Goal: Information Seeking & Learning: Learn about a topic

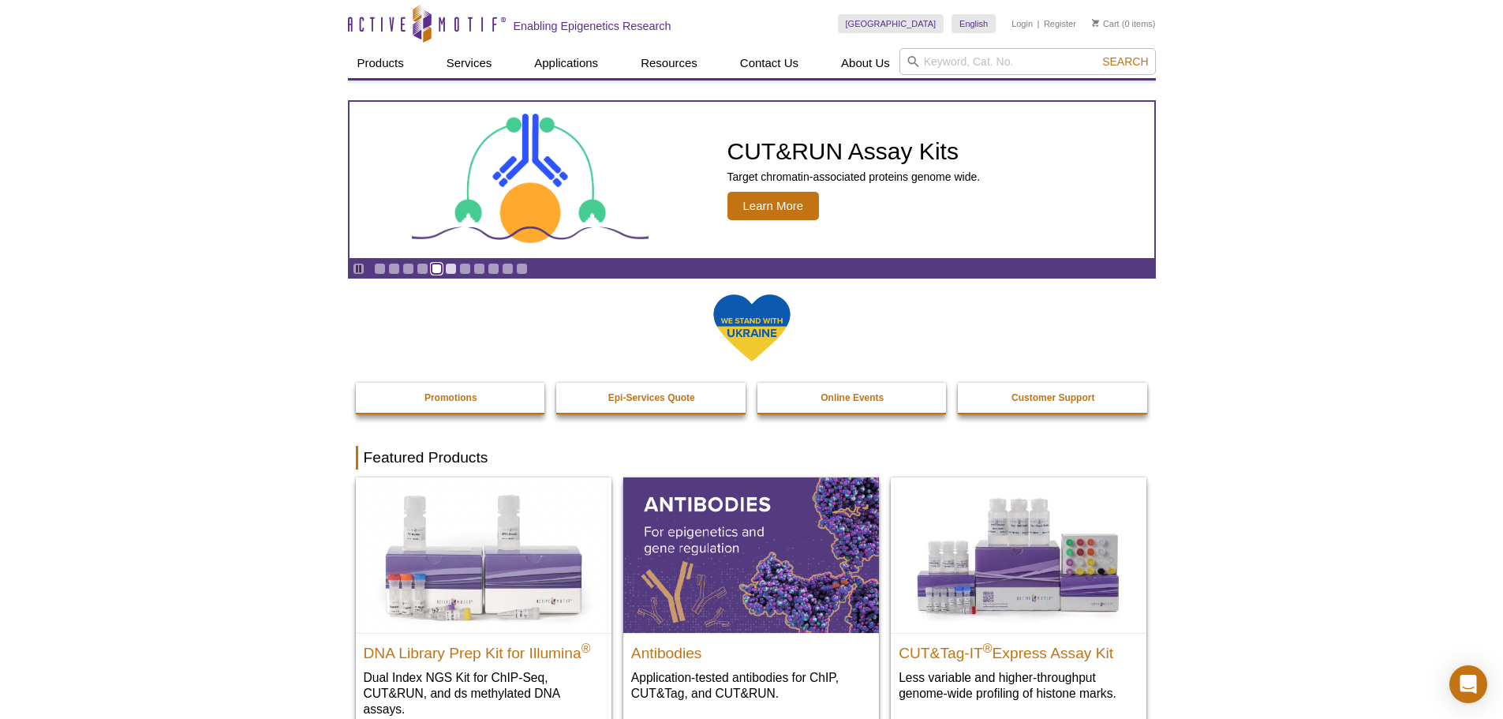
click at [439, 267] on link "Go to slide 5" at bounding box center [437, 269] width 12 height 12
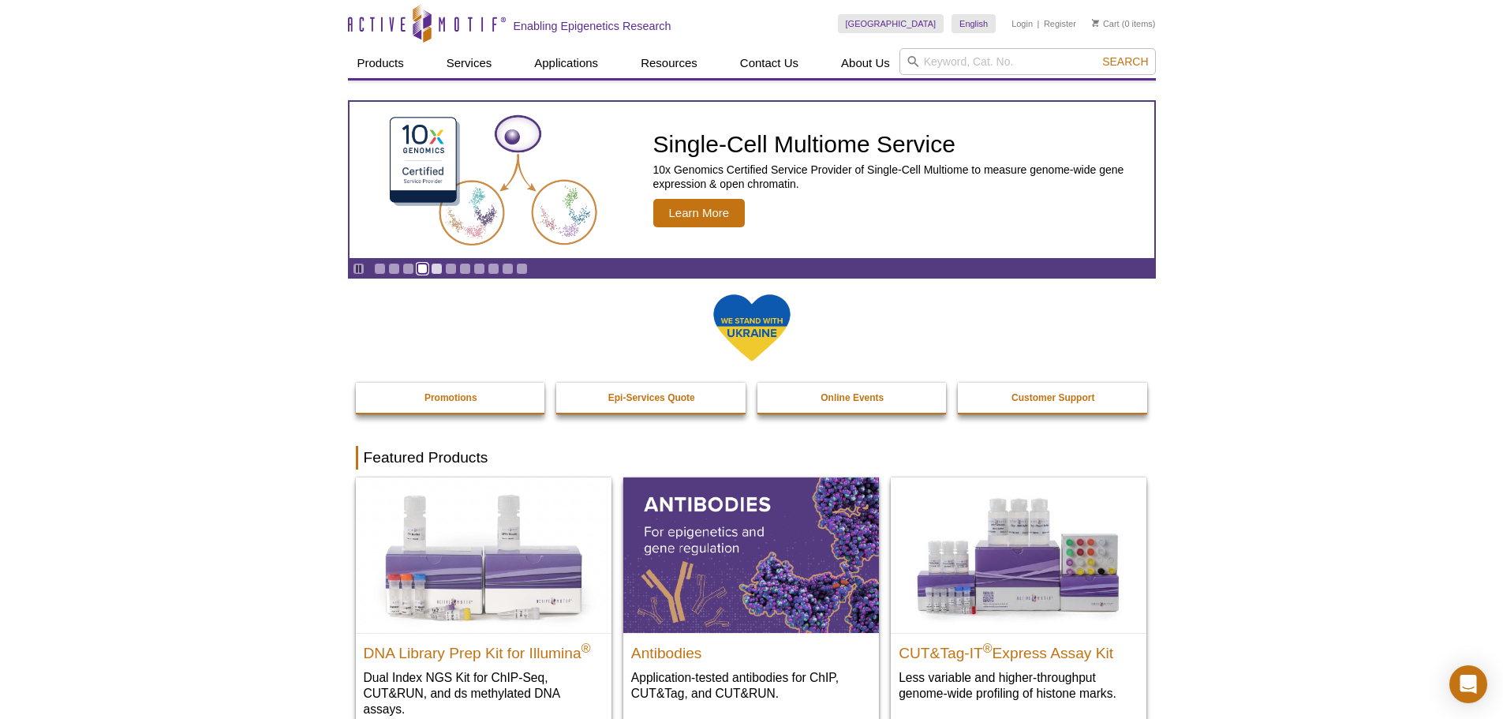
click at [424, 267] on link "Go to slide 4" at bounding box center [422, 269] width 12 height 12
click at [422, 267] on link "Go to slide 4" at bounding box center [422, 269] width 12 height 12
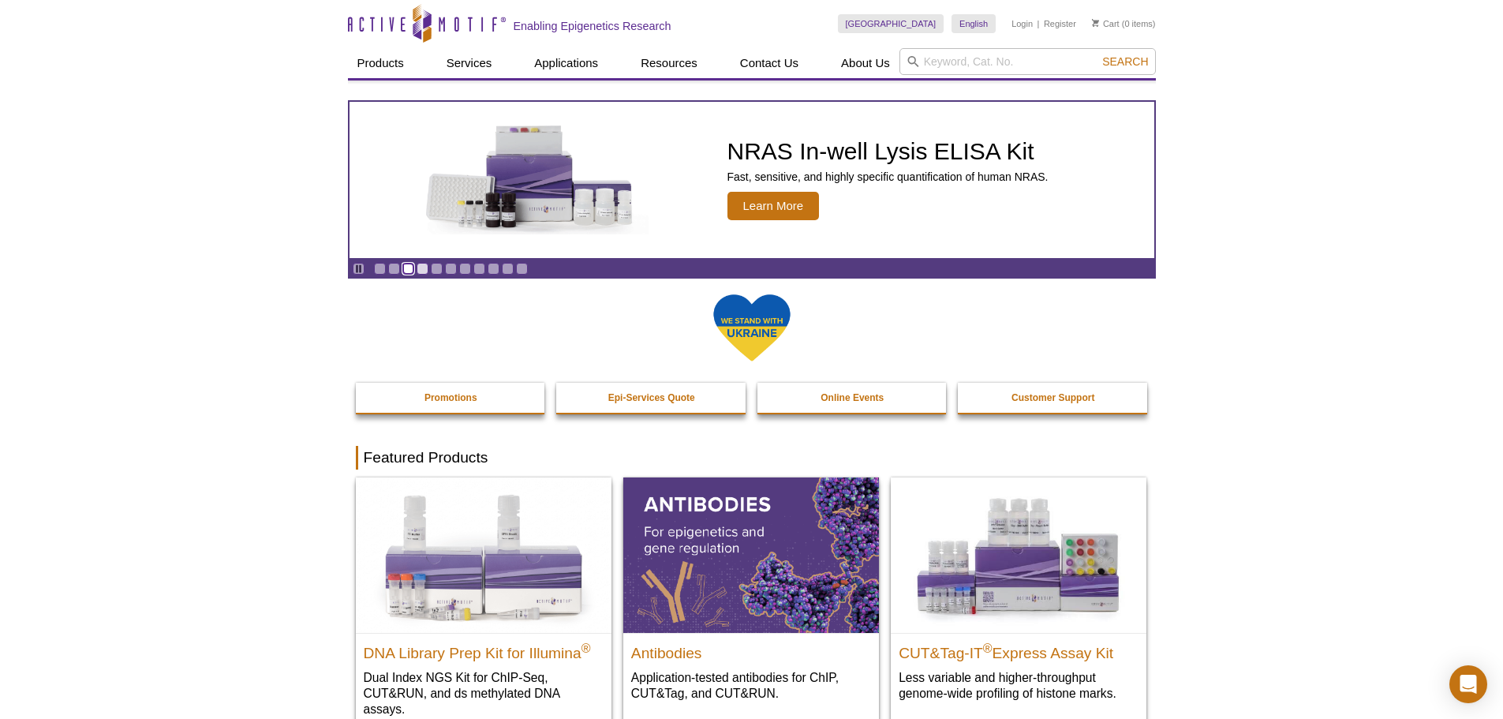
click at [406, 267] on link "Go to slide 3" at bounding box center [408, 269] width 12 height 12
click at [395, 267] on link "Go to slide 2" at bounding box center [394, 269] width 12 height 12
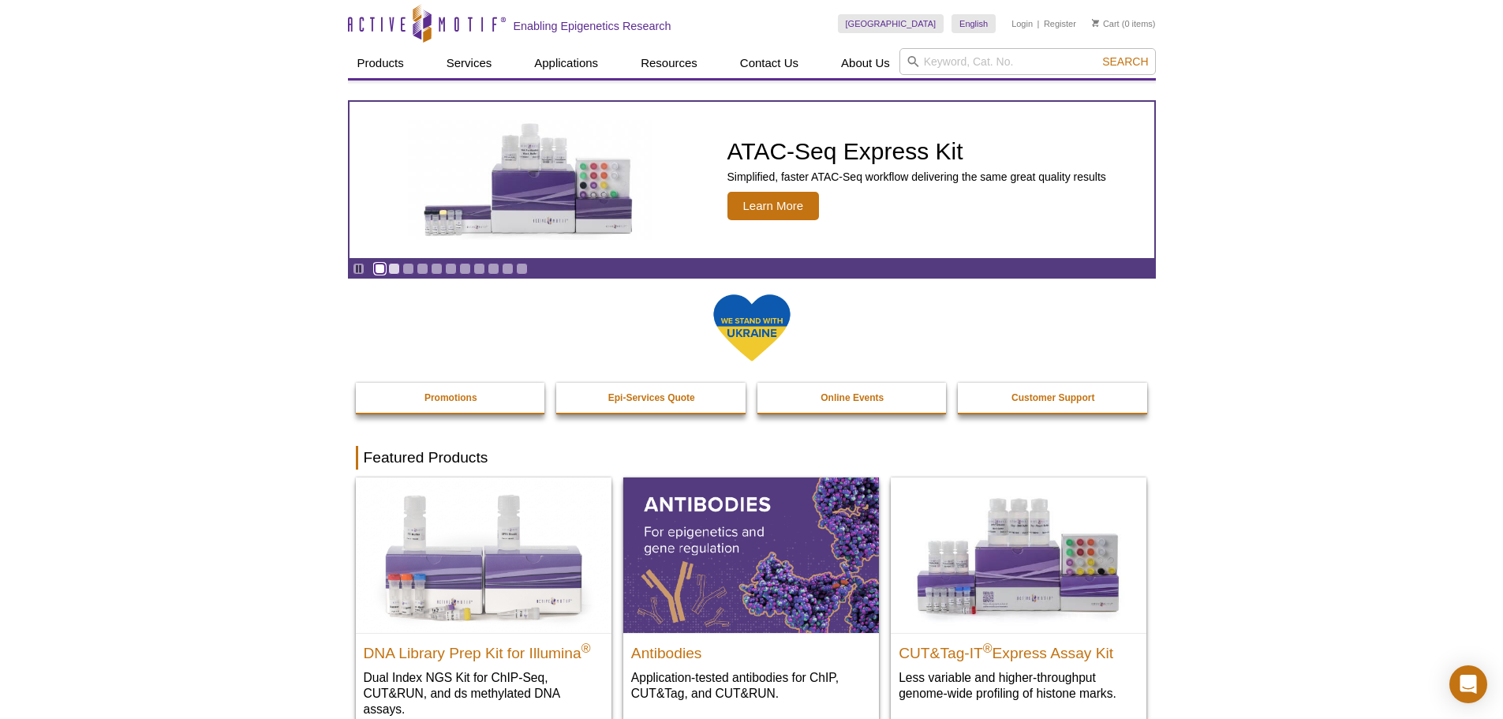
click at [383, 267] on link "Go to slide 1" at bounding box center [380, 269] width 12 height 12
click at [456, 263] on div "Pause Go to slide 1 Go to slide 2 Go to slide 3 Go to slide 4 Go to slide 5 Go …" at bounding box center [439, 268] width 181 height 17
click at [462, 263] on link "Go to slide 7" at bounding box center [465, 269] width 12 height 12
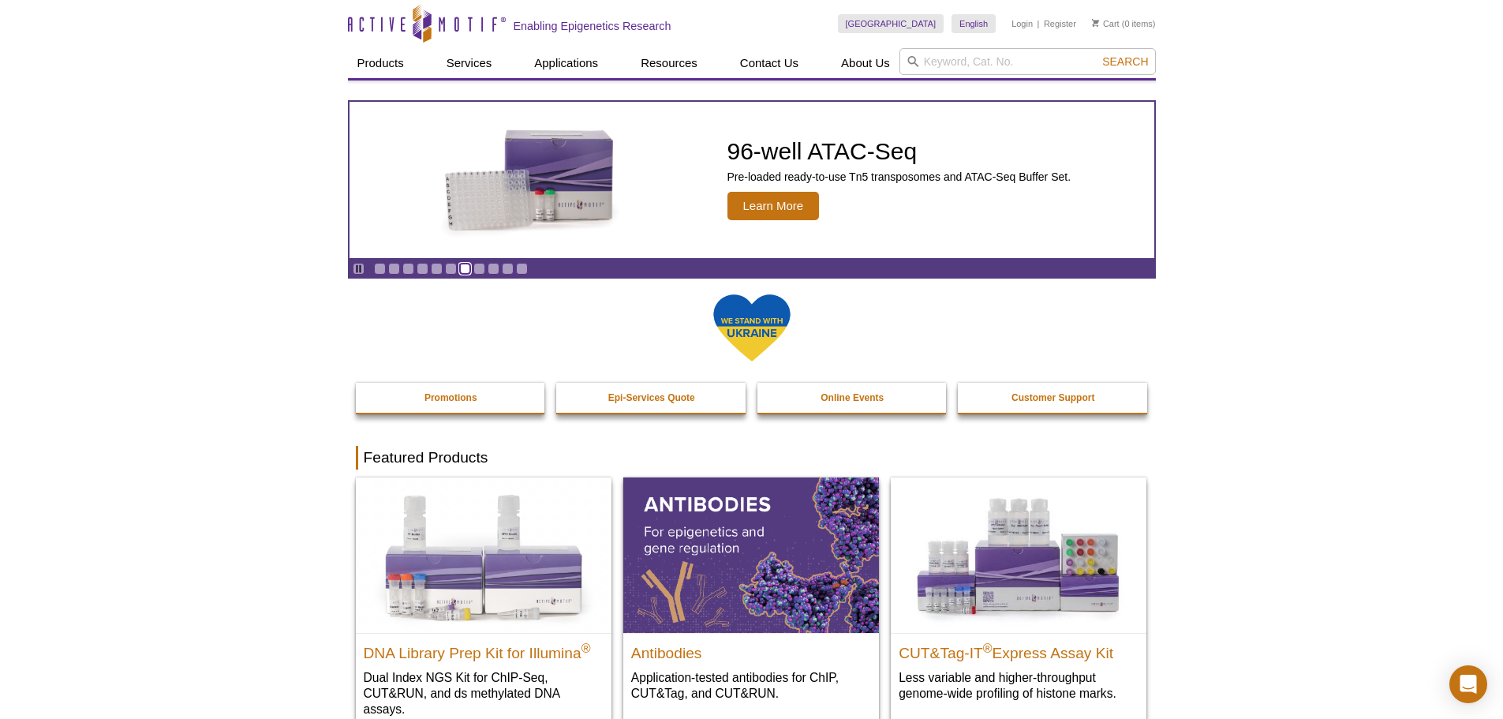
click at [469, 265] on link "Go to slide 7" at bounding box center [465, 269] width 12 height 12
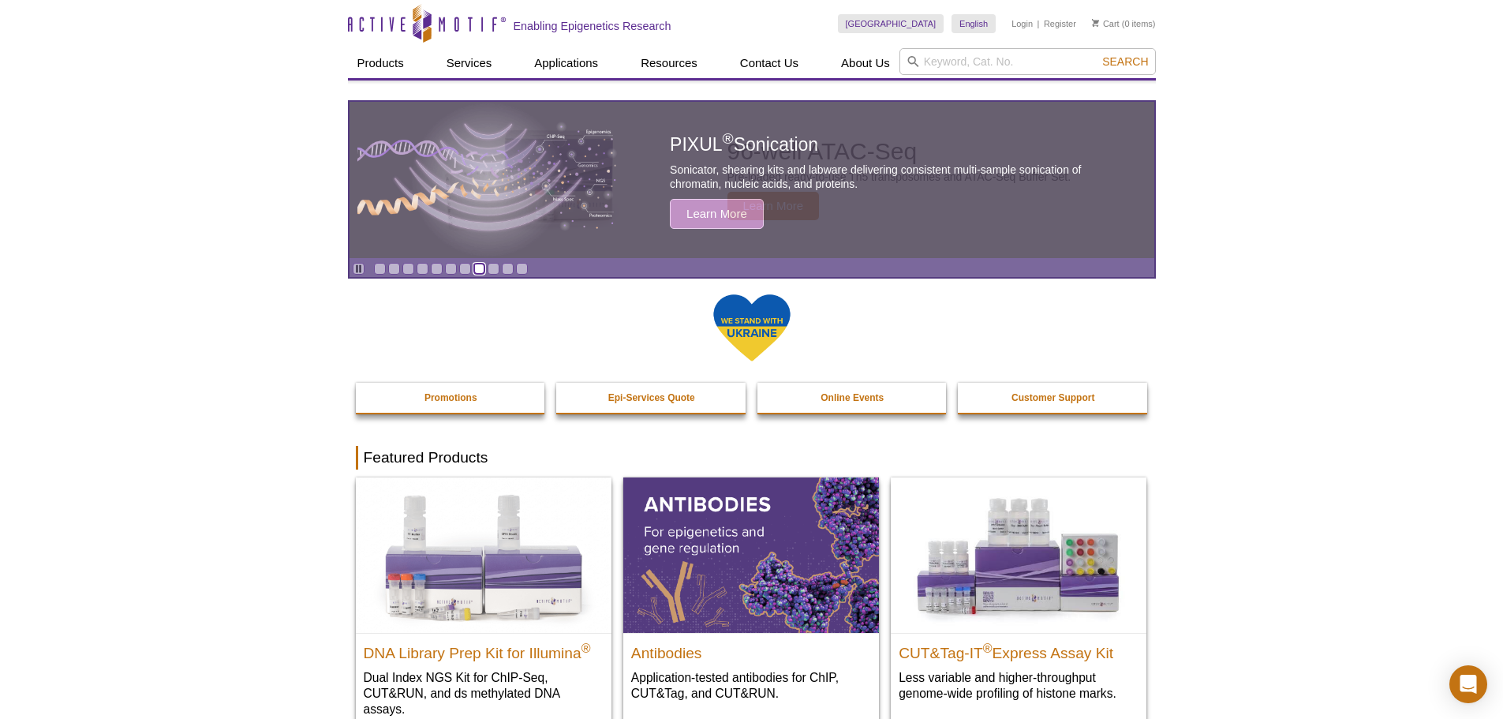
click at [475, 266] on link "Go to slide 8" at bounding box center [479, 269] width 12 height 12
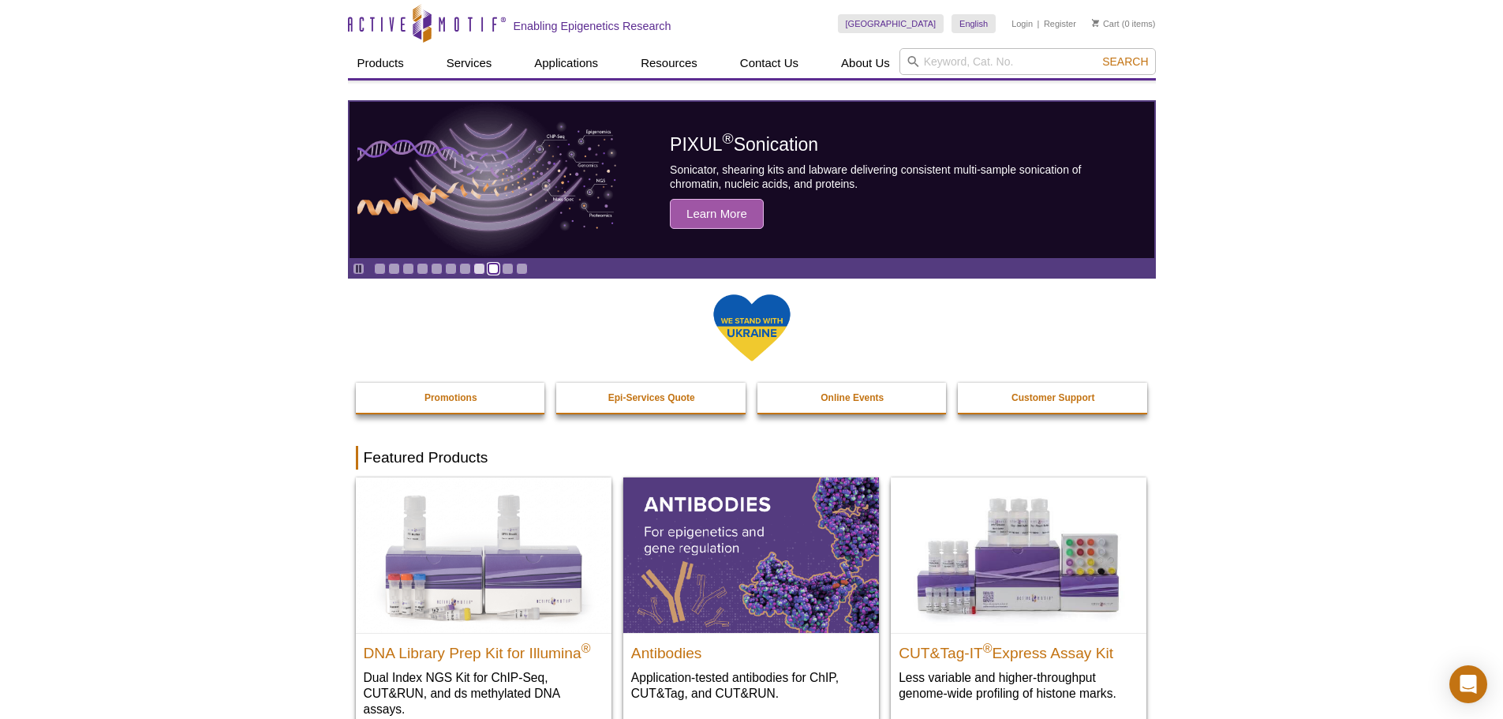
click at [495, 267] on link "Go to slide 9" at bounding box center [493, 269] width 12 height 12
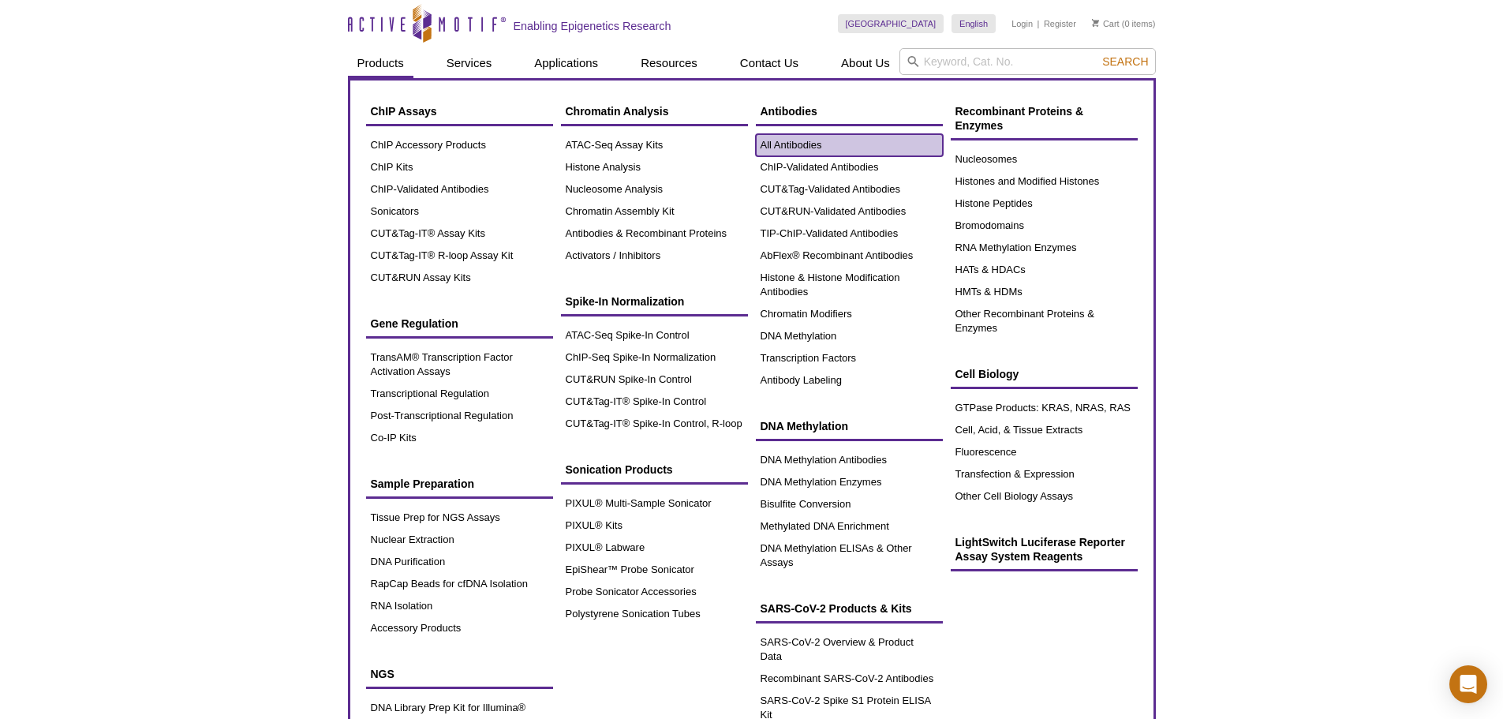
click at [797, 144] on link "All Antibodies" at bounding box center [849, 145] width 187 height 22
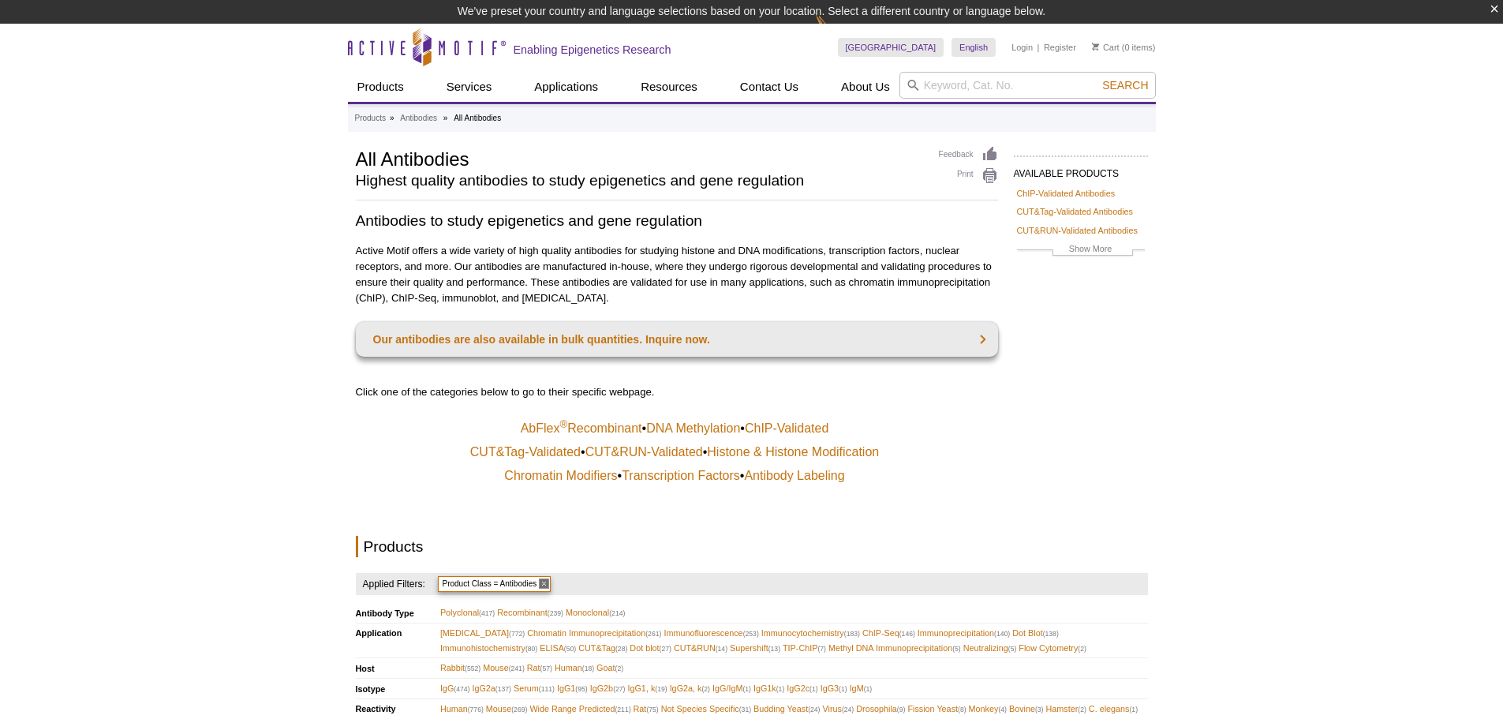
drag, startPoint x: 0, startPoint y: 0, endPoint x: 471, endPoint y: 297, distance: 556.9
drag, startPoint x: 471, startPoint y: 297, endPoint x: 219, endPoint y: 237, distance: 258.7
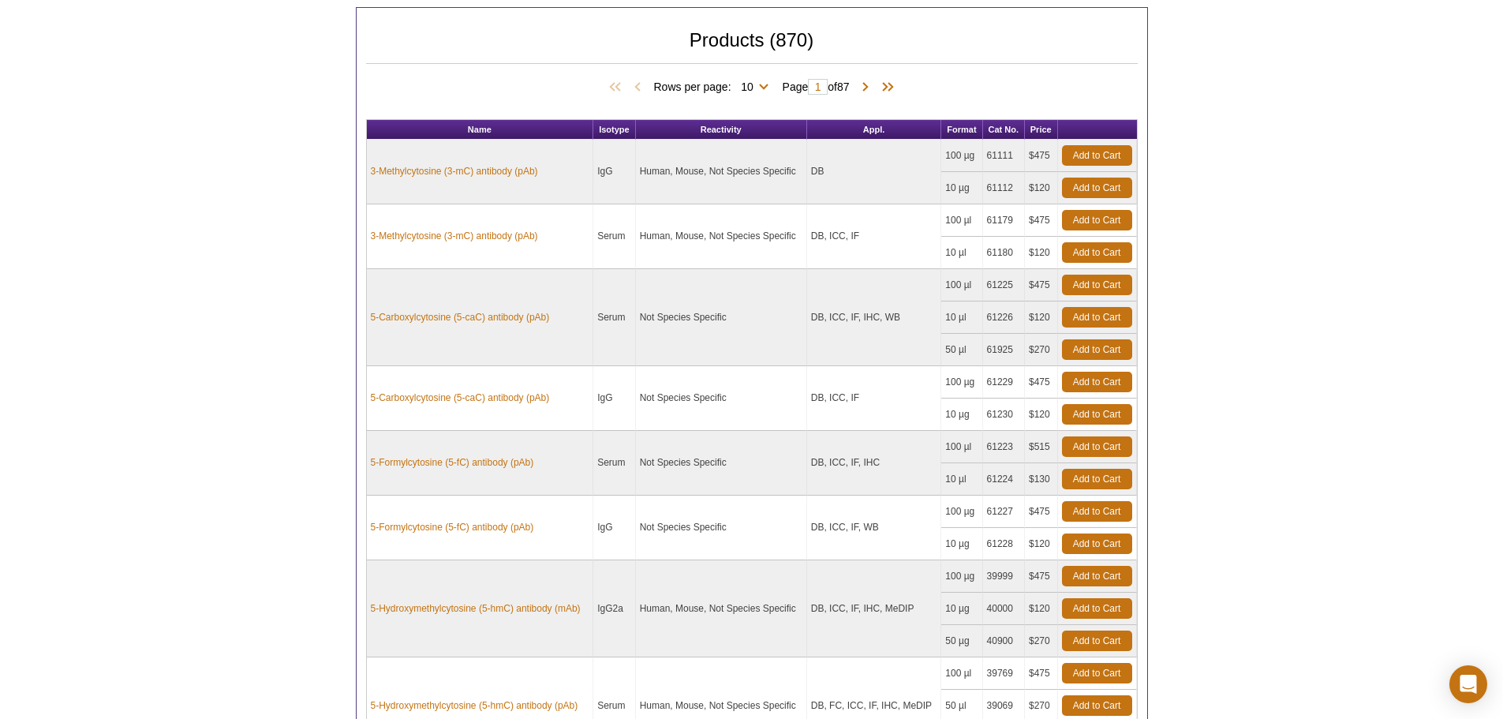
scroll to position [765, 0]
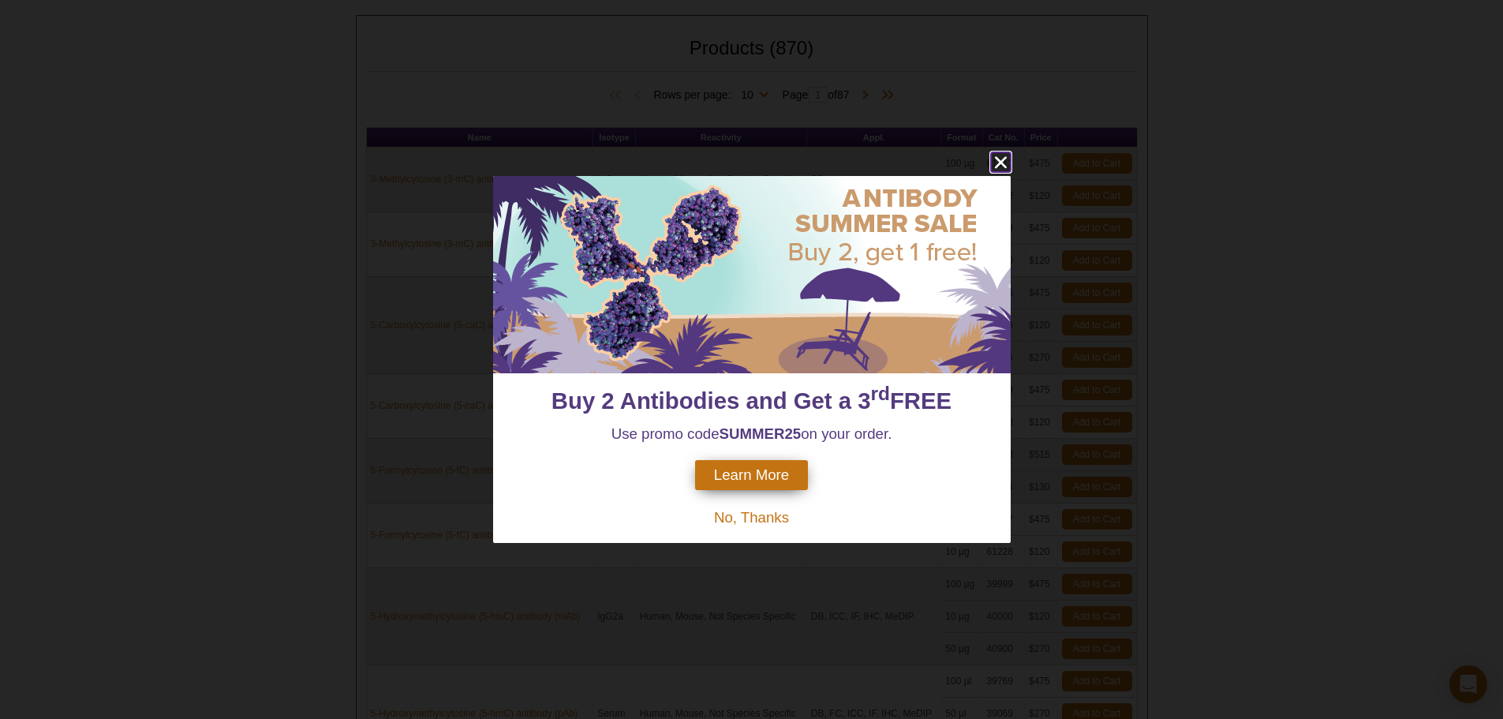
click at [999, 162] on icon "close" at bounding box center [1000, 163] width 12 height 12
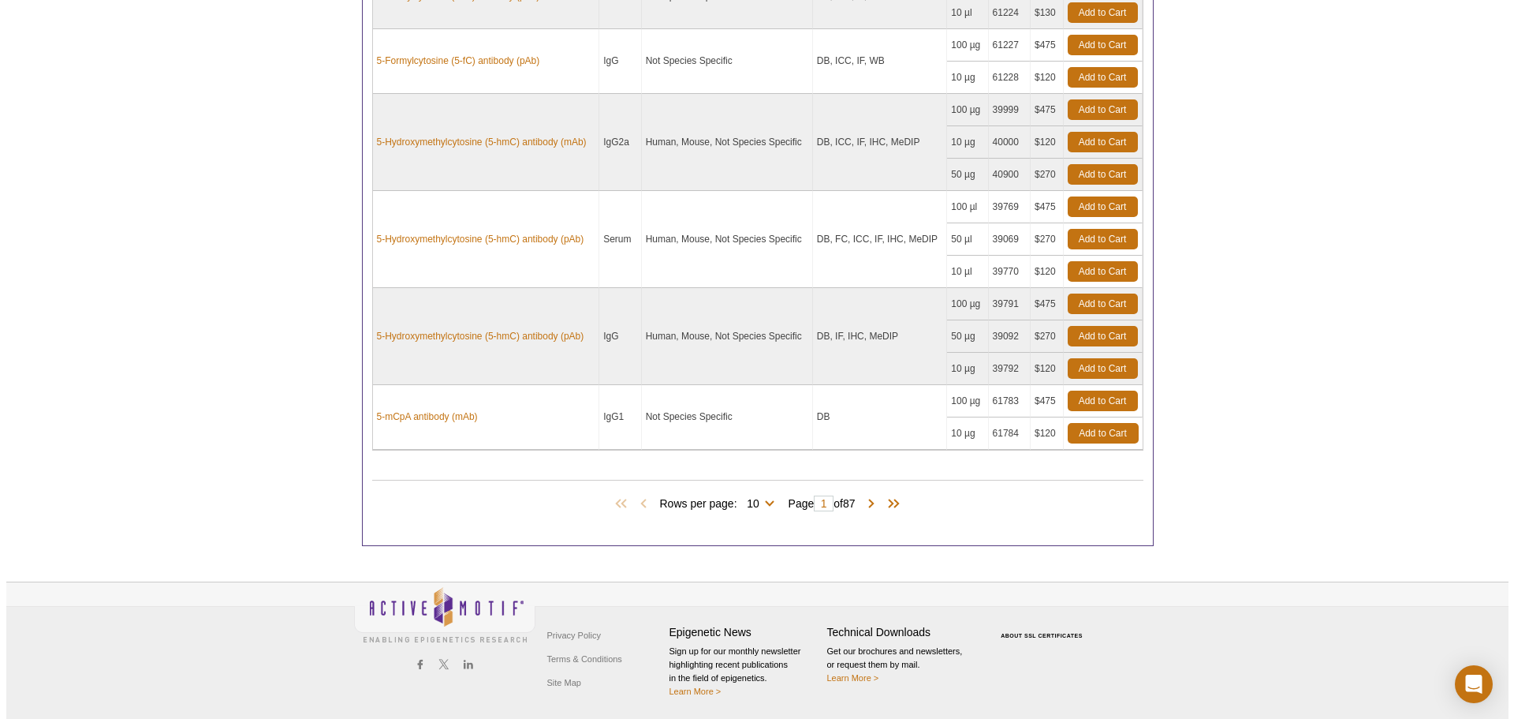
scroll to position [1240, 0]
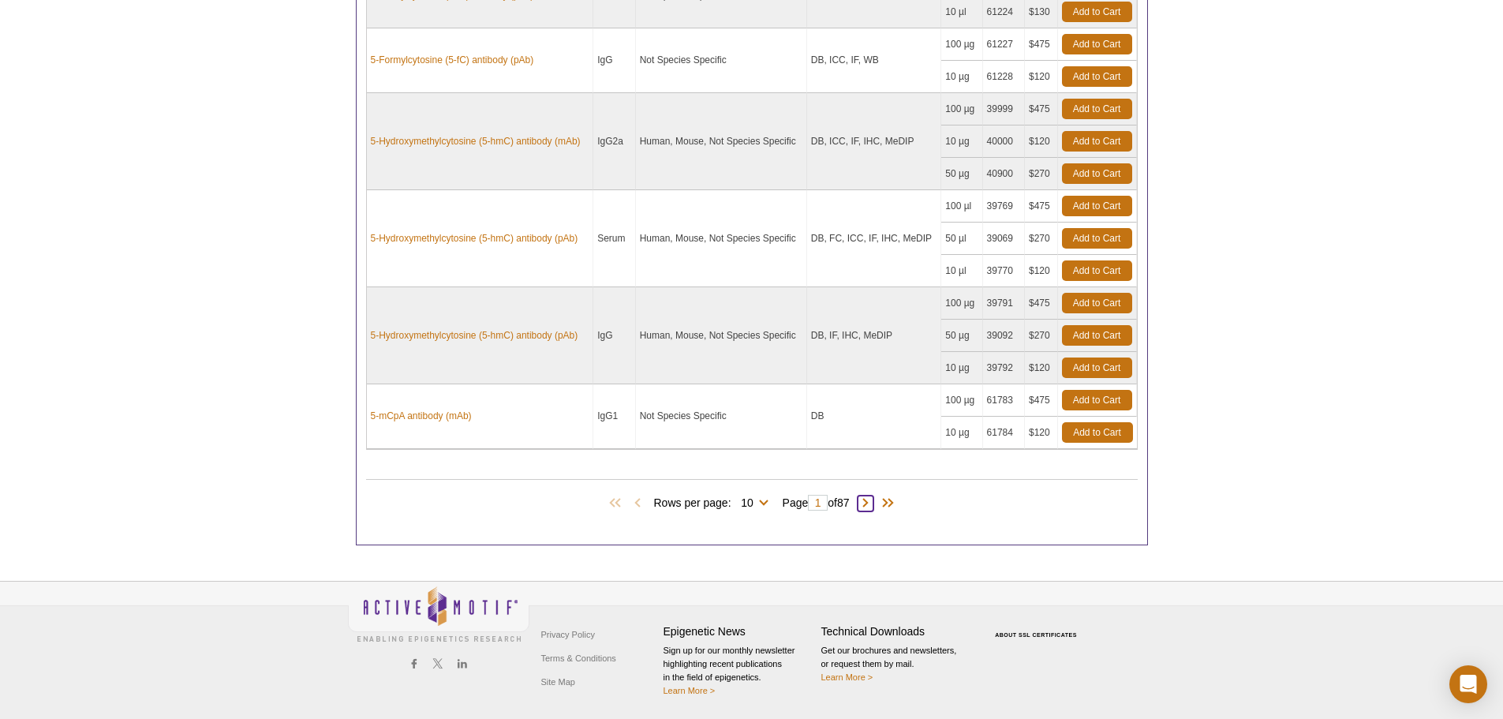
click at [872, 502] on span at bounding box center [865, 503] width 16 height 16
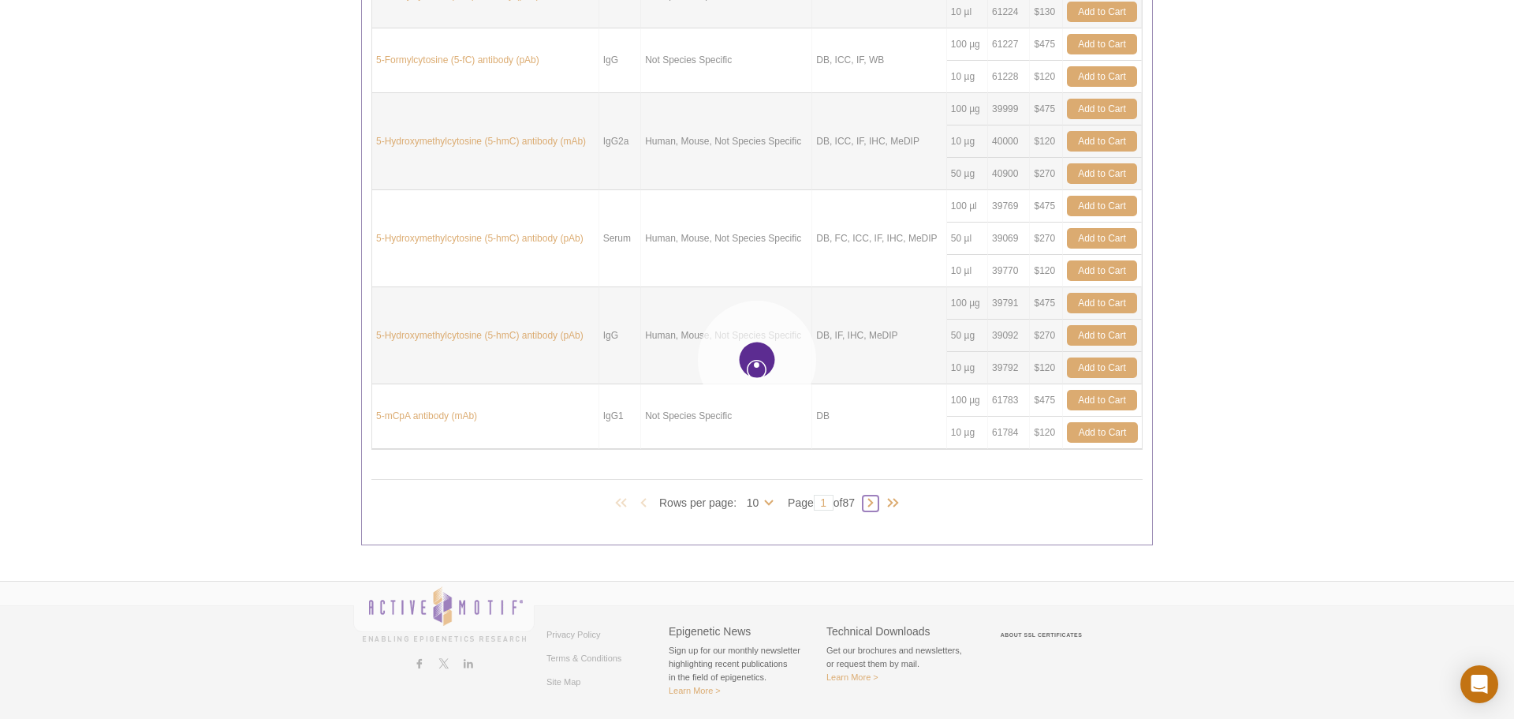
type input "2"
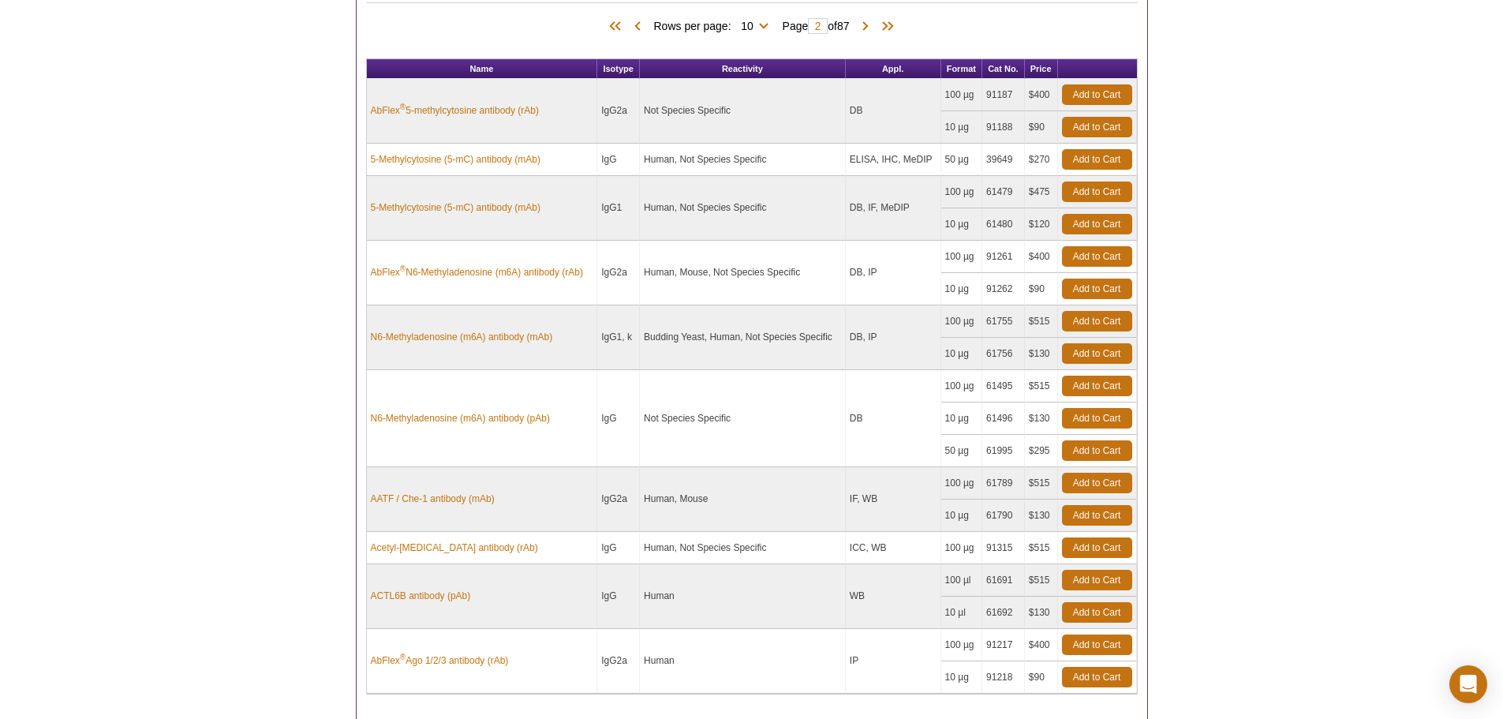
scroll to position [1078, 0]
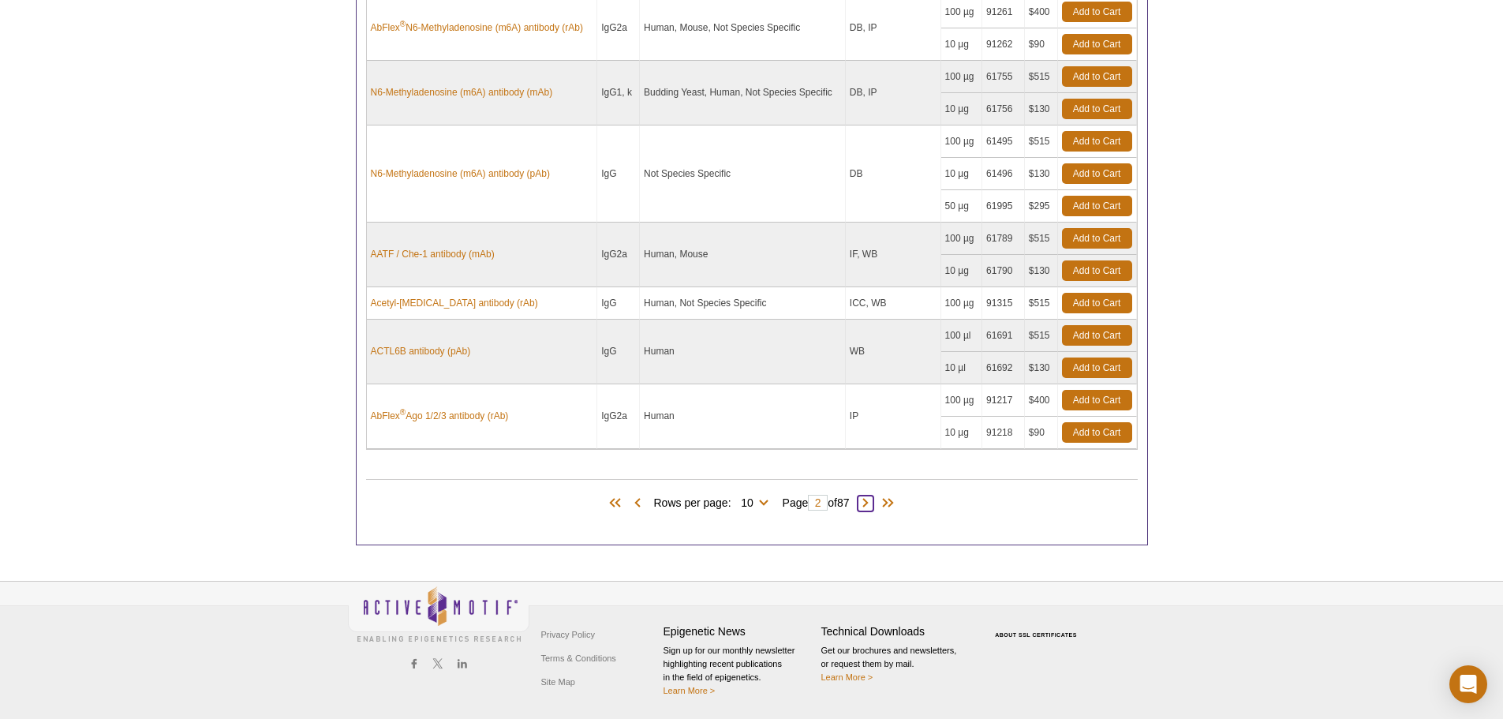
click at [871, 502] on span at bounding box center [865, 503] width 16 height 16
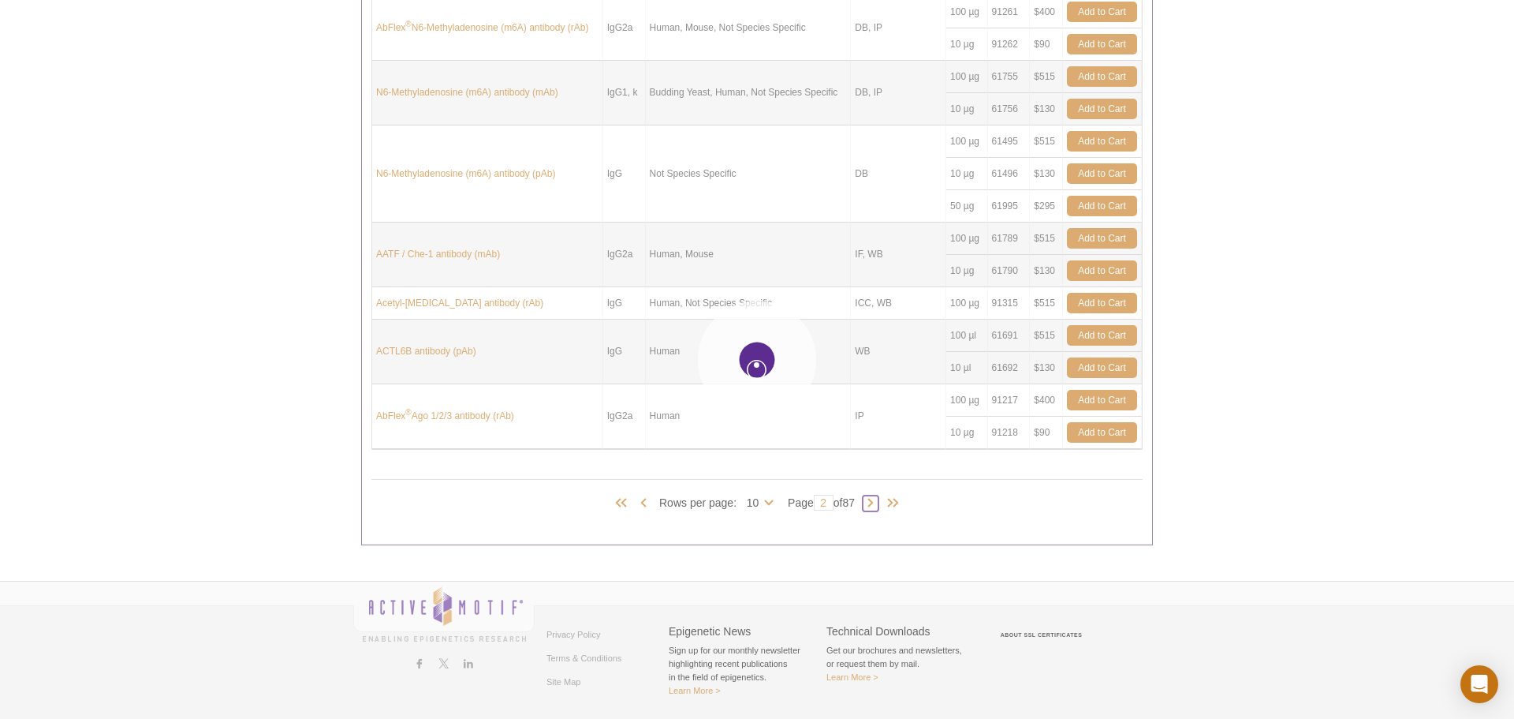
type input "3"
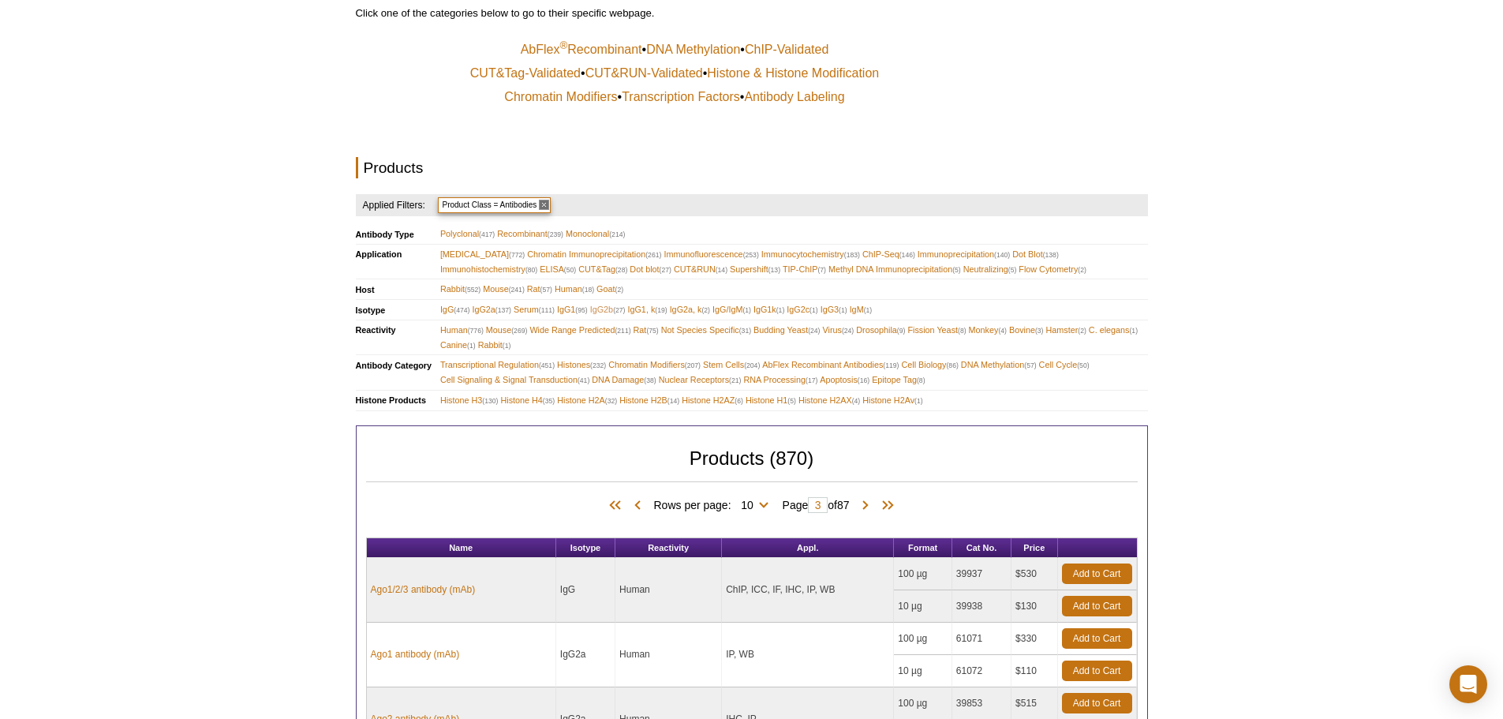
scroll to position [211, 0]
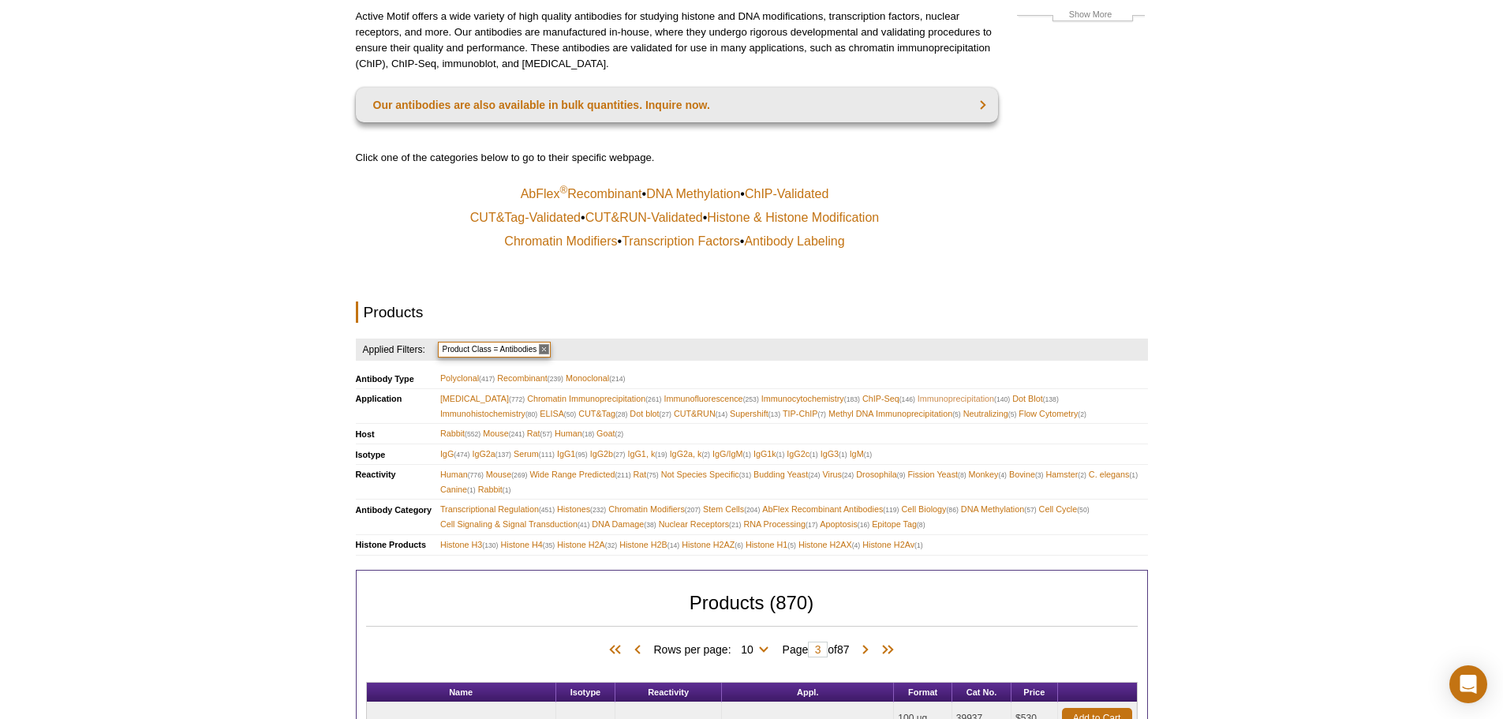
click at [936, 398] on span "Immunoprecipitation (140)" at bounding box center [963, 398] width 92 height 15
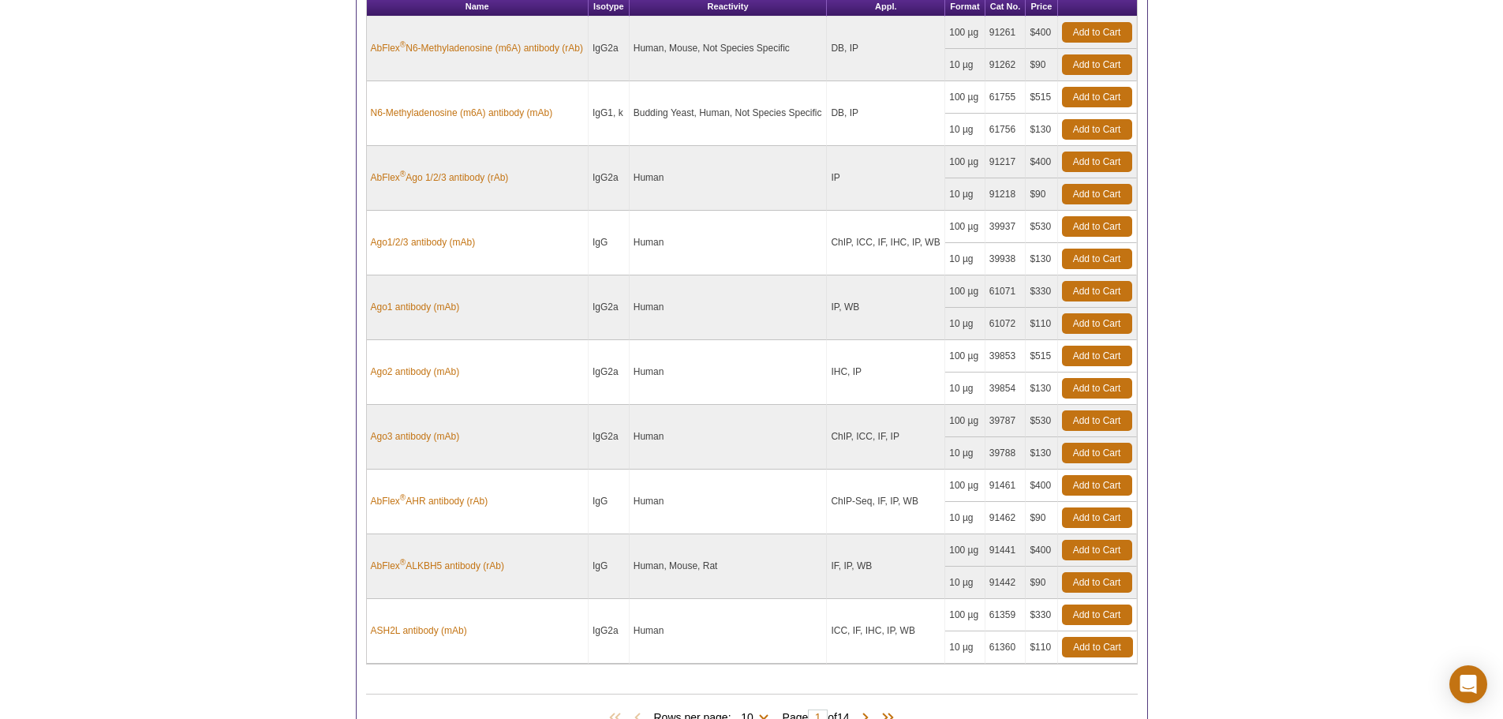
scroll to position [947, 0]
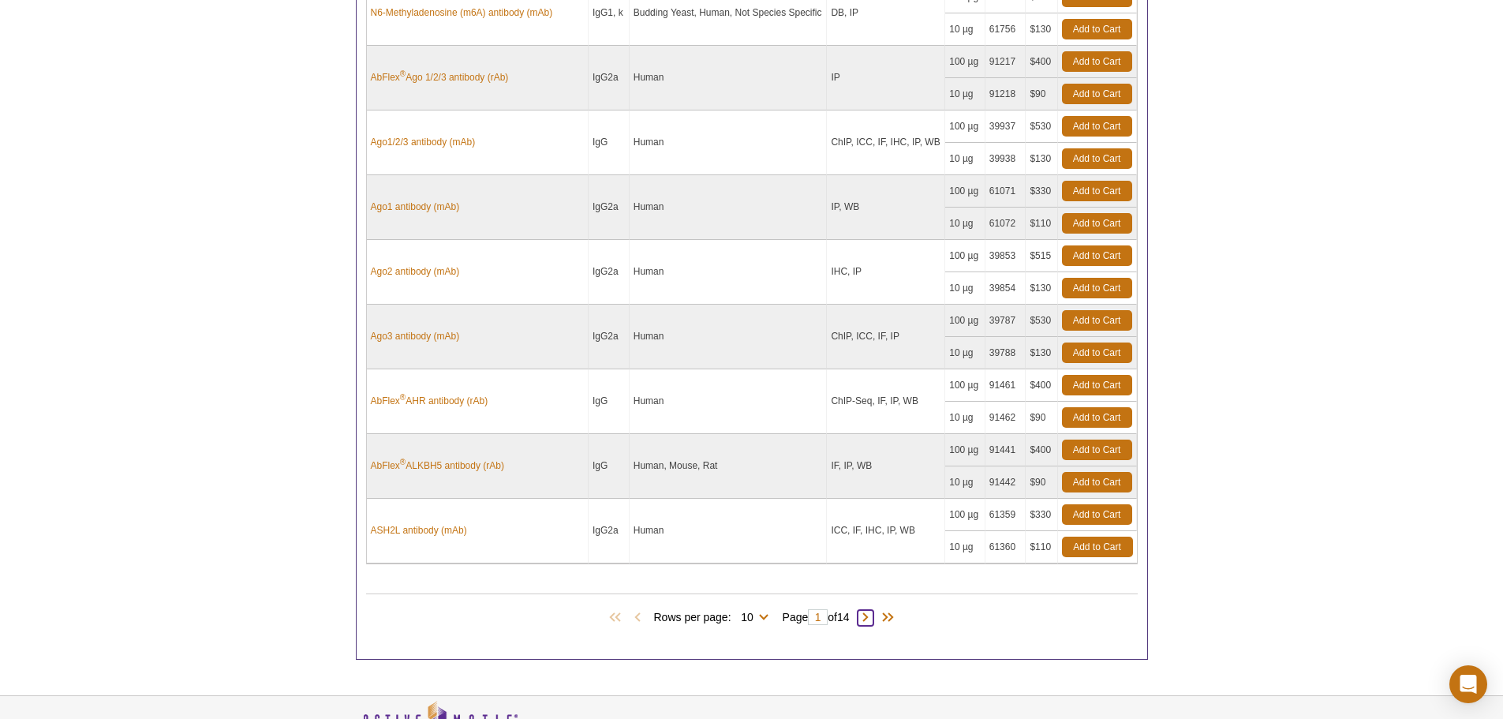
click at [866, 618] on span at bounding box center [865, 618] width 16 height 16
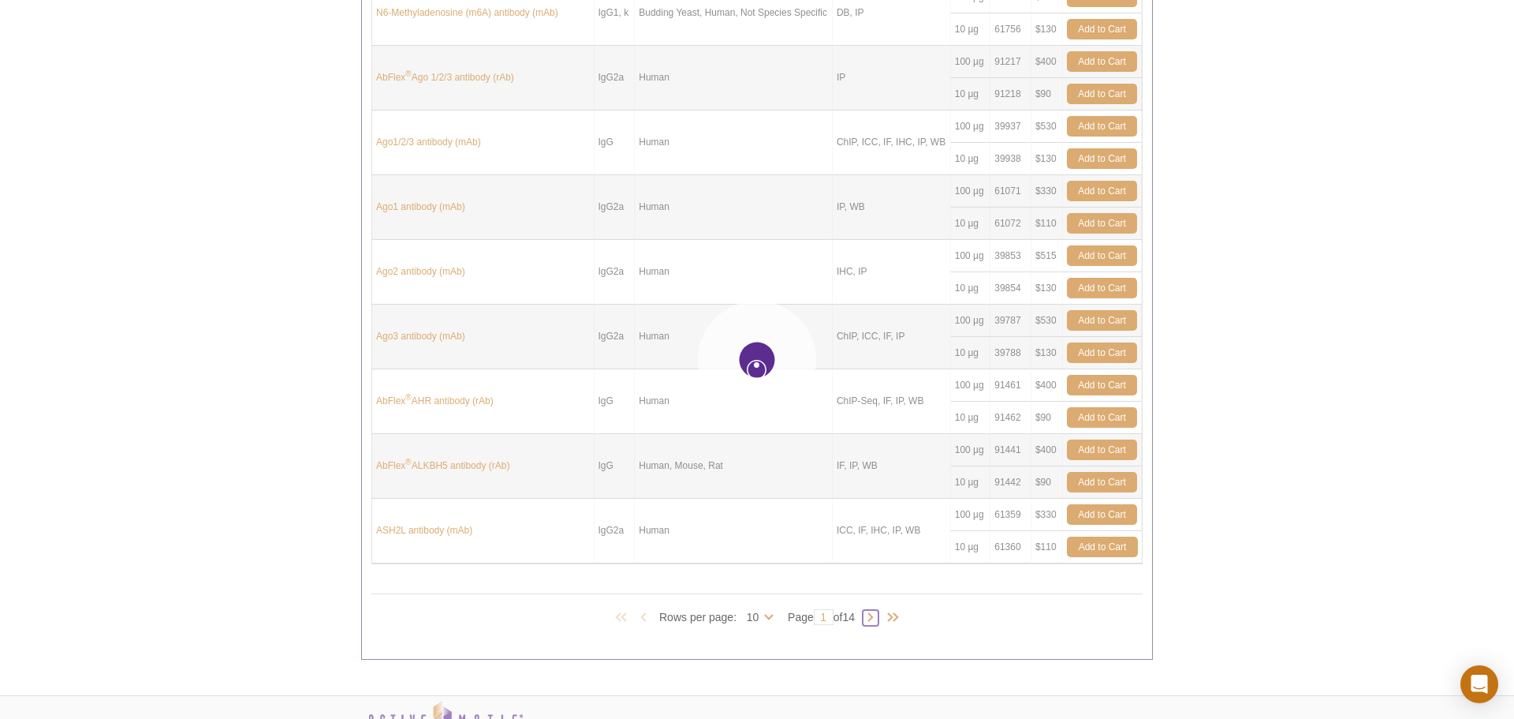
type input "2"
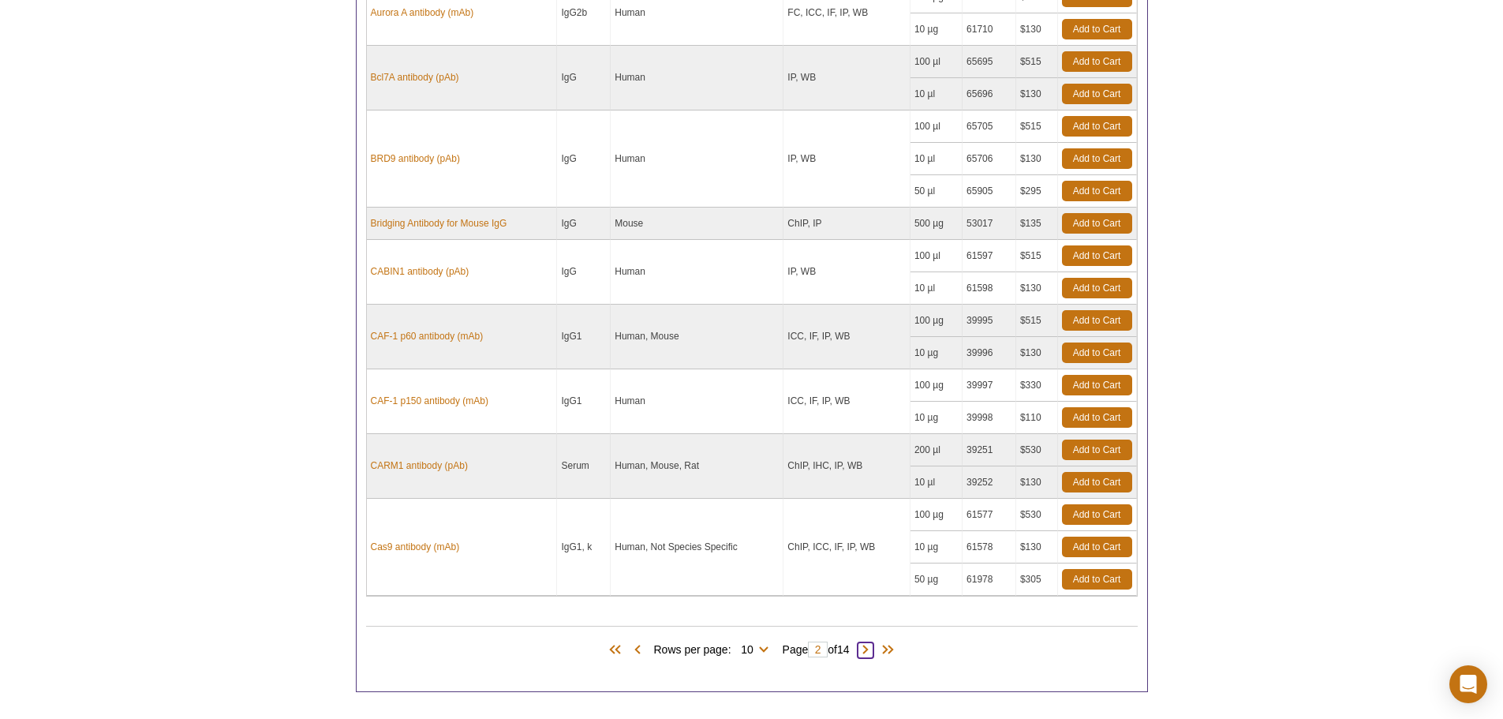
click at [868, 647] on span at bounding box center [865, 650] width 16 height 16
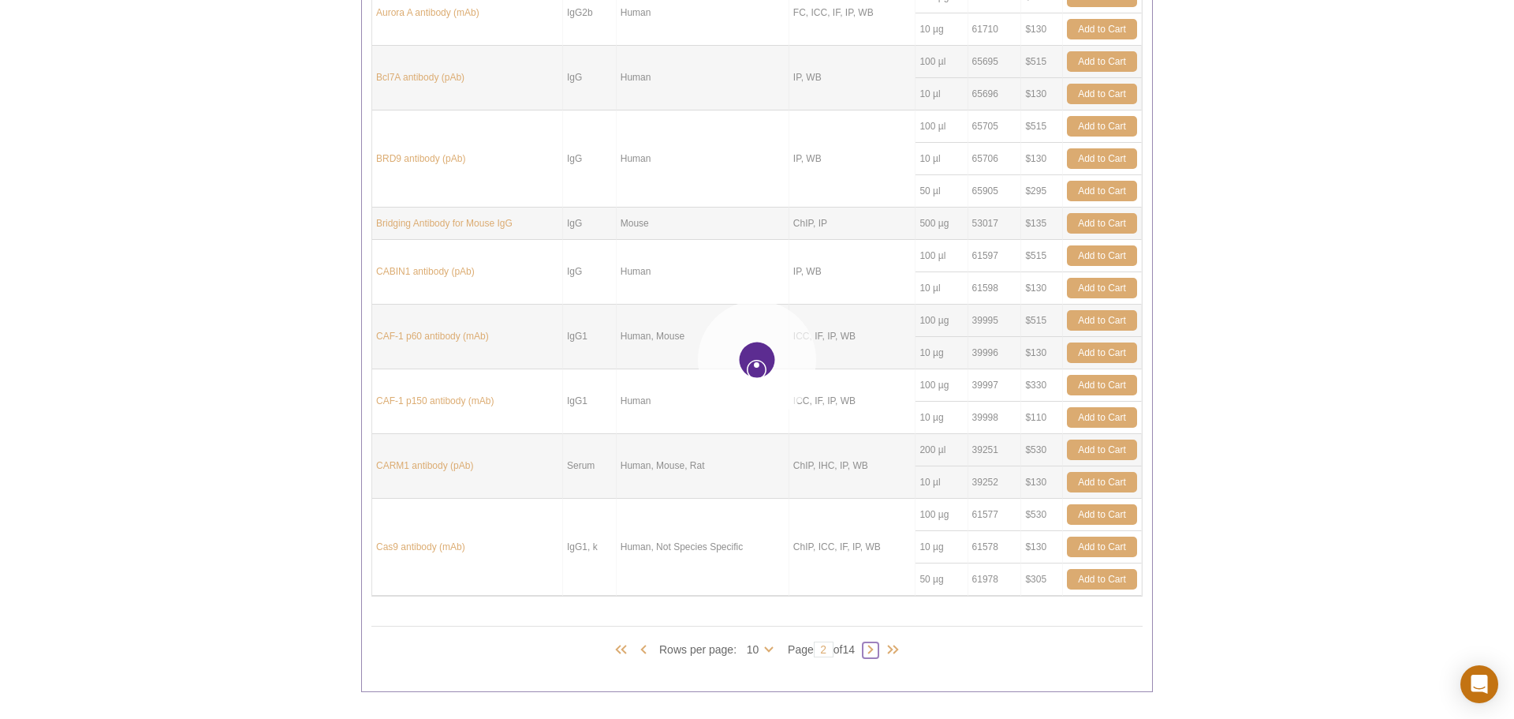
type input "3"
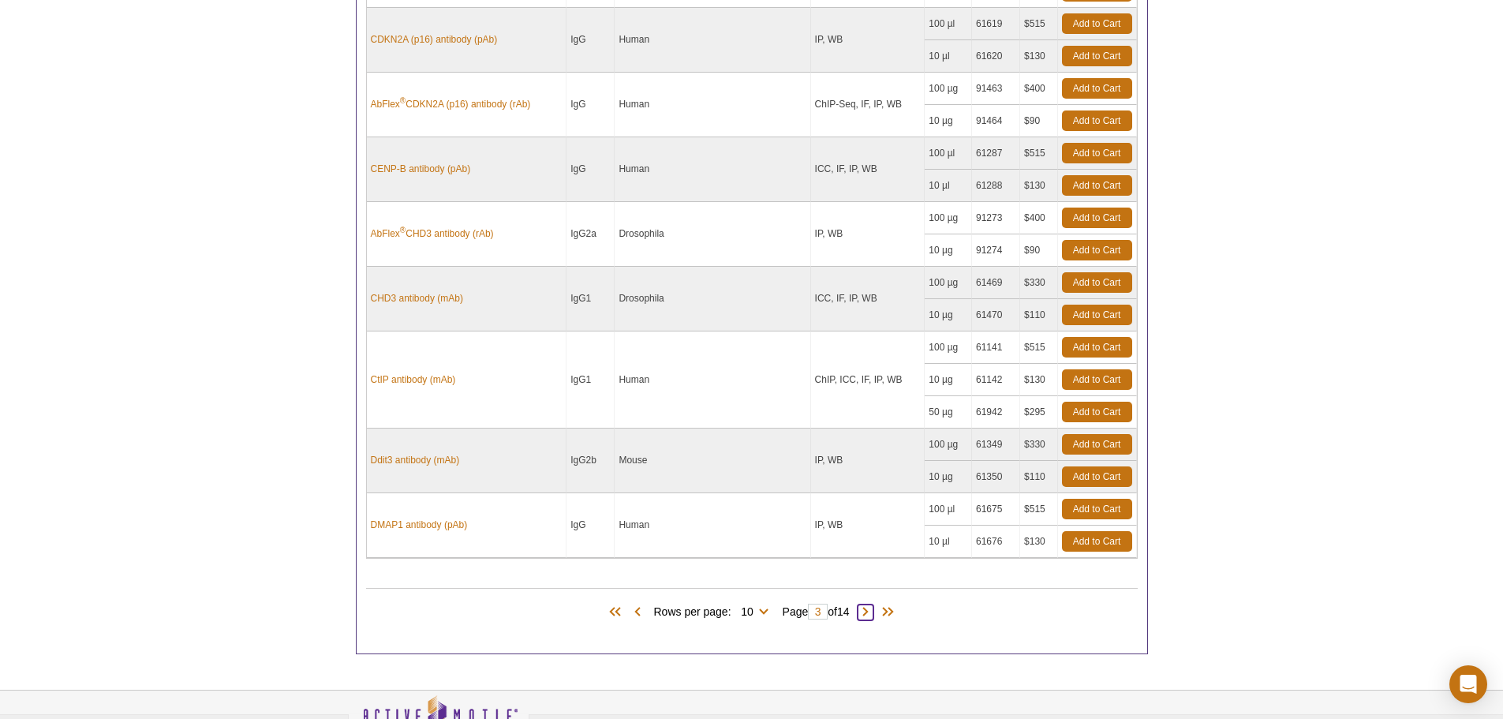
scroll to position [1025, 0]
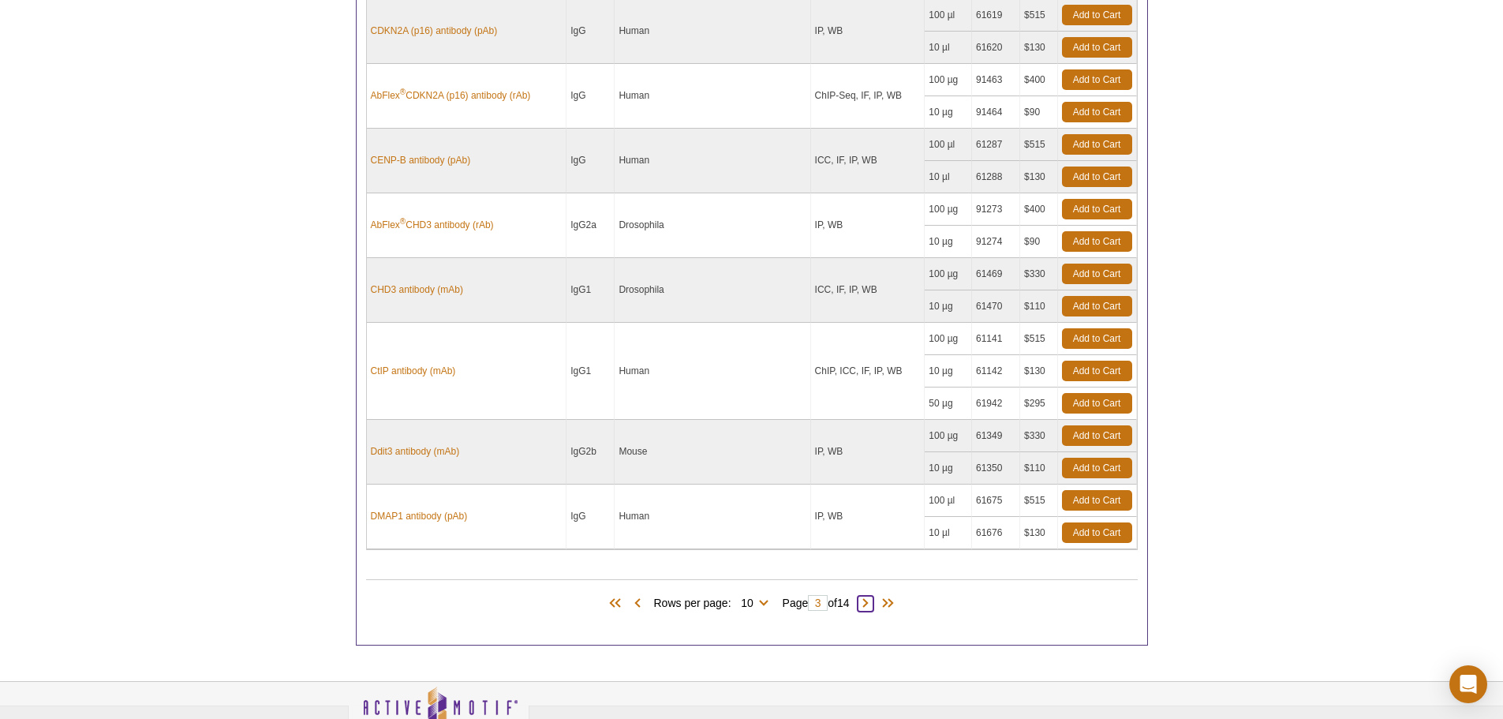
click at [868, 601] on span at bounding box center [865, 604] width 16 height 16
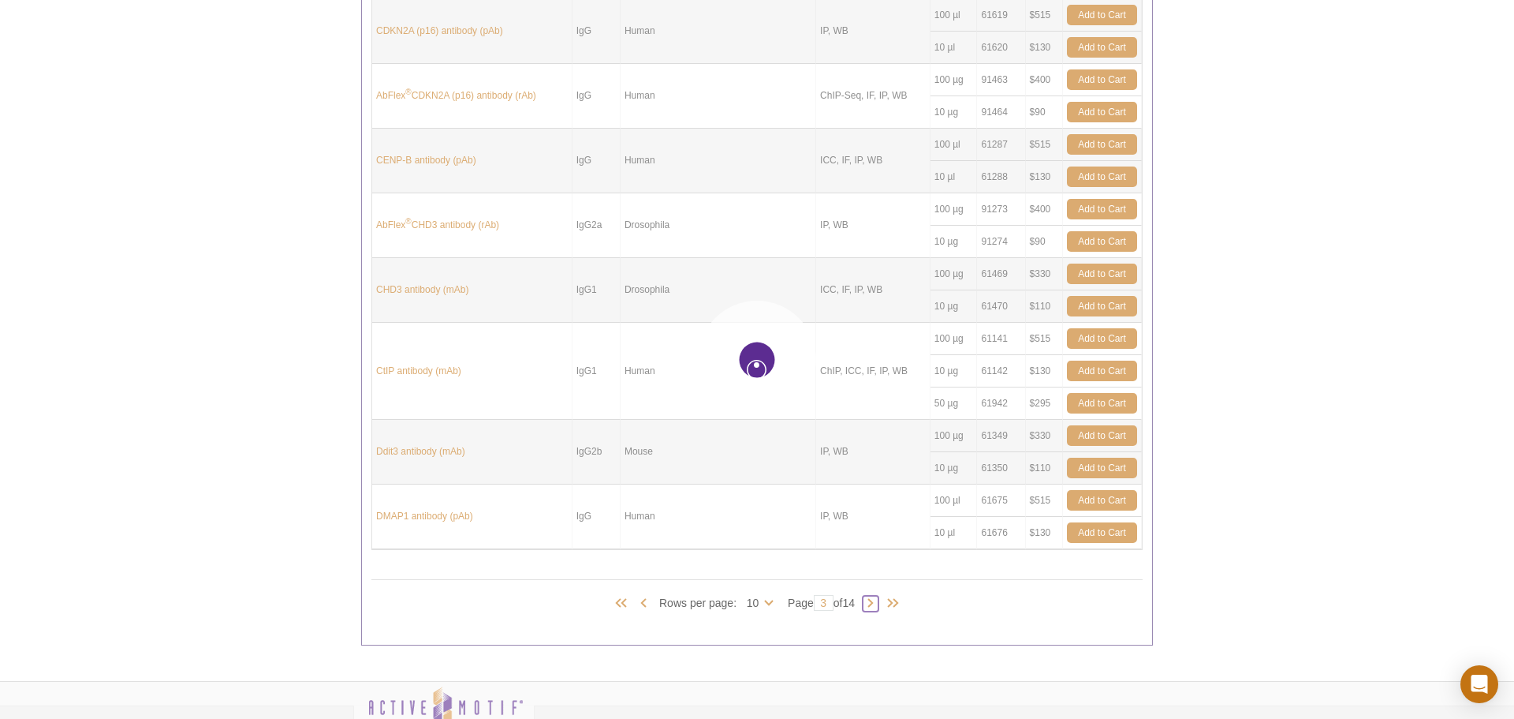
type input "4"
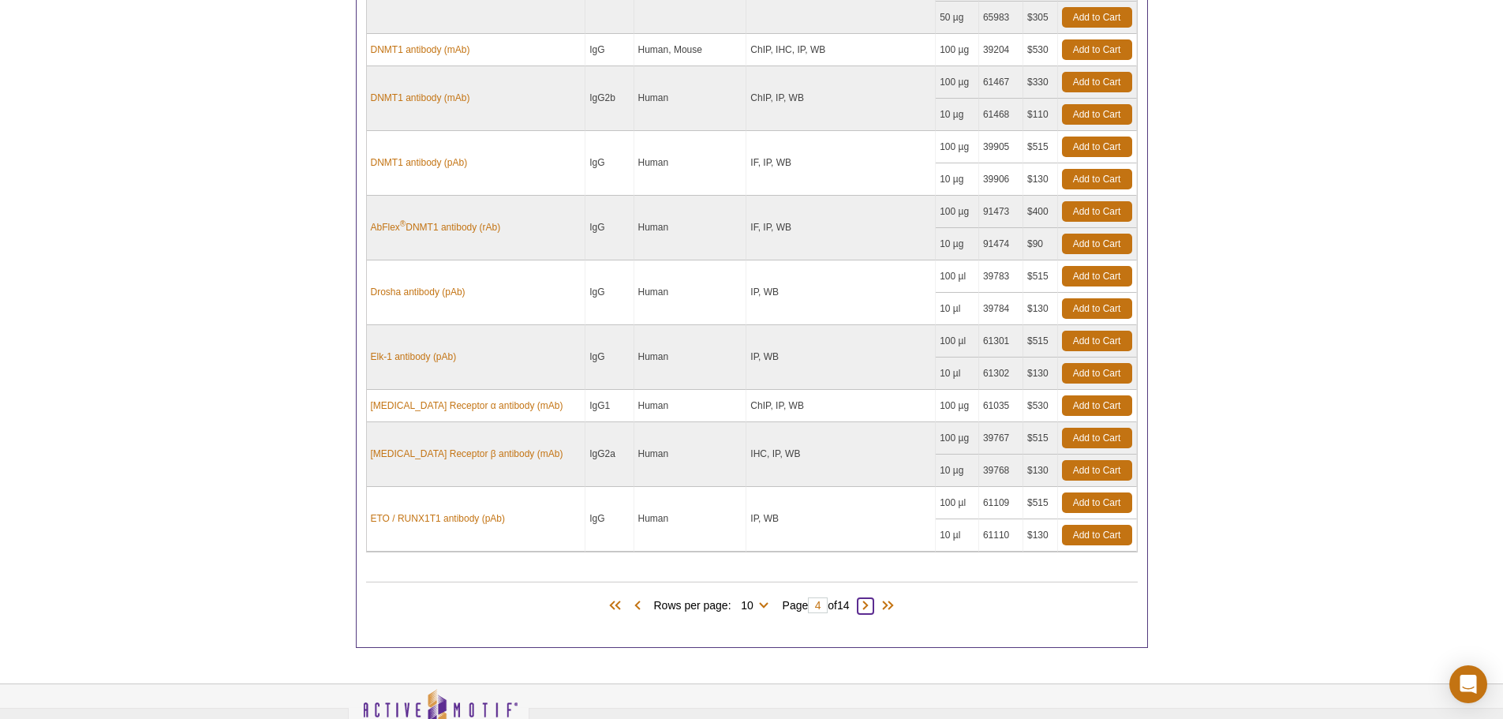
scroll to position [947, 0]
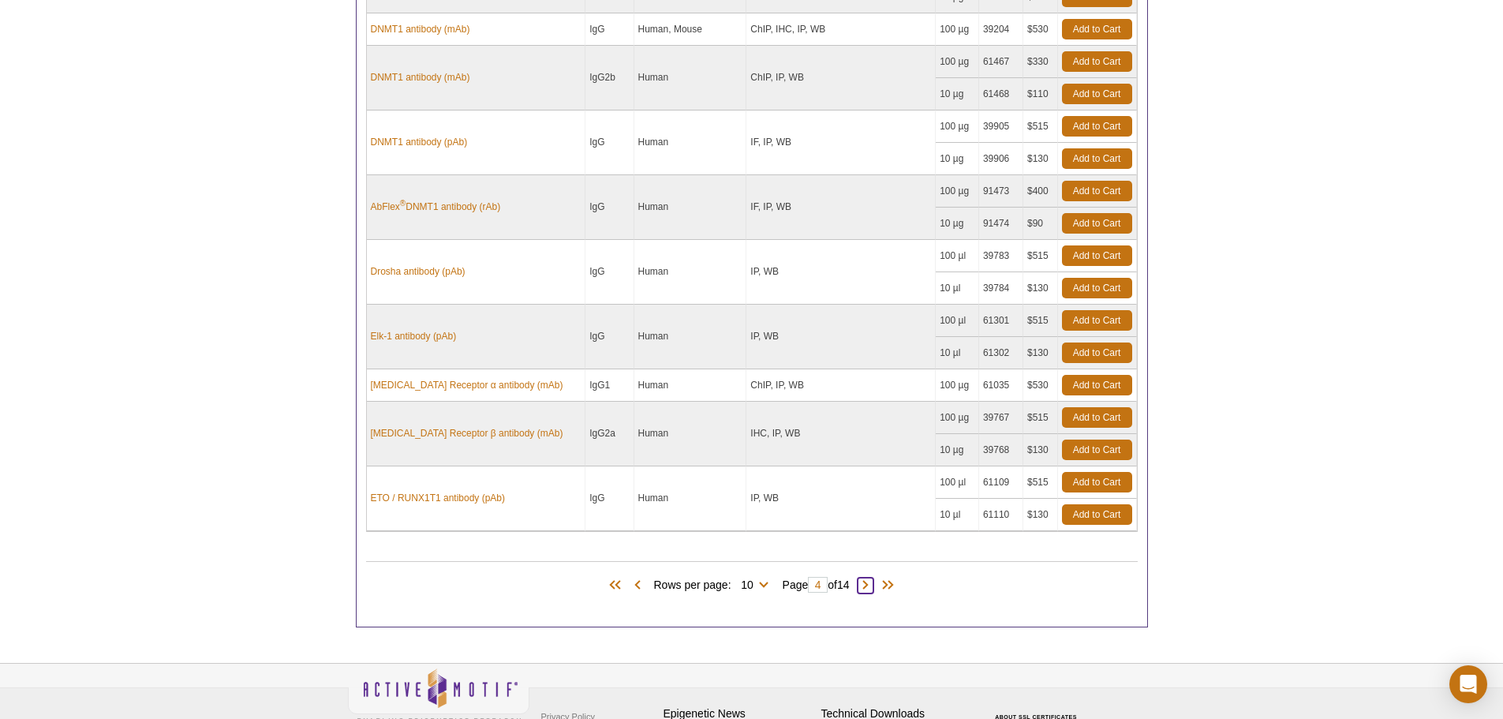
click at [871, 582] on span at bounding box center [865, 585] width 16 height 16
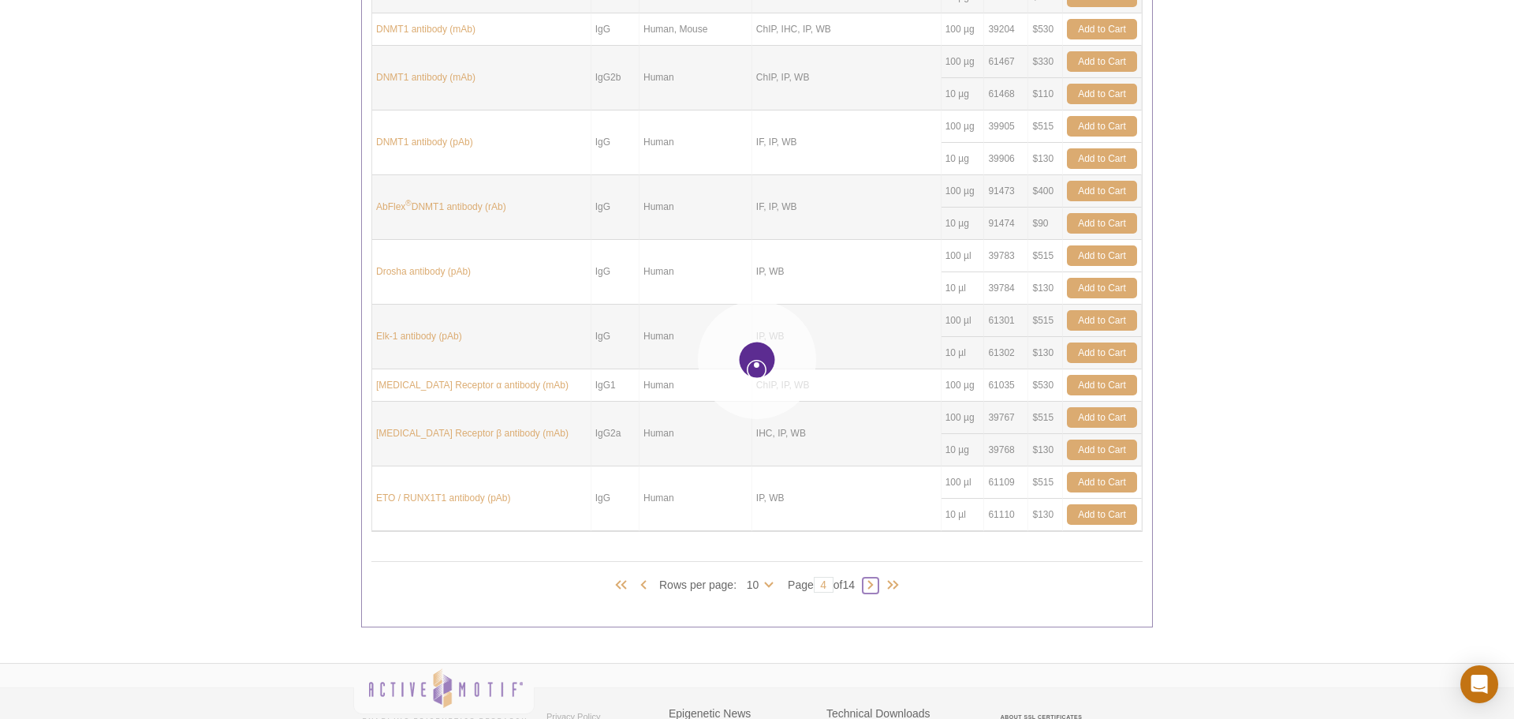
type input "5"
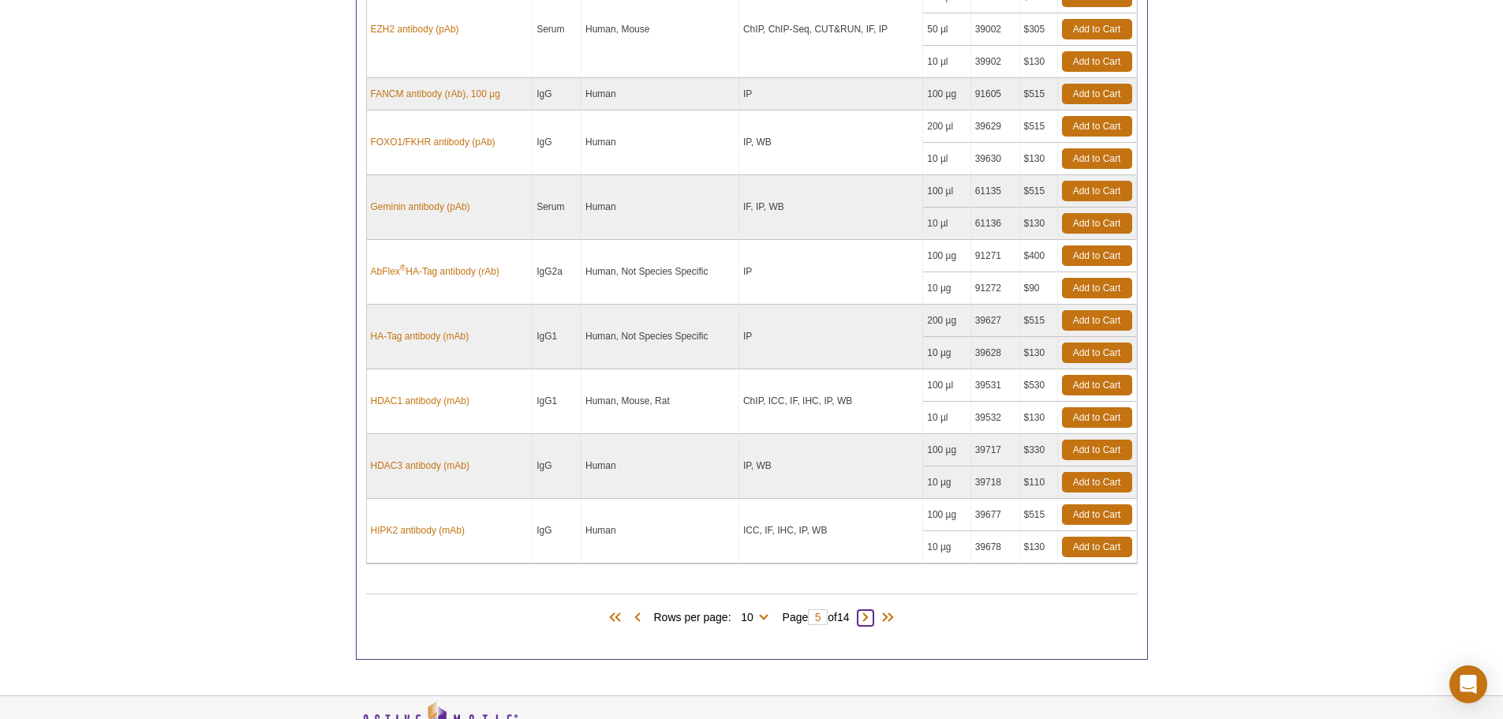
click at [872, 618] on span at bounding box center [865, 618] width 16 height 16
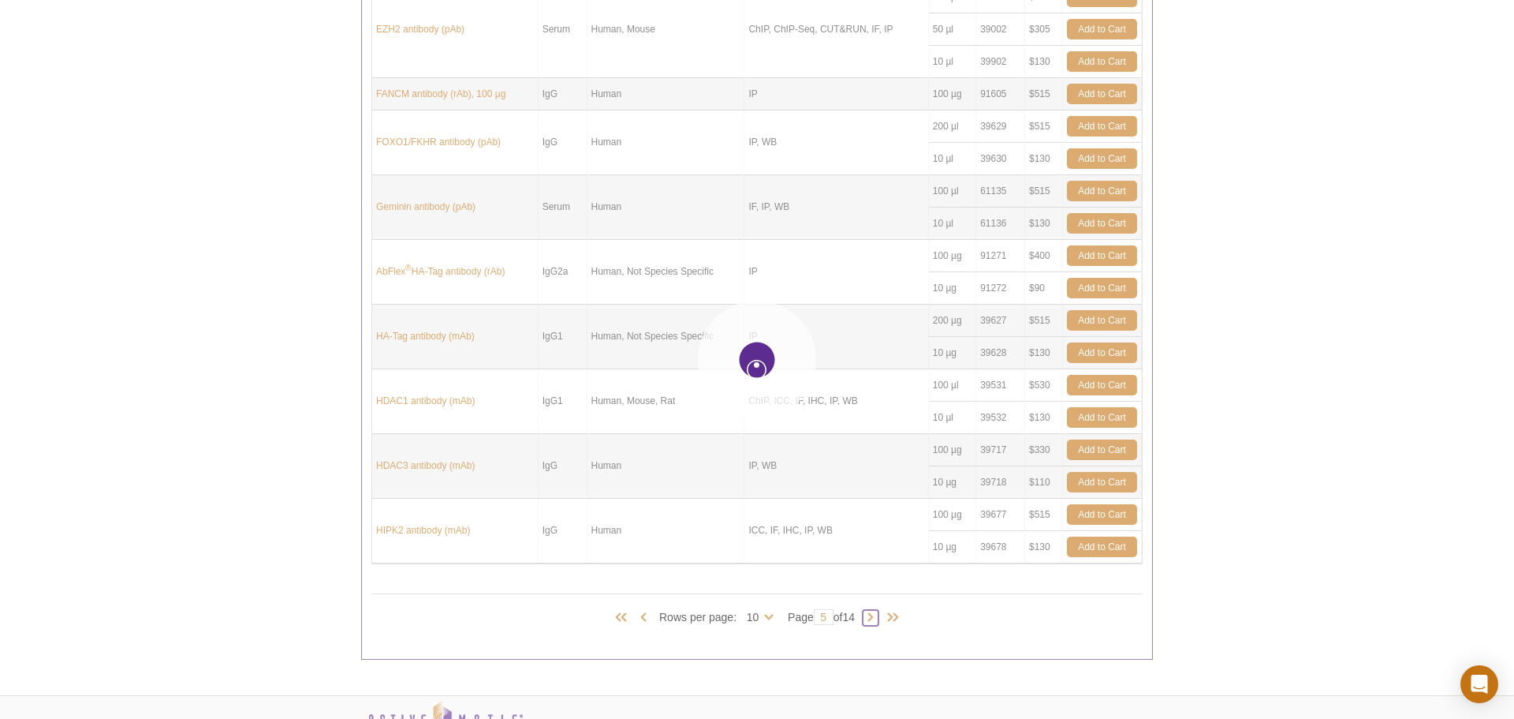
type input "6"
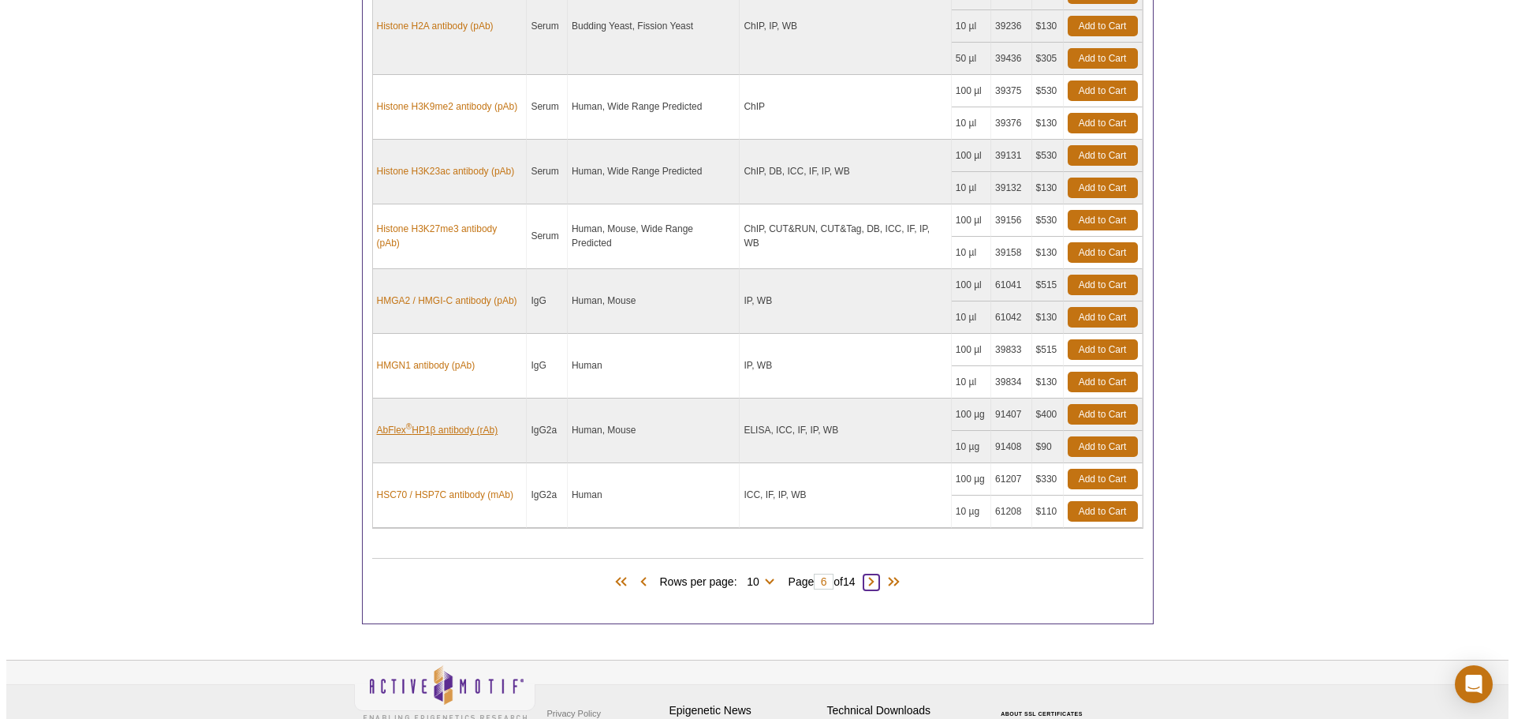
scroll to position [1040, 0]
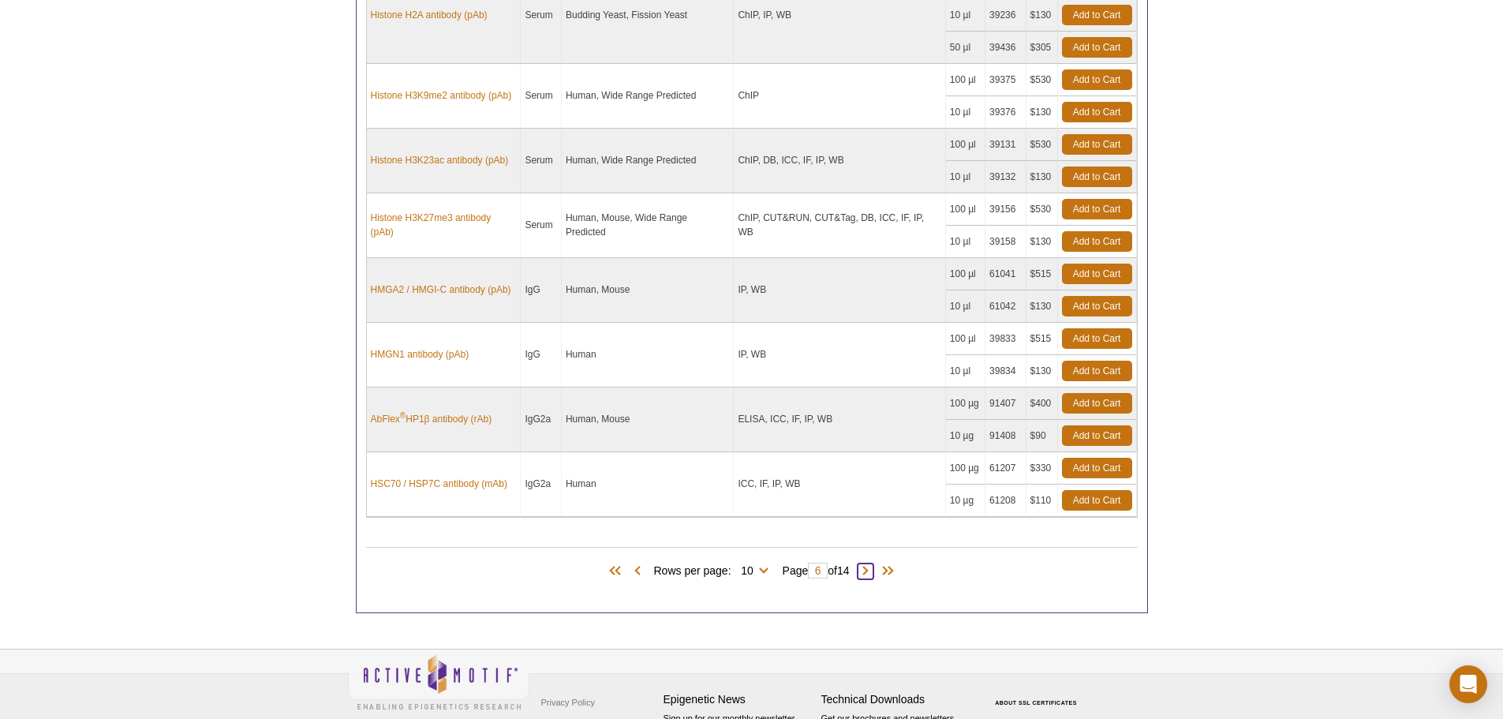
click at [870, 569] on span at bounding box center [865, 571] width 16 height 16
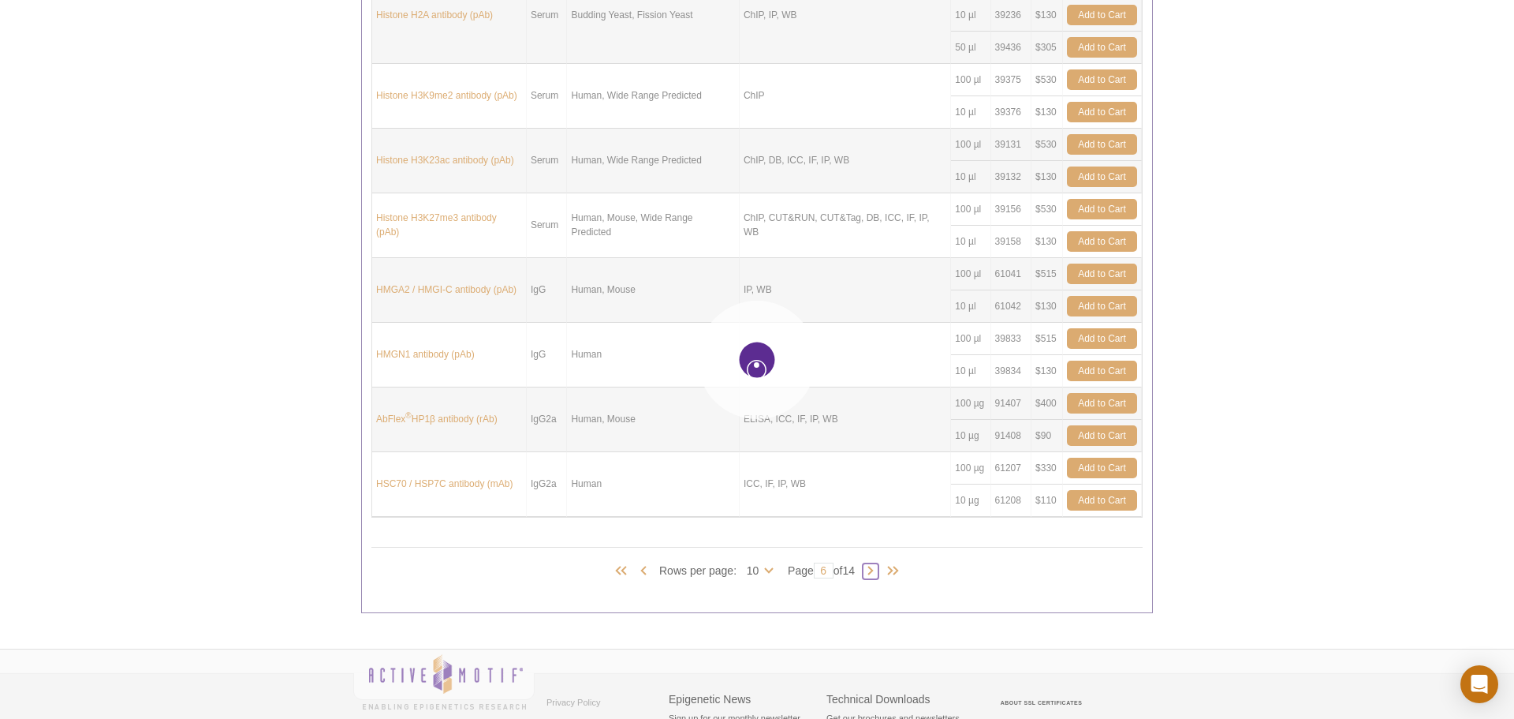
type input "7"
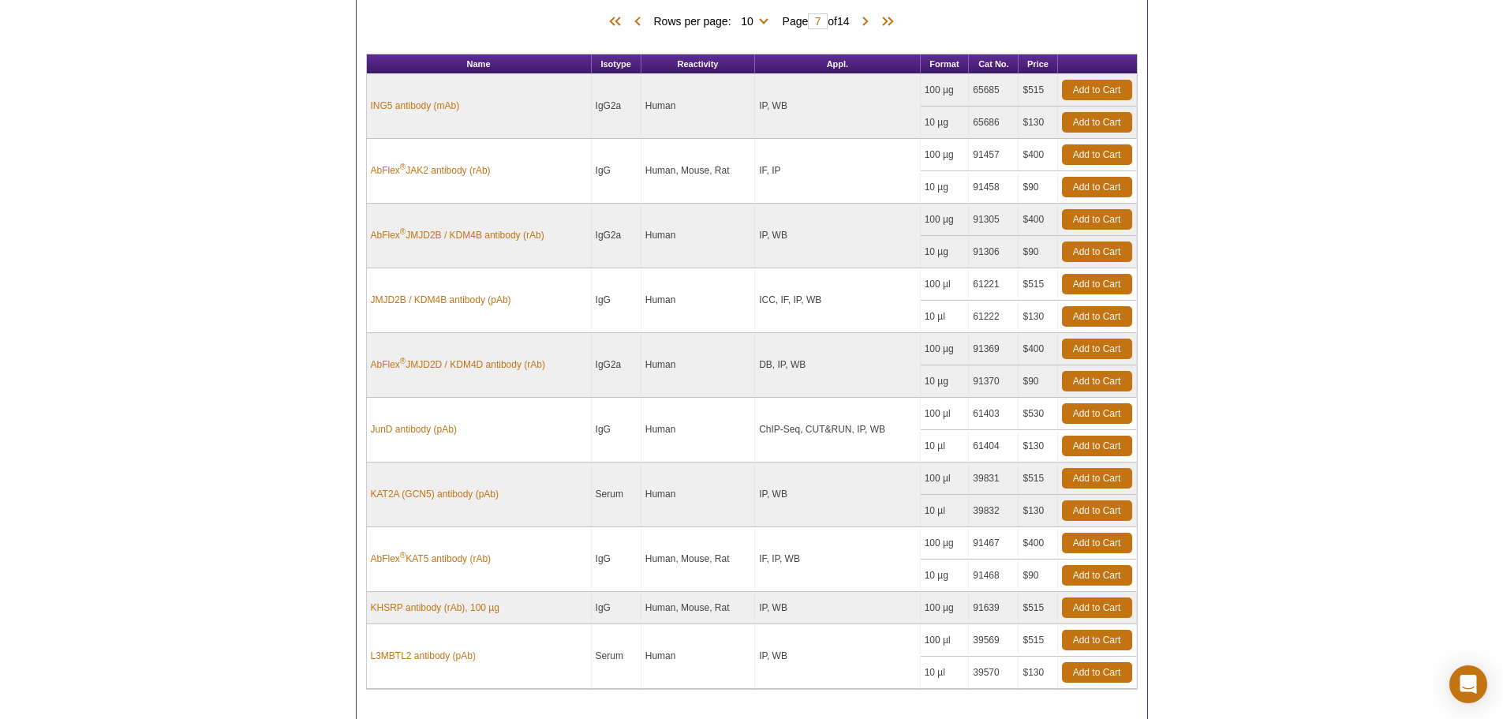
scroll to position [868, 0]
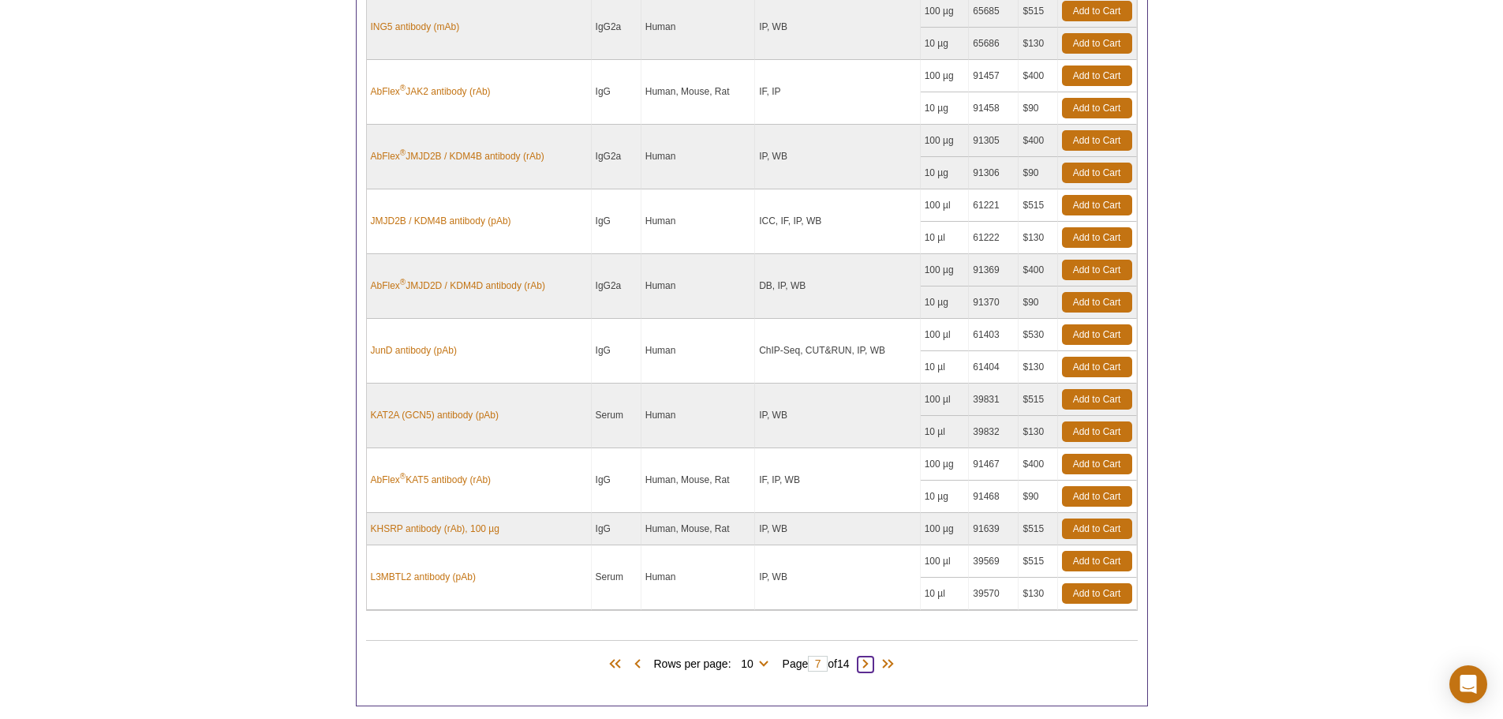
click at [871, 664] on span at bounding box center [865, 664] width 16 height 16
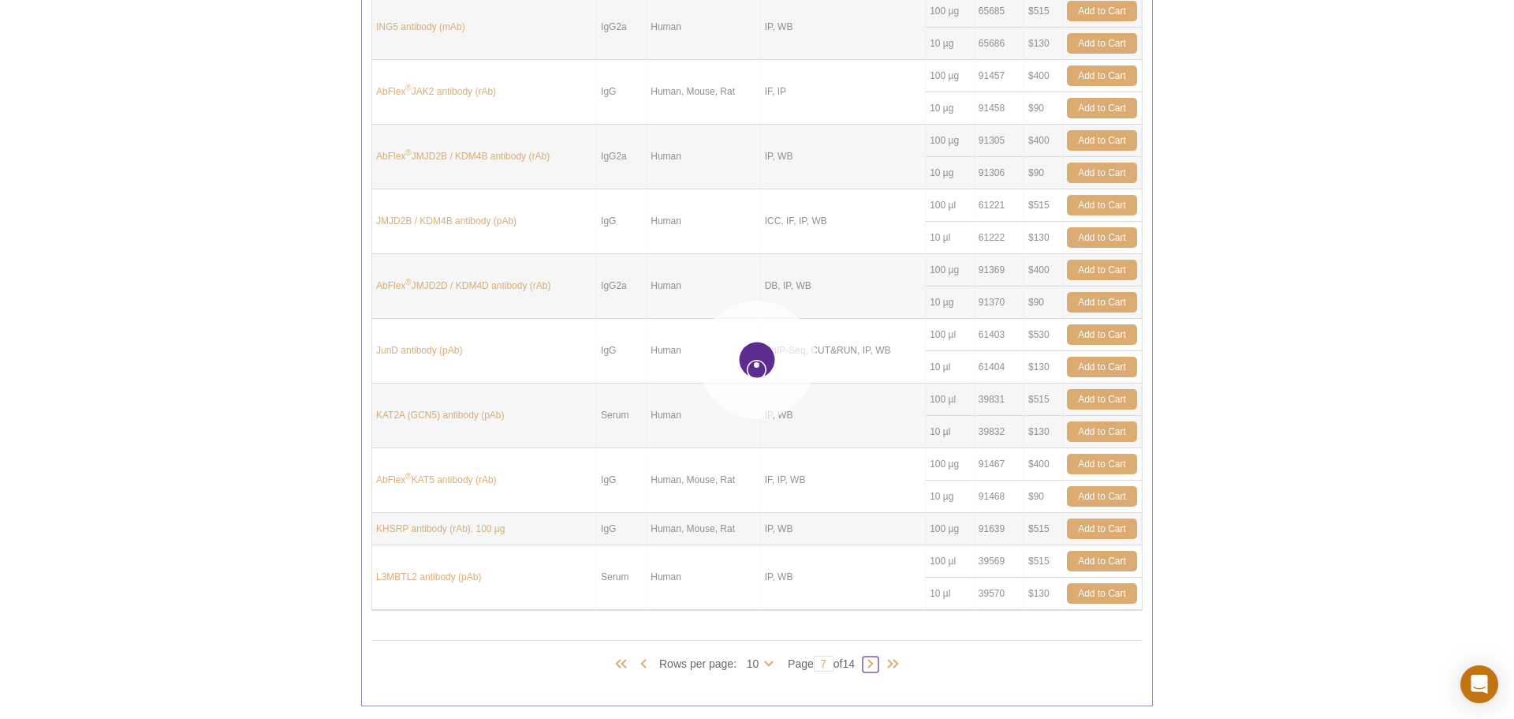
type input "8"
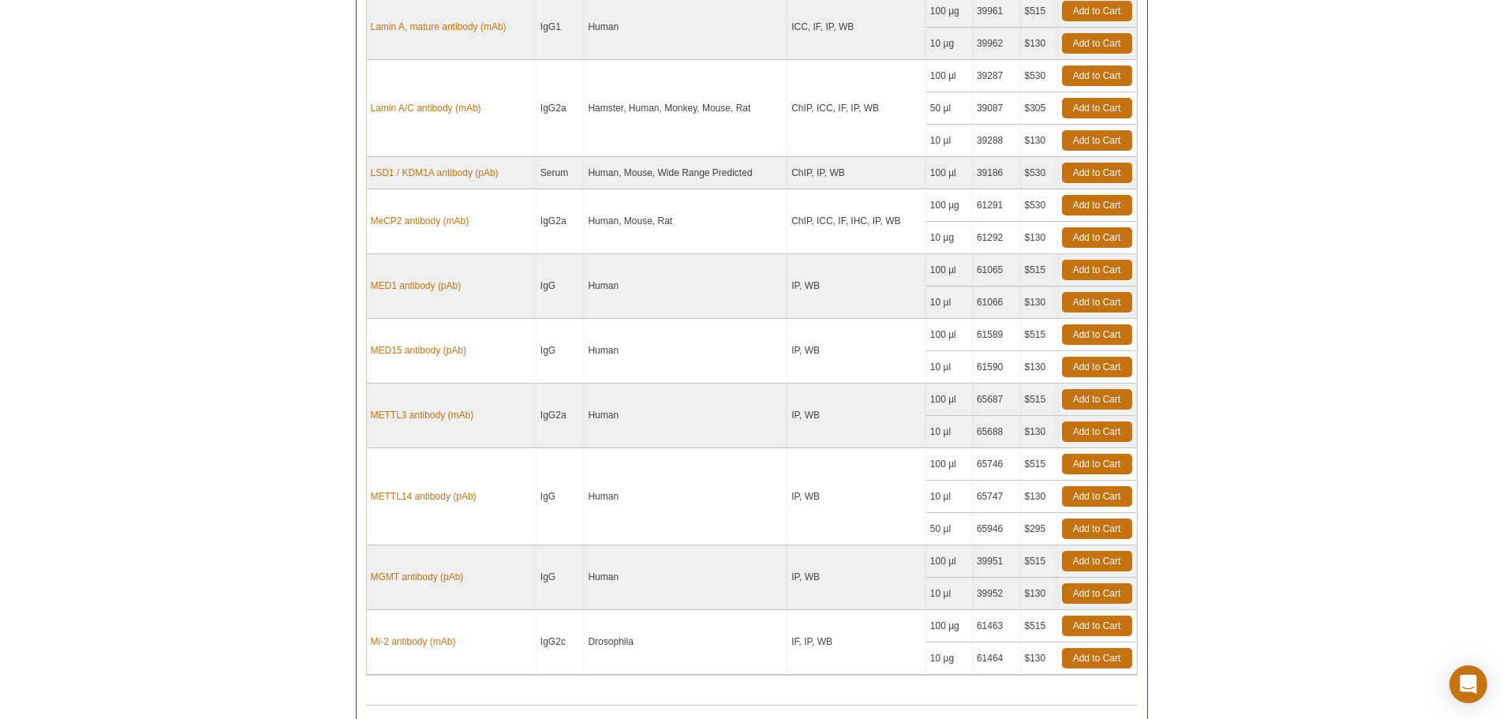
scroll to position [947, 0]
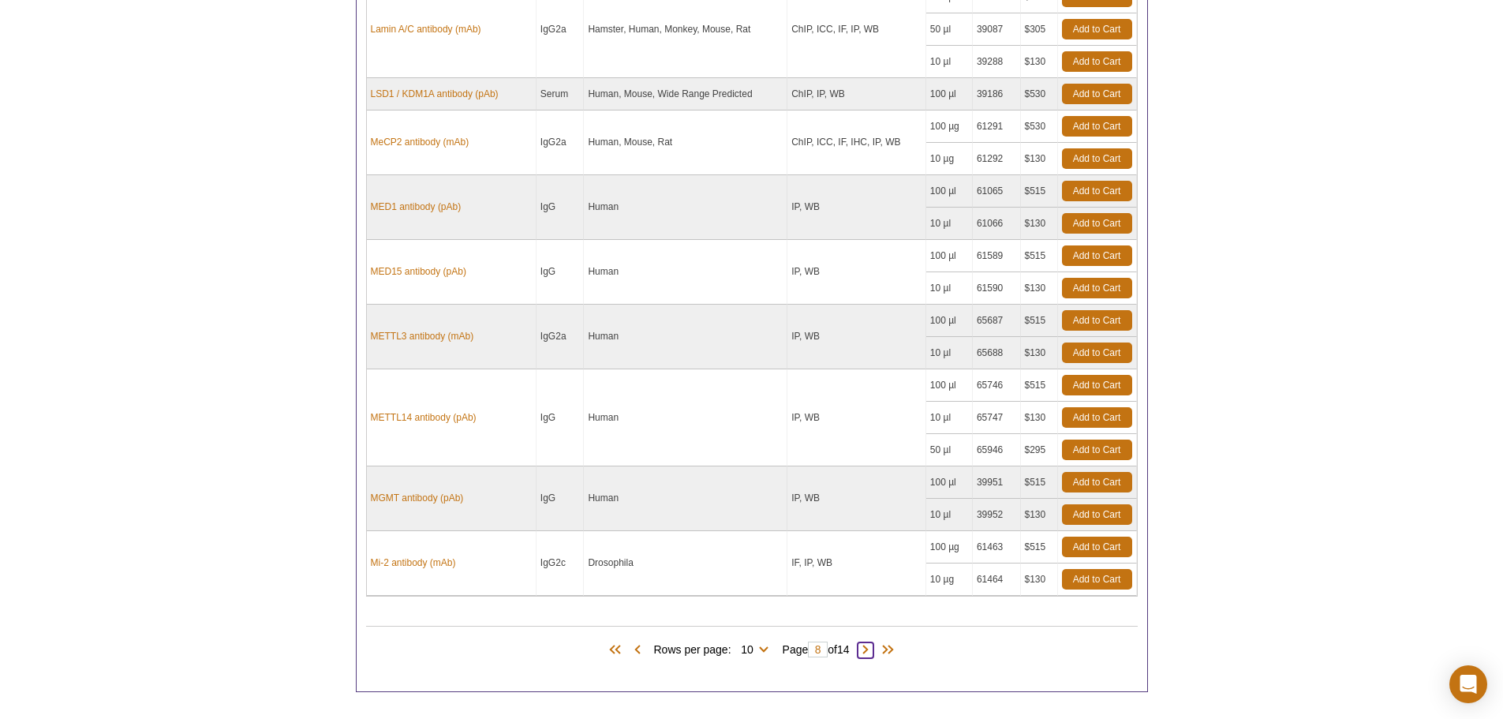
click at [868, 649] on span at bounding box center [865, 650] width 16 height 16
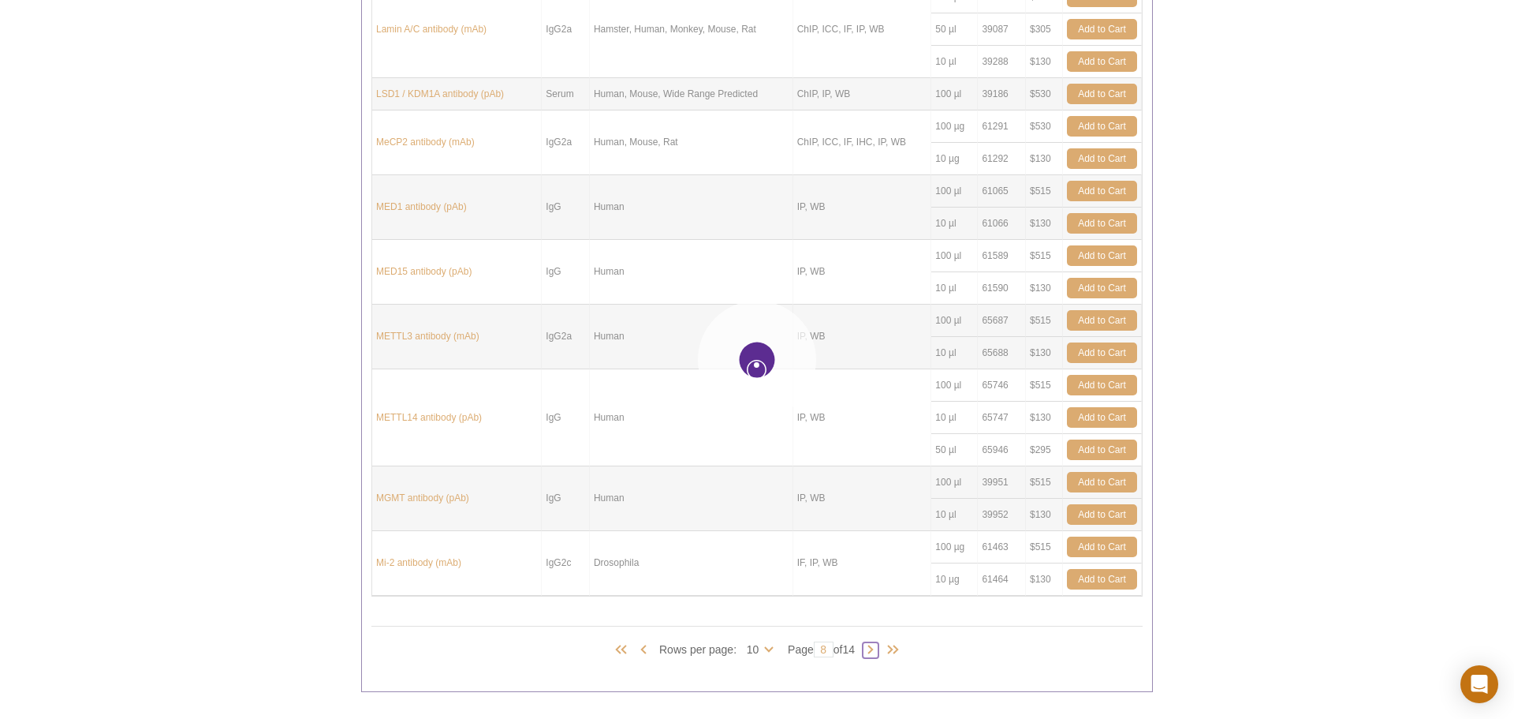
type input "9"
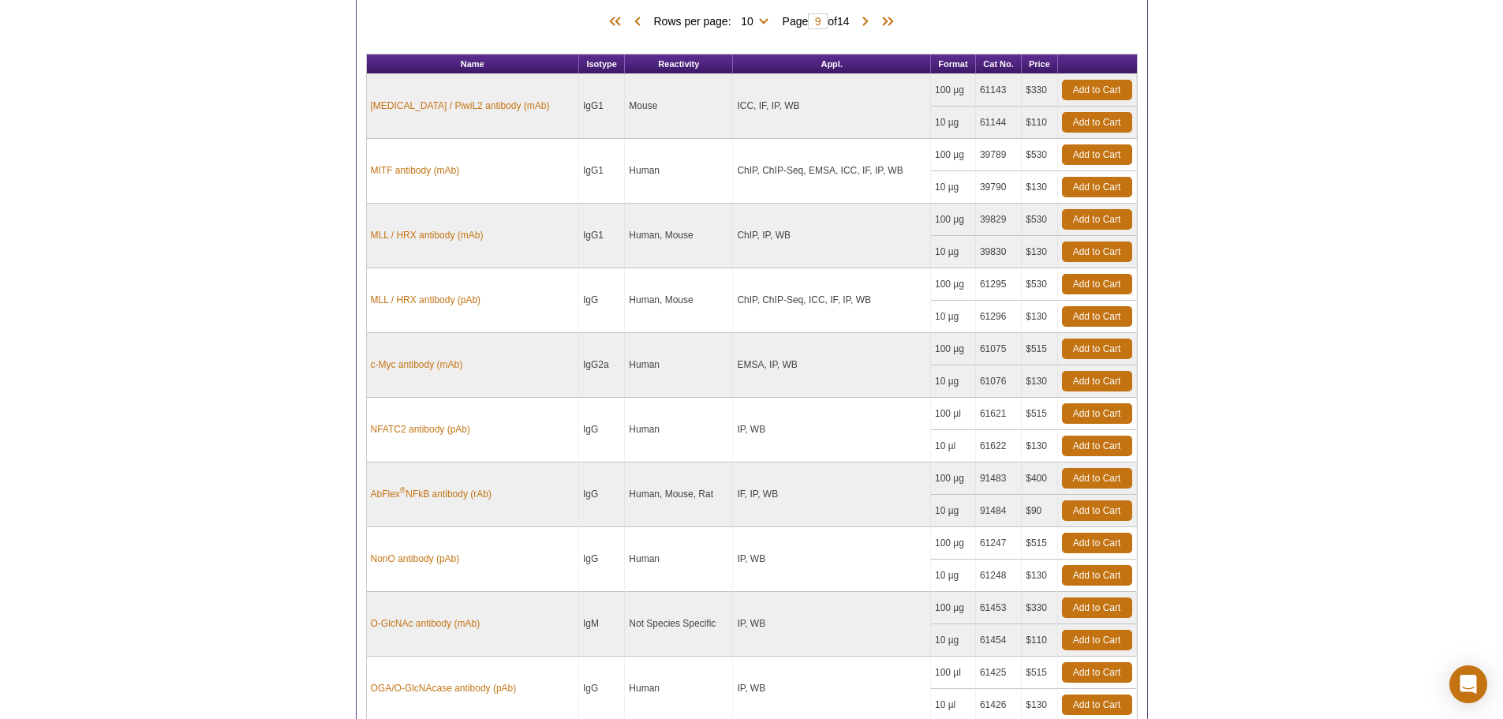
scroll to position [868, 0]
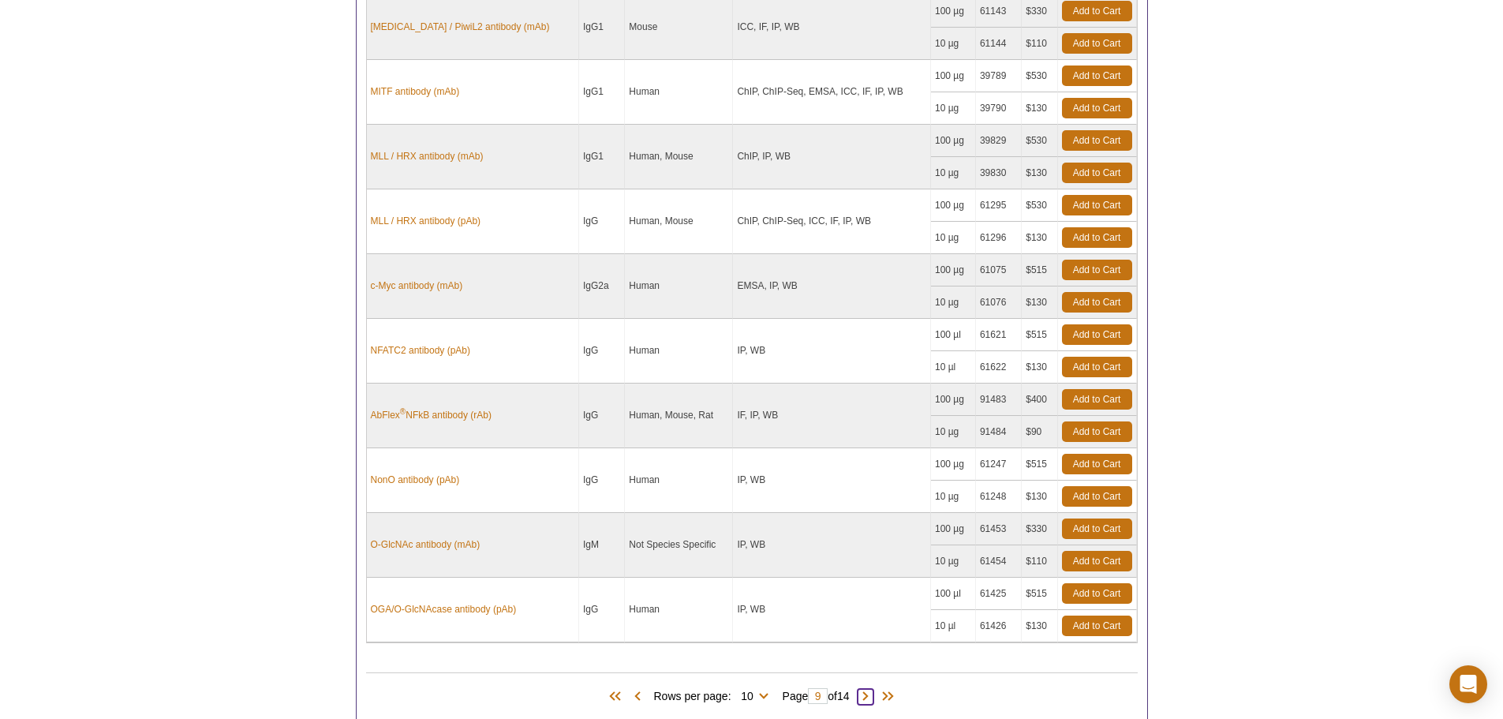
click at [868, 695] on span at bounding box center [865, 697] width 16 height 16
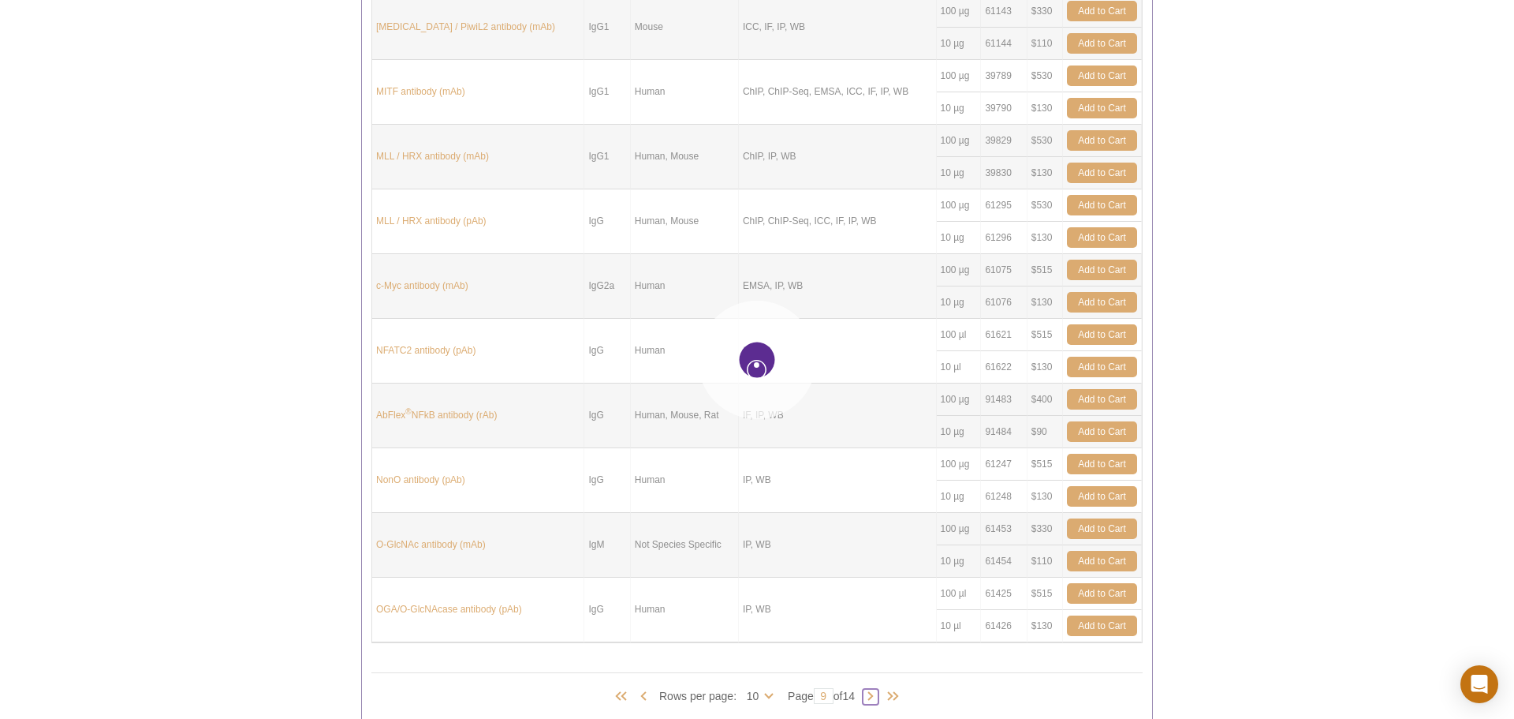
type input "10"
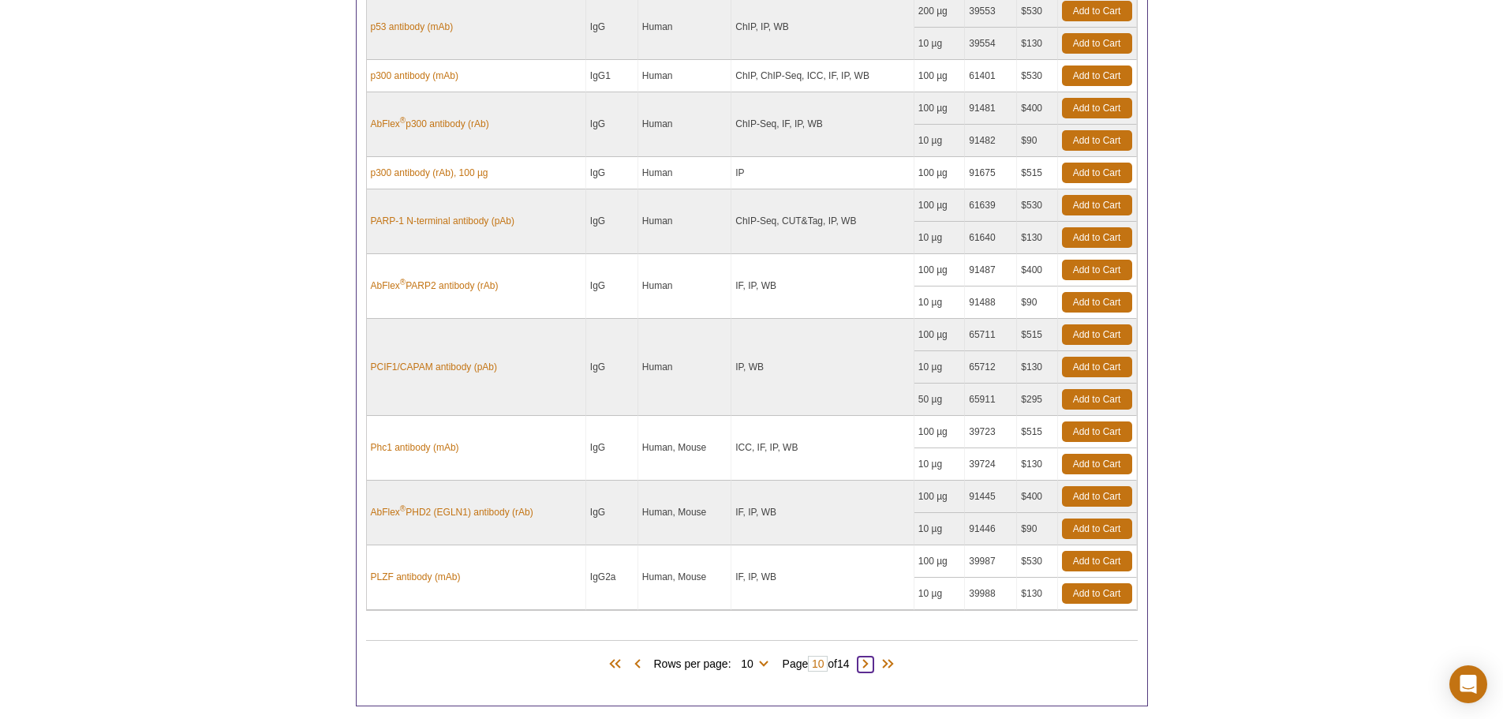
click at [863, 668] on span at bounding box center [865, 664] width 16 height 16
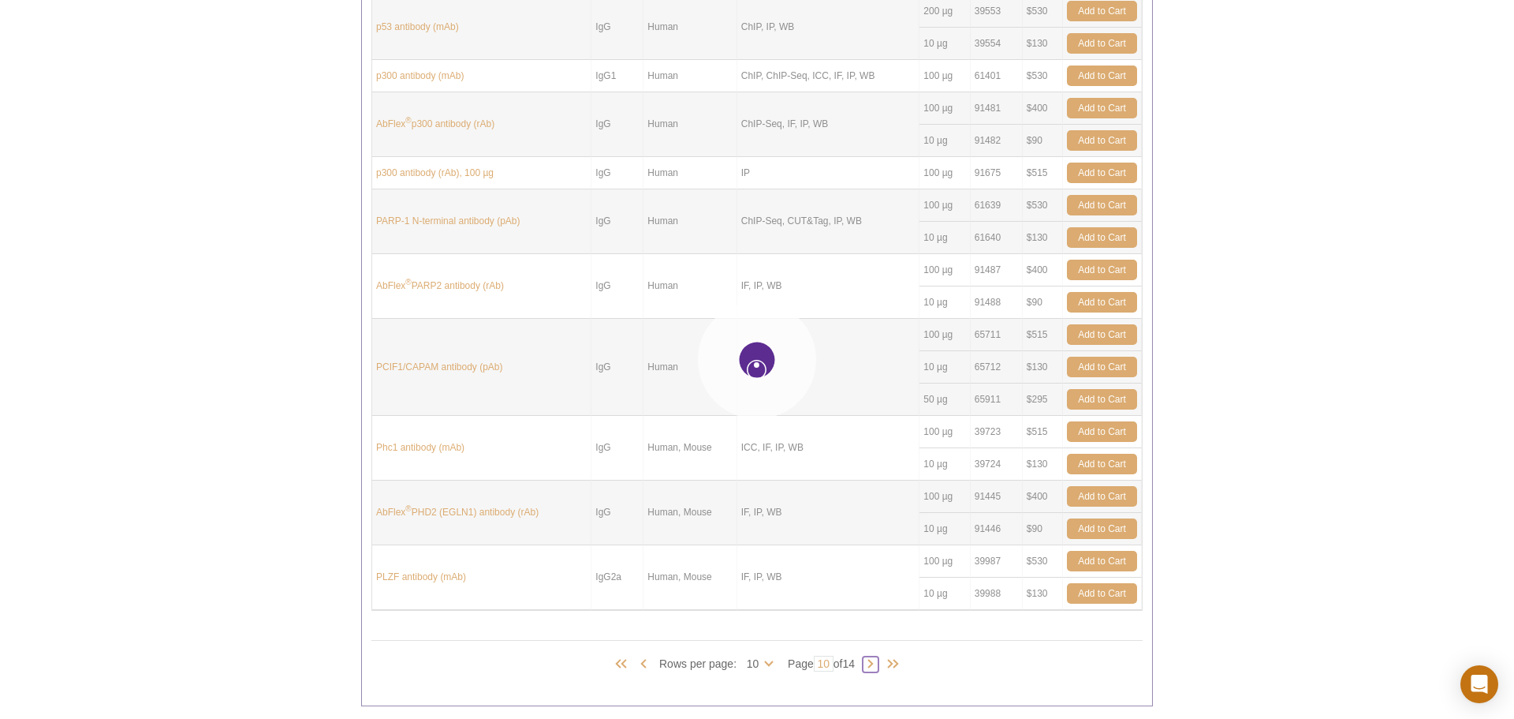
type input "11"
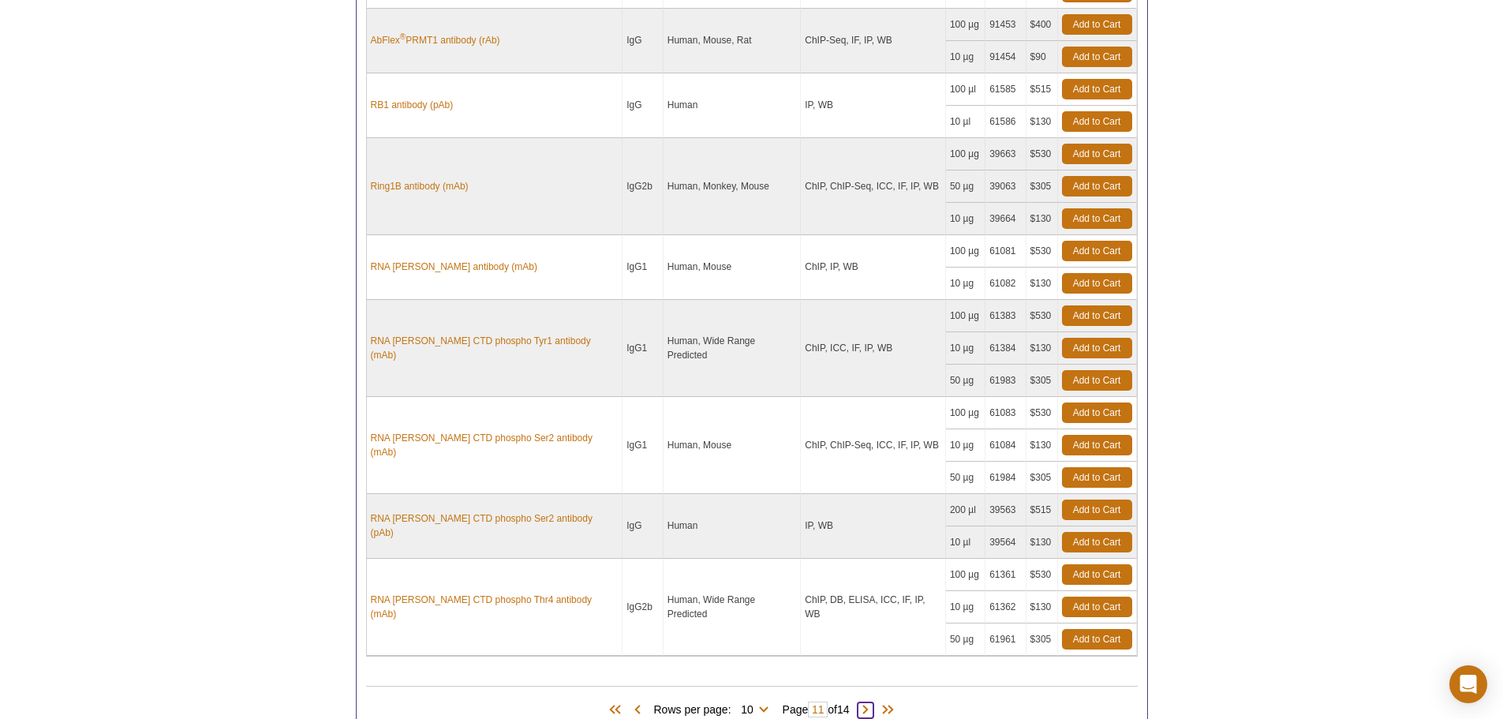
scroll to position [1025, 0]
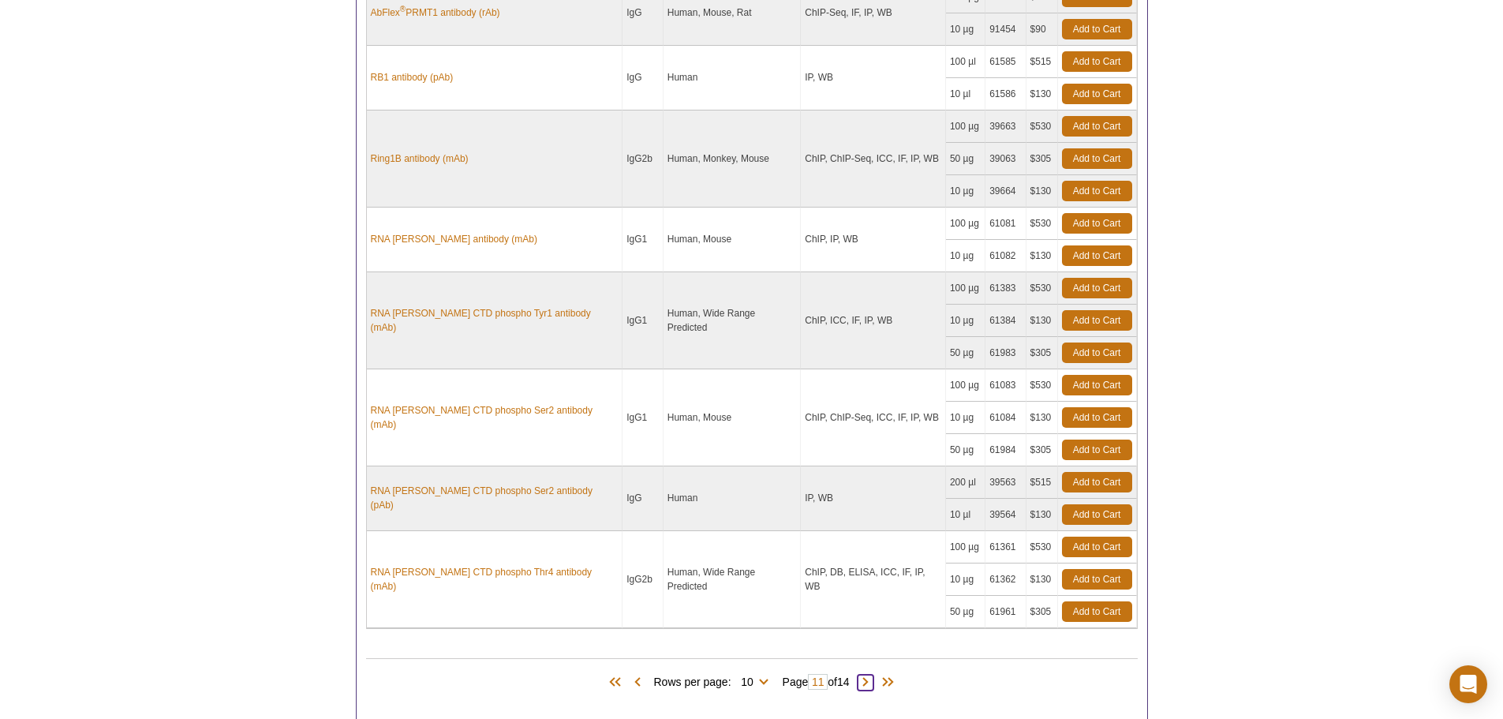
click at [868, 674] on span at bounding box center [865, 682] width 16 height 16
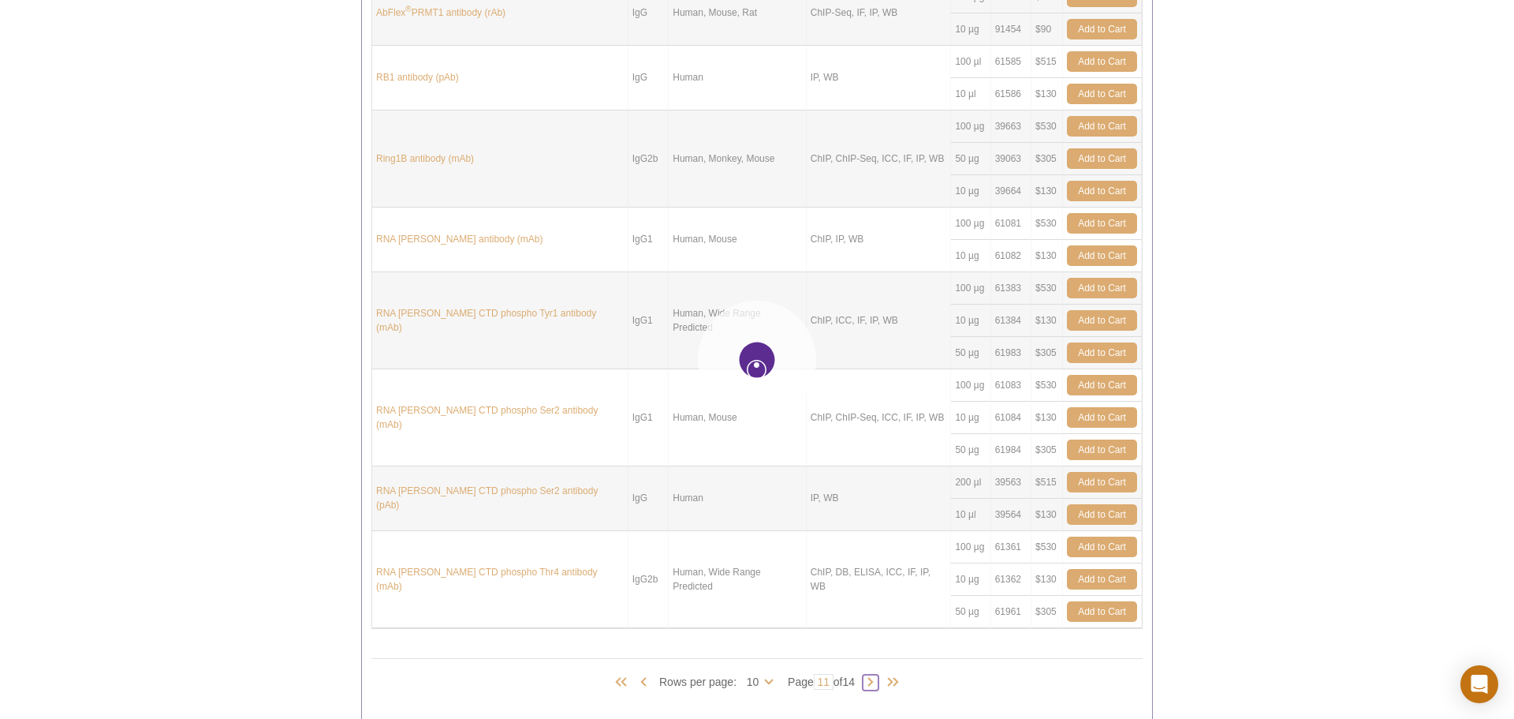
type input "12"
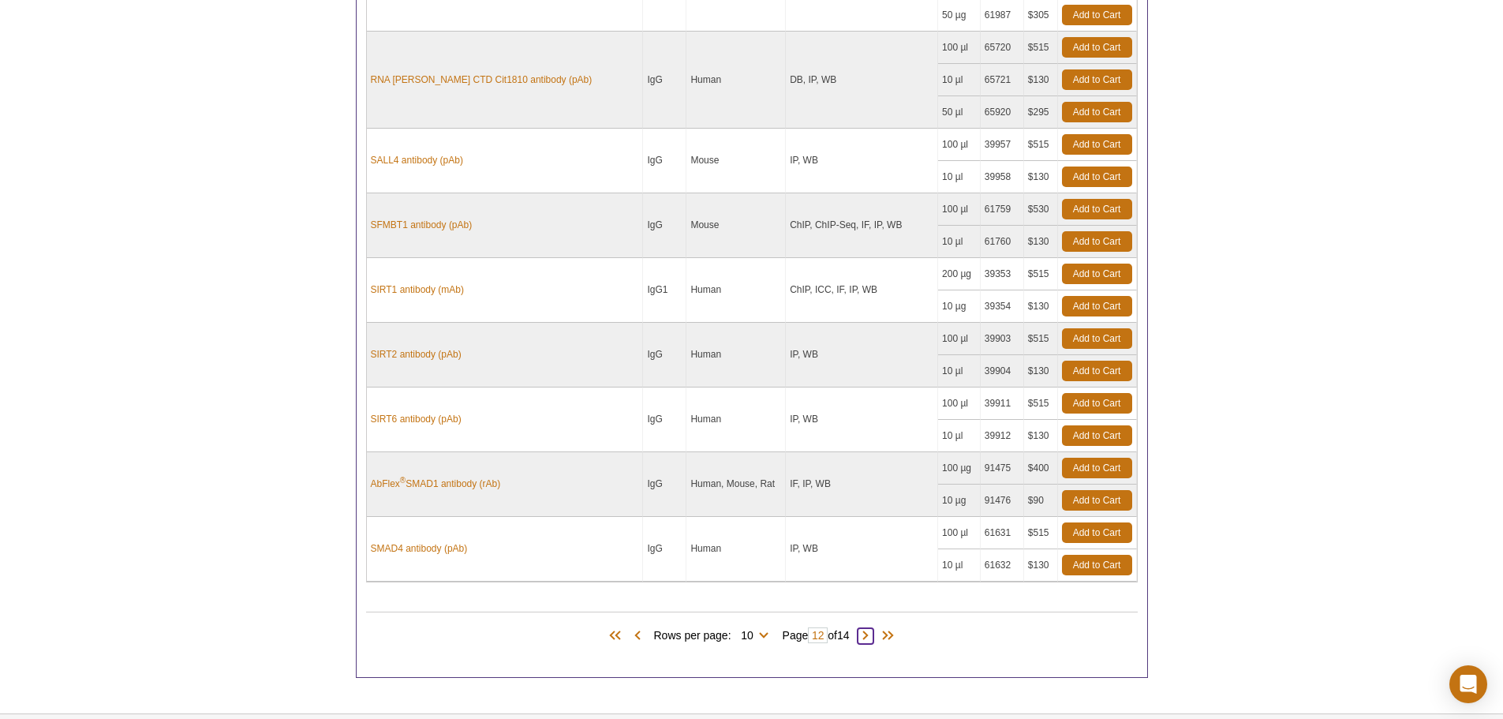
click at [873, 635] on span at bounding box center [865, 636] width 16 height 16
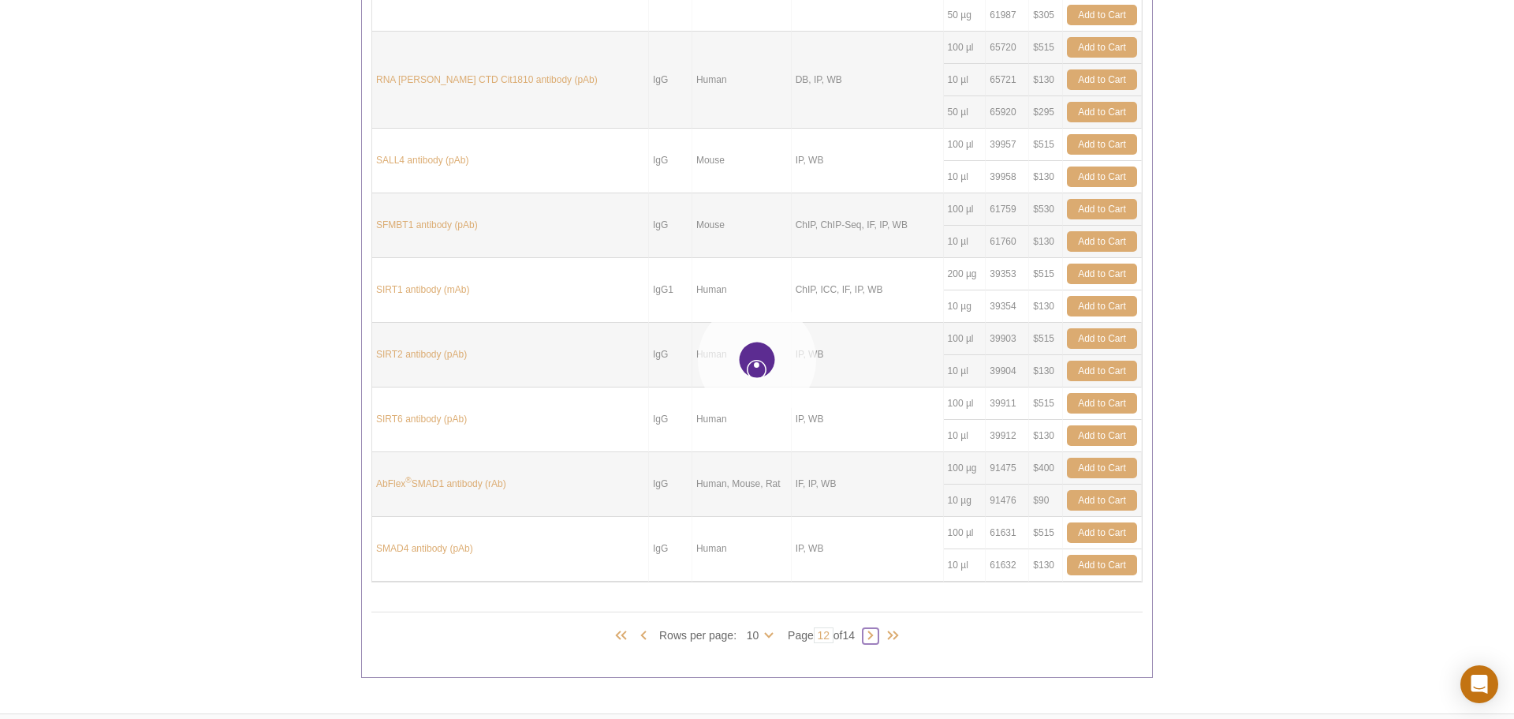
type input "13"
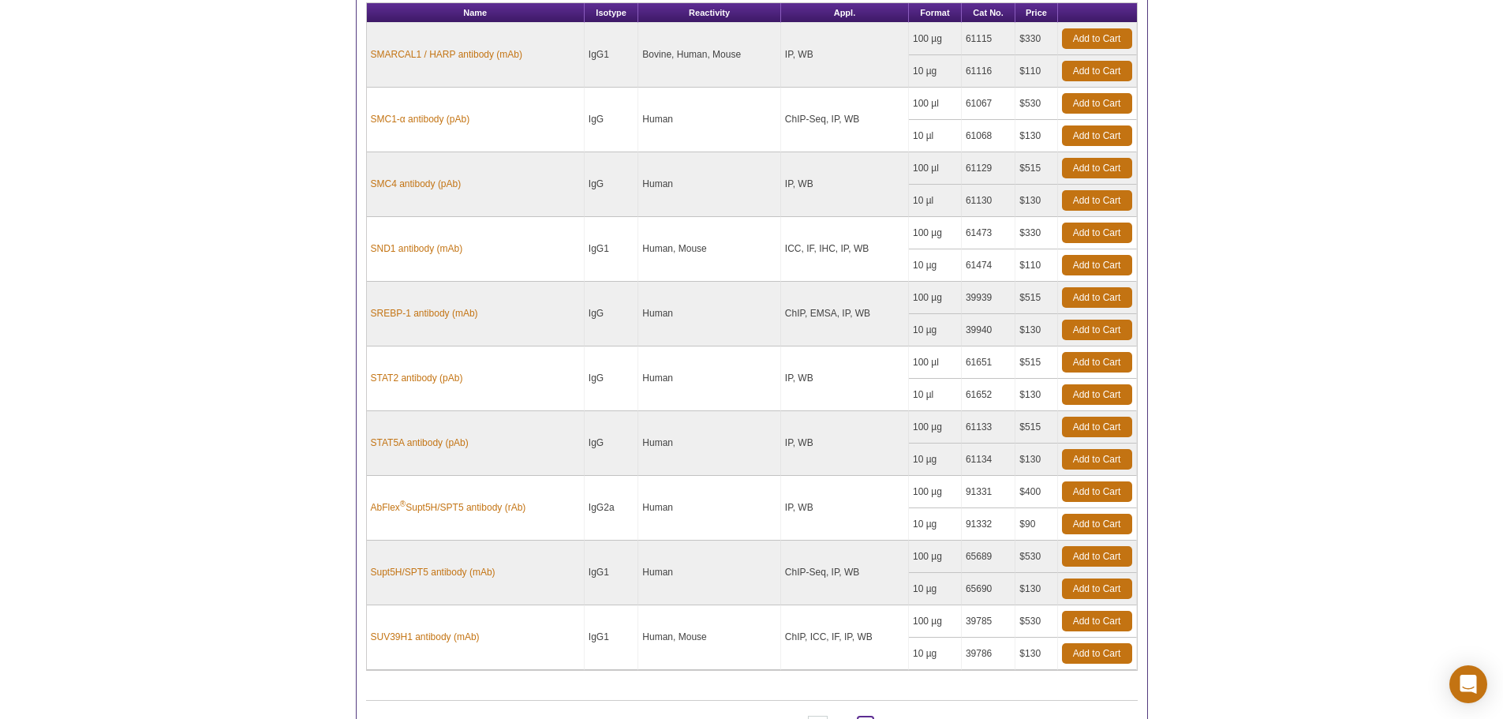
scroll to position [868, 0]
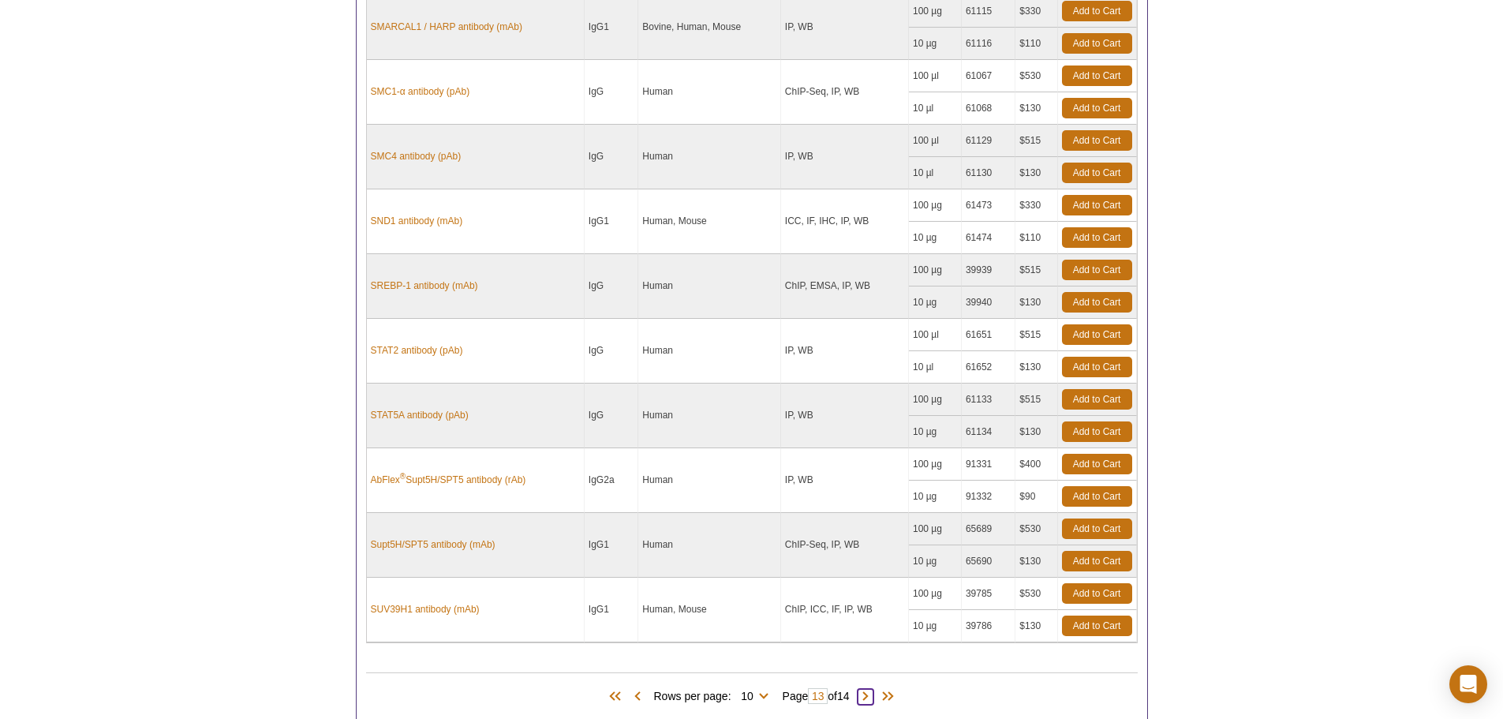
click at [872, 693] on span at bounding box center [865, 697] width 16 height 16
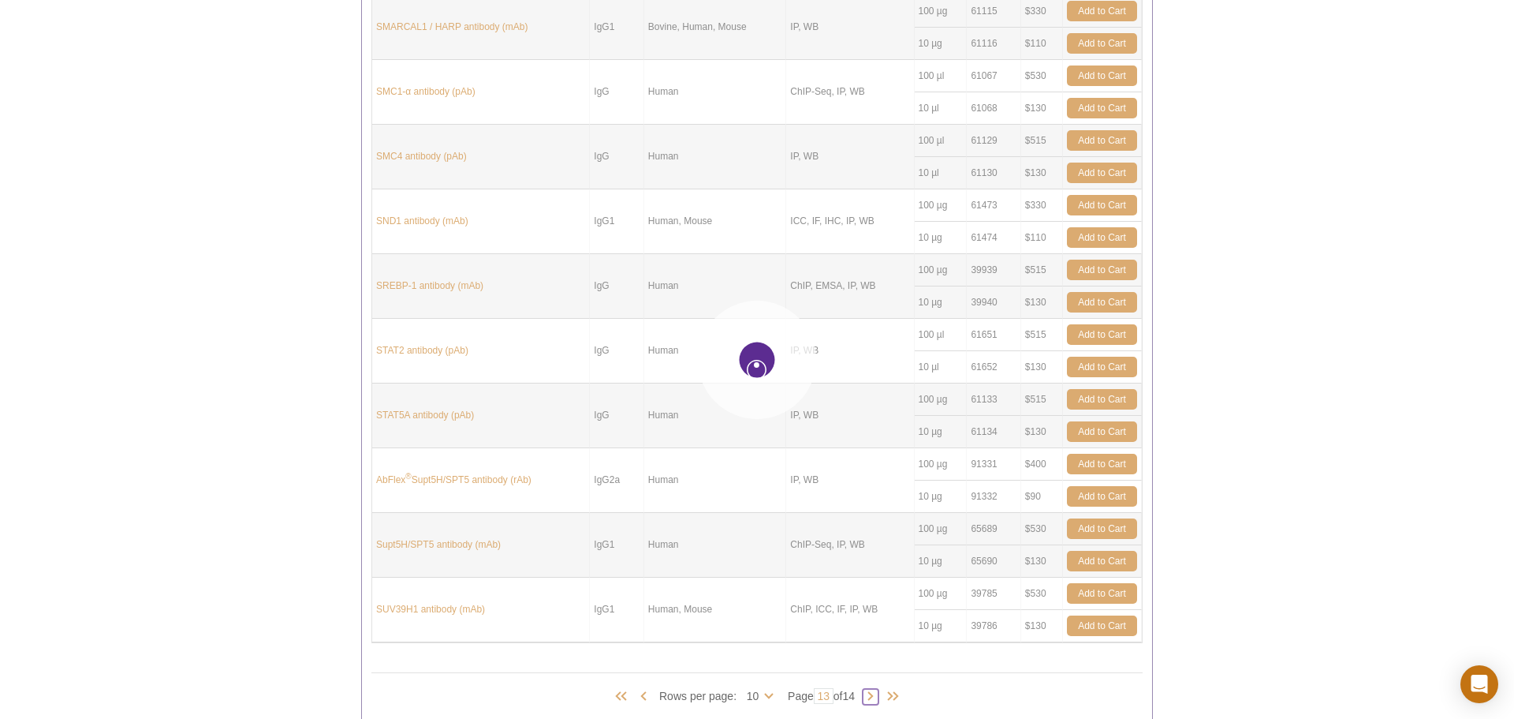
type input "14"
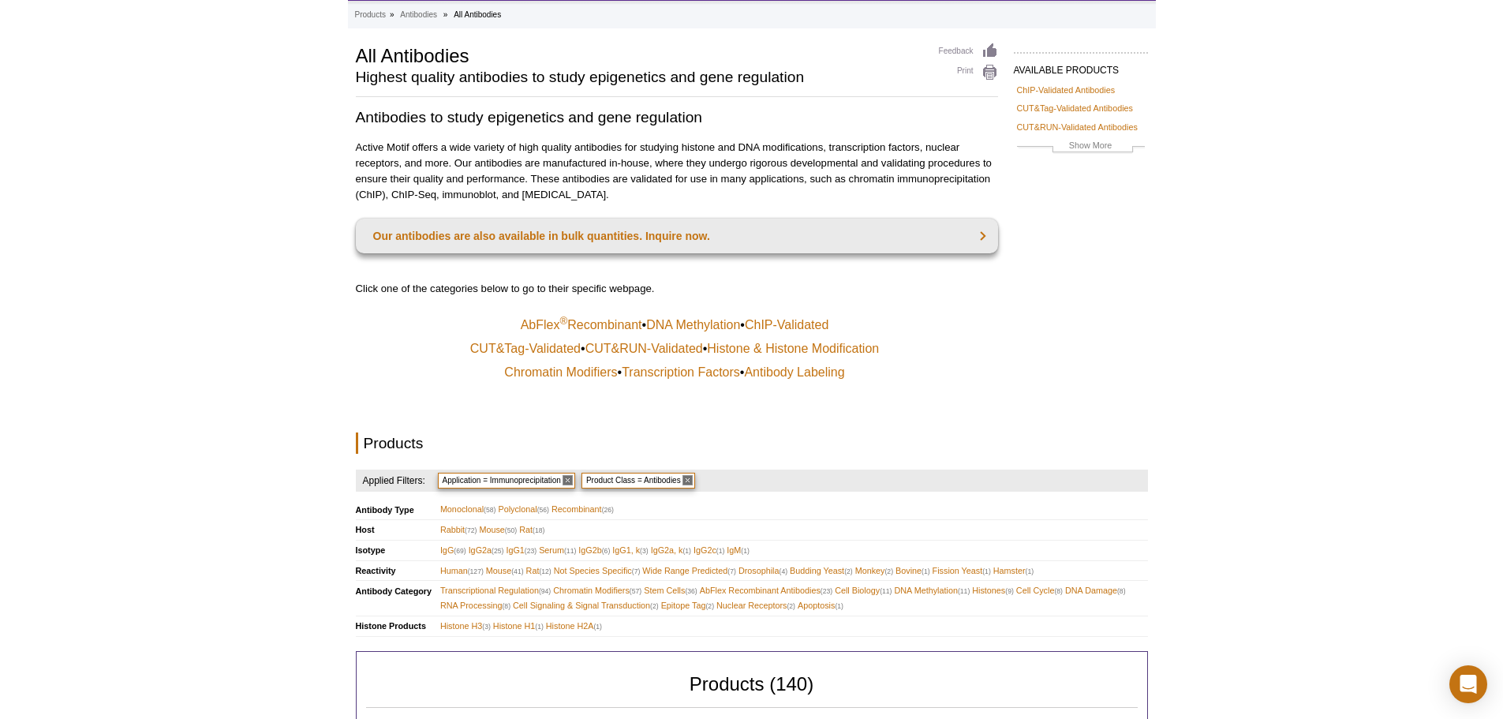
scroll to position [0, 0]
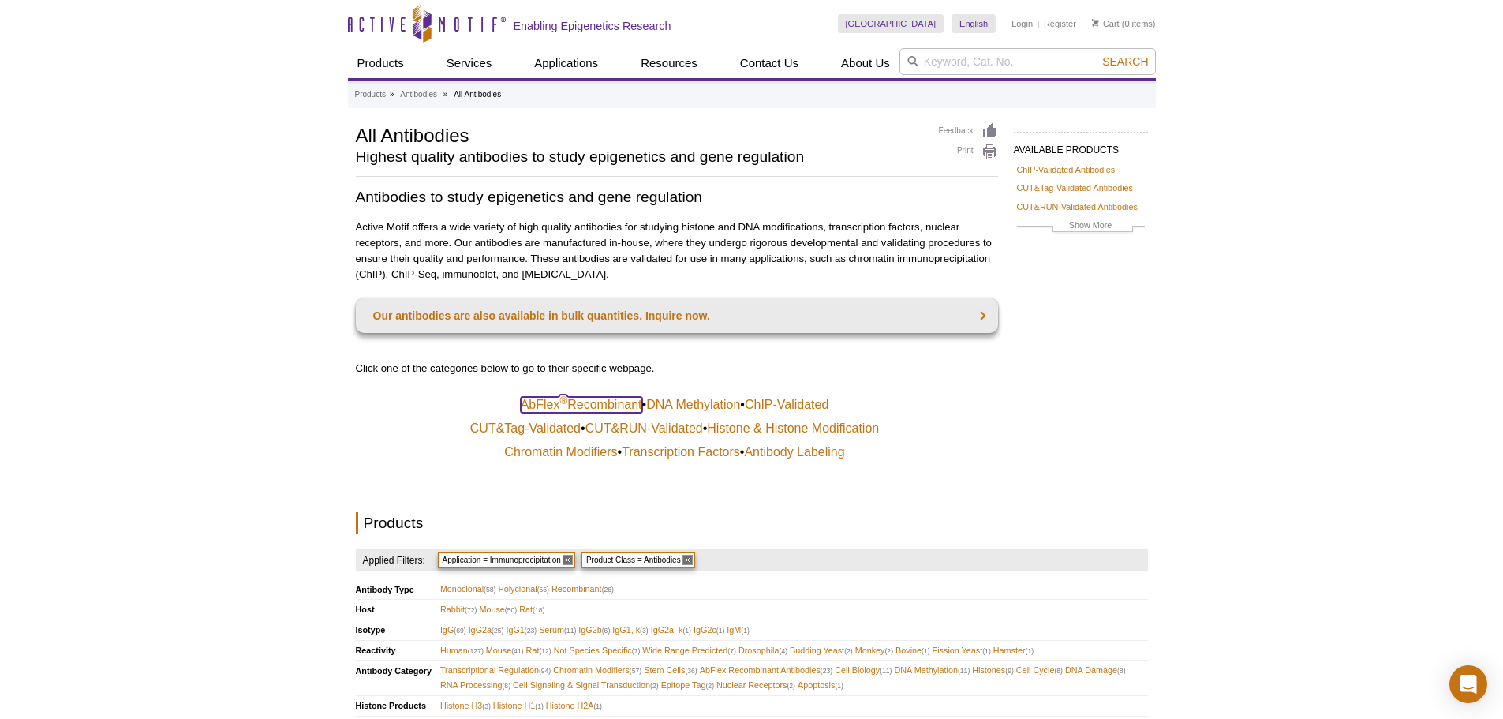
click at [544, 398] on link "AbFlex ® Recombinant" at bounding box center [581, 405] width 121 height 16
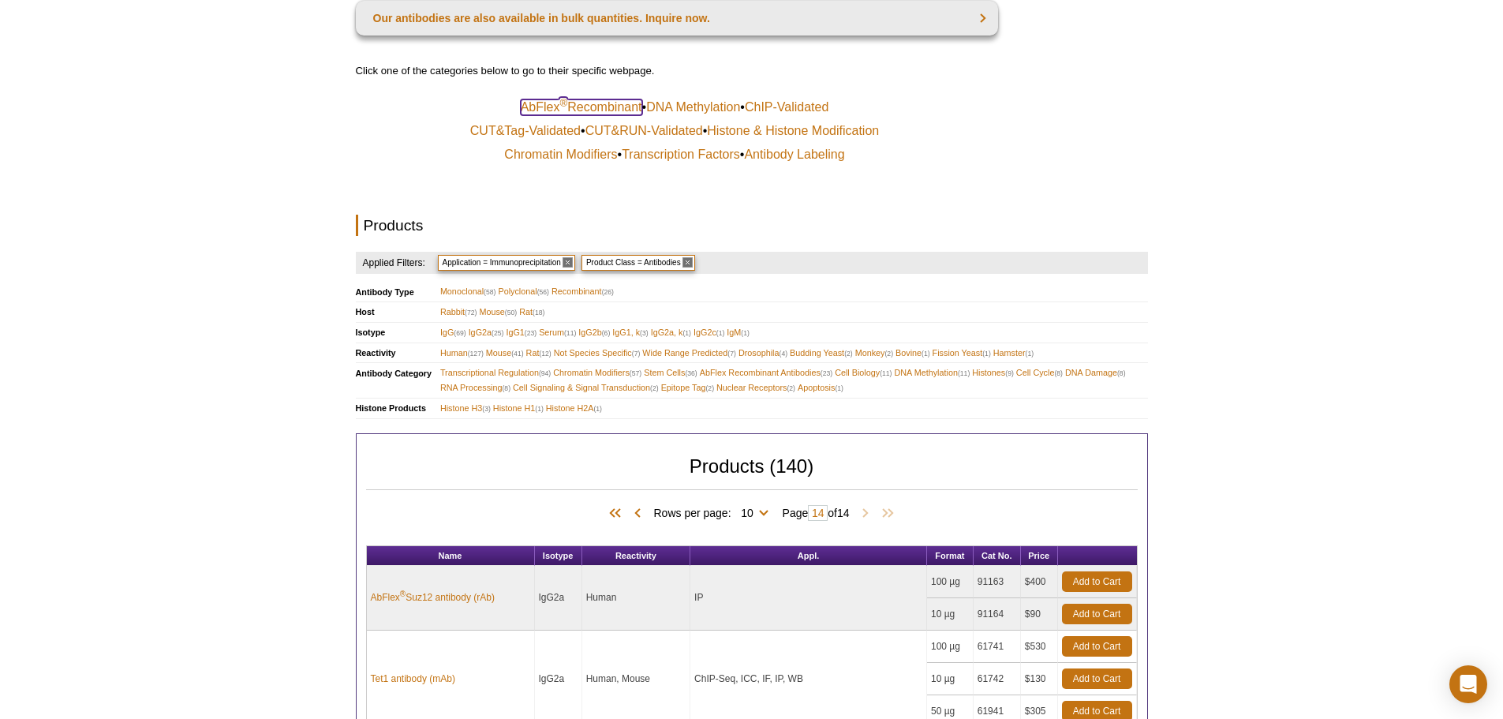
scroll to position [316, 0]
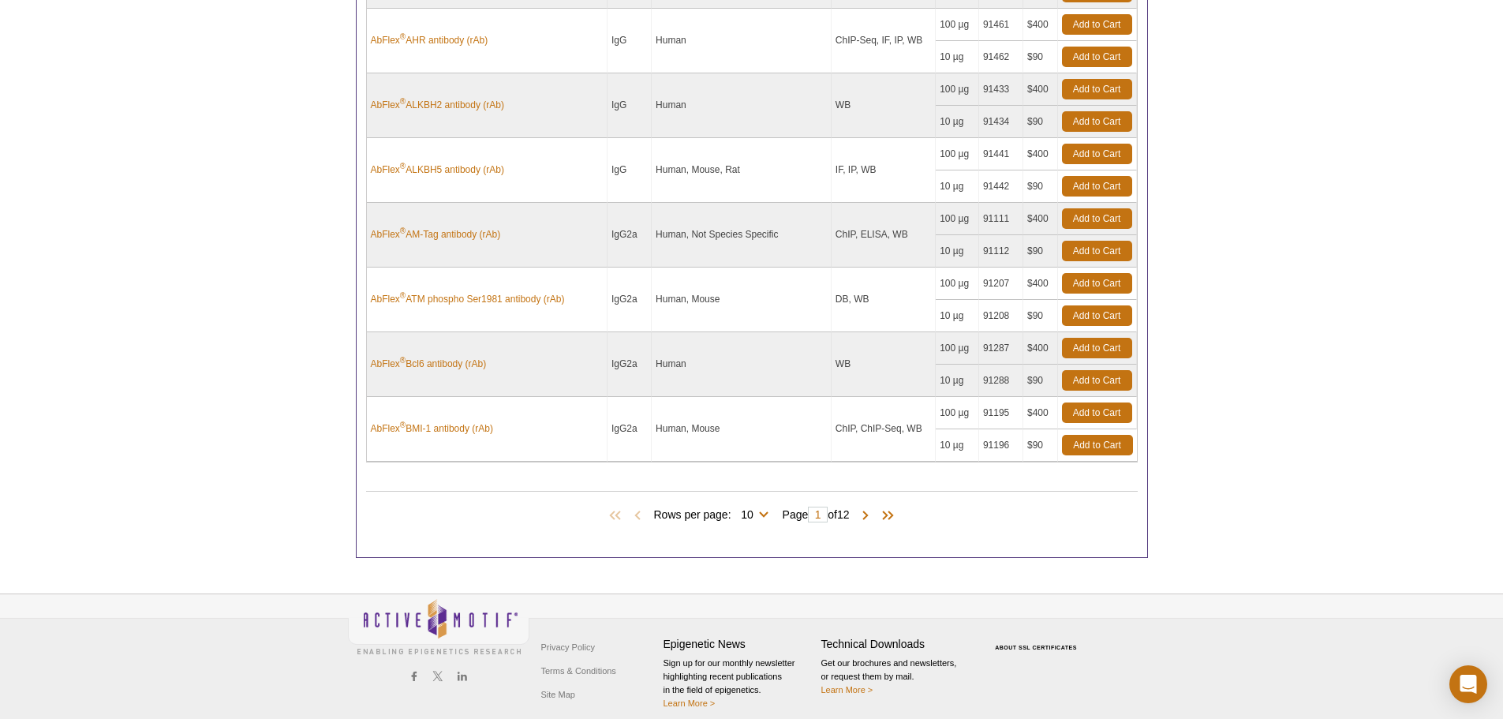
scroll to position [877, 0]
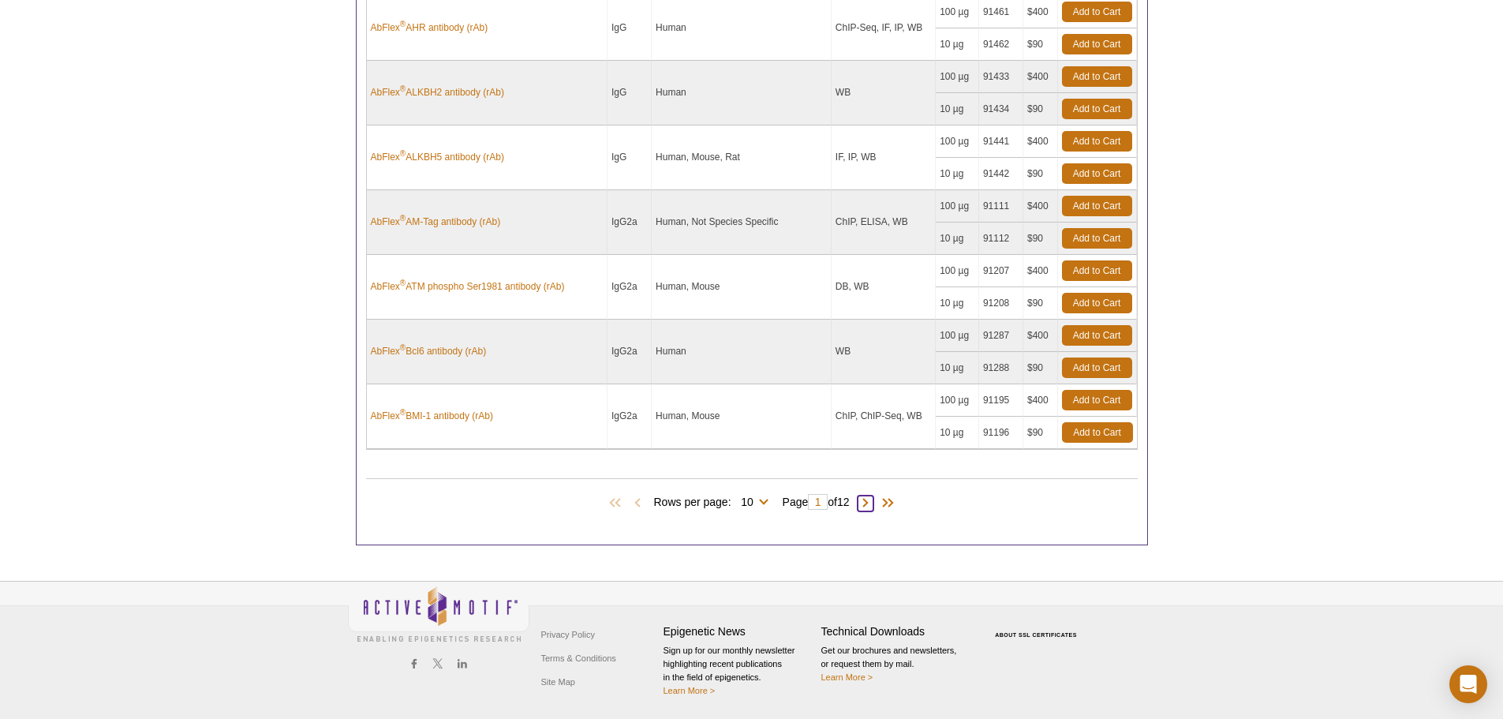
click at [867, 505] on span at bounding box center [865, 503] width 16 height 16
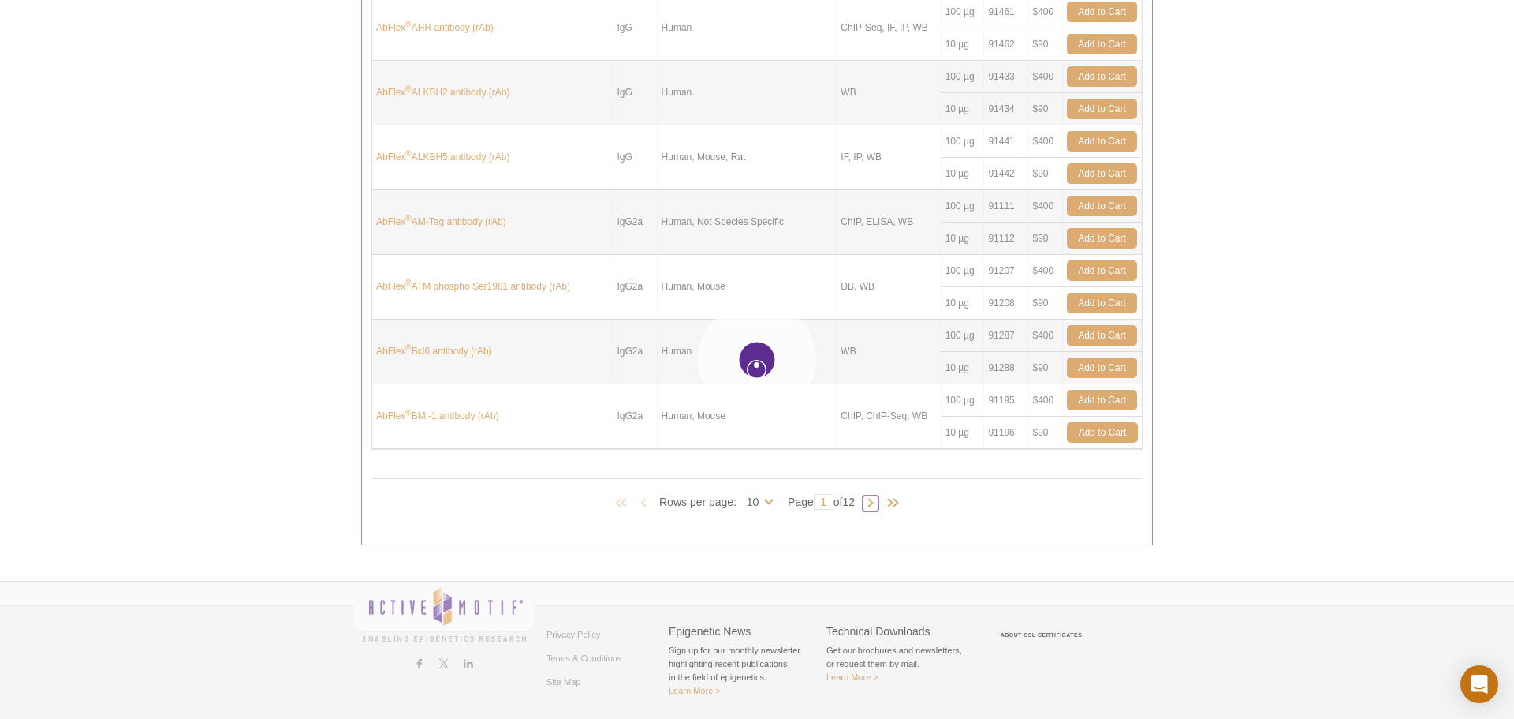
type input "2"
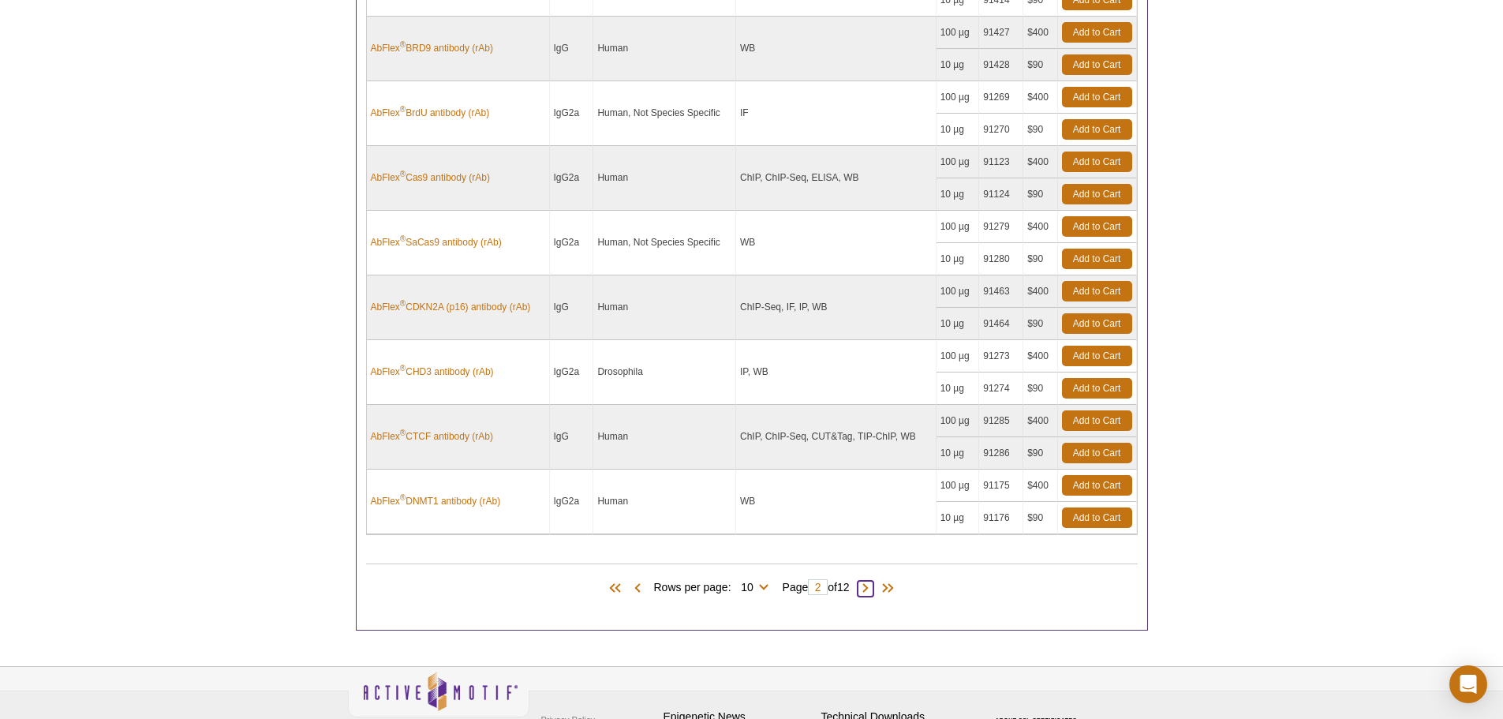
scroll to position [798, 0]
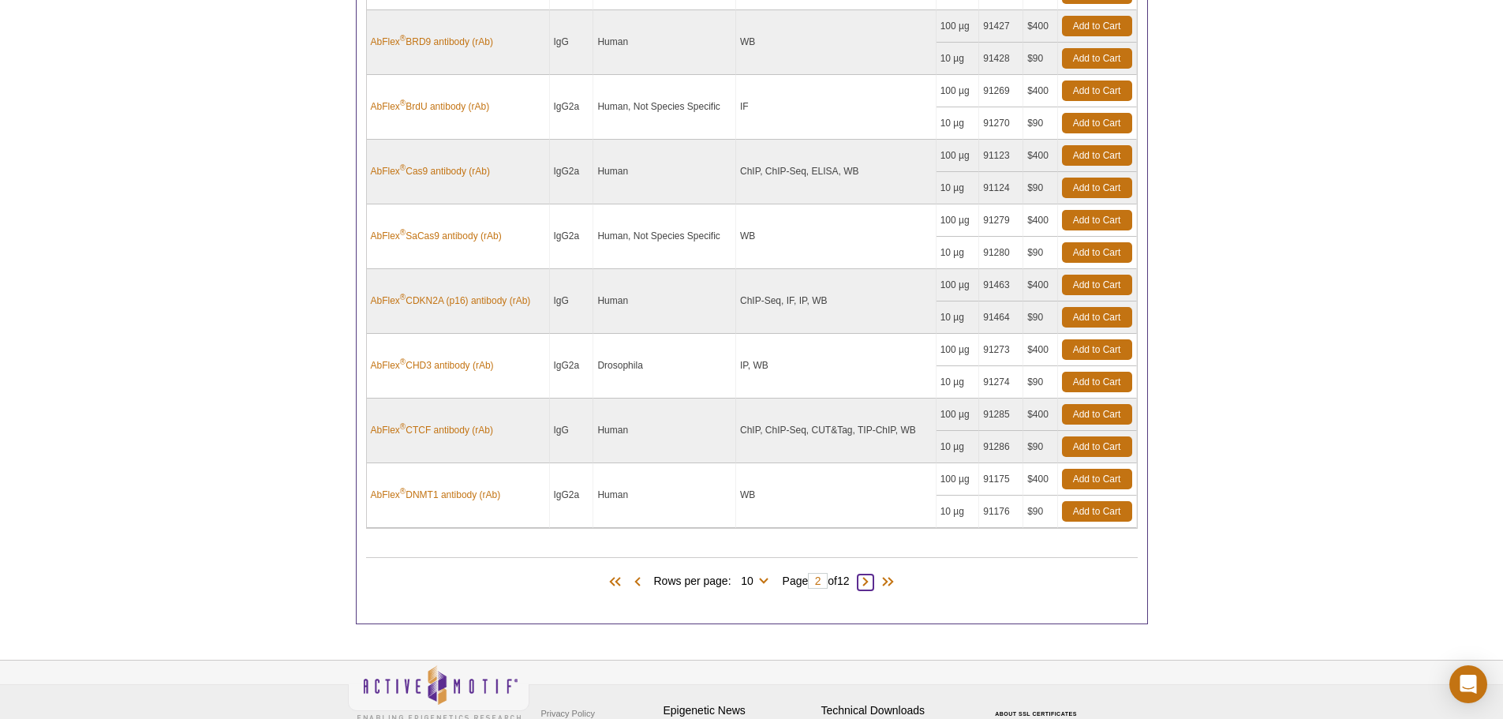
click at [869, 584] on span at bounding box center [865, 582] width 16 height 16
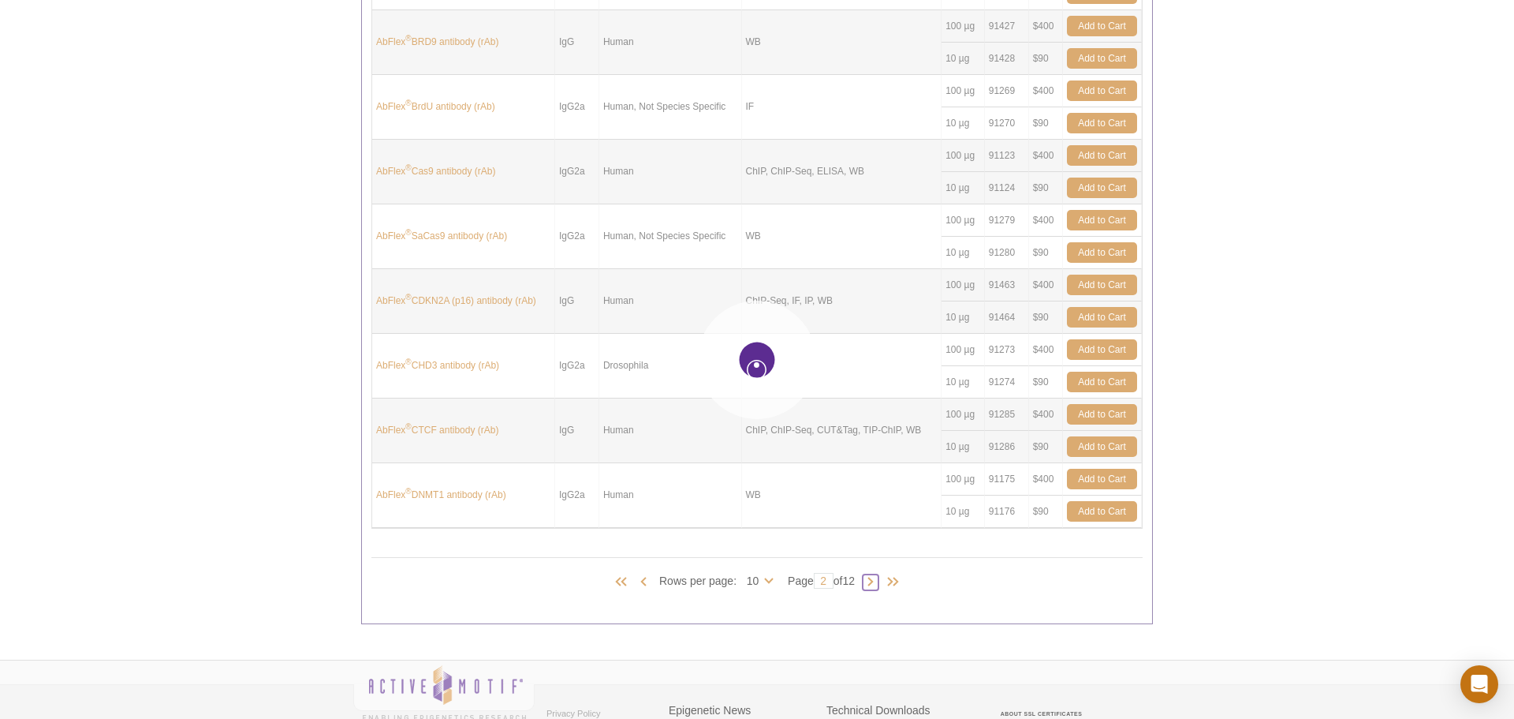
type input "3"
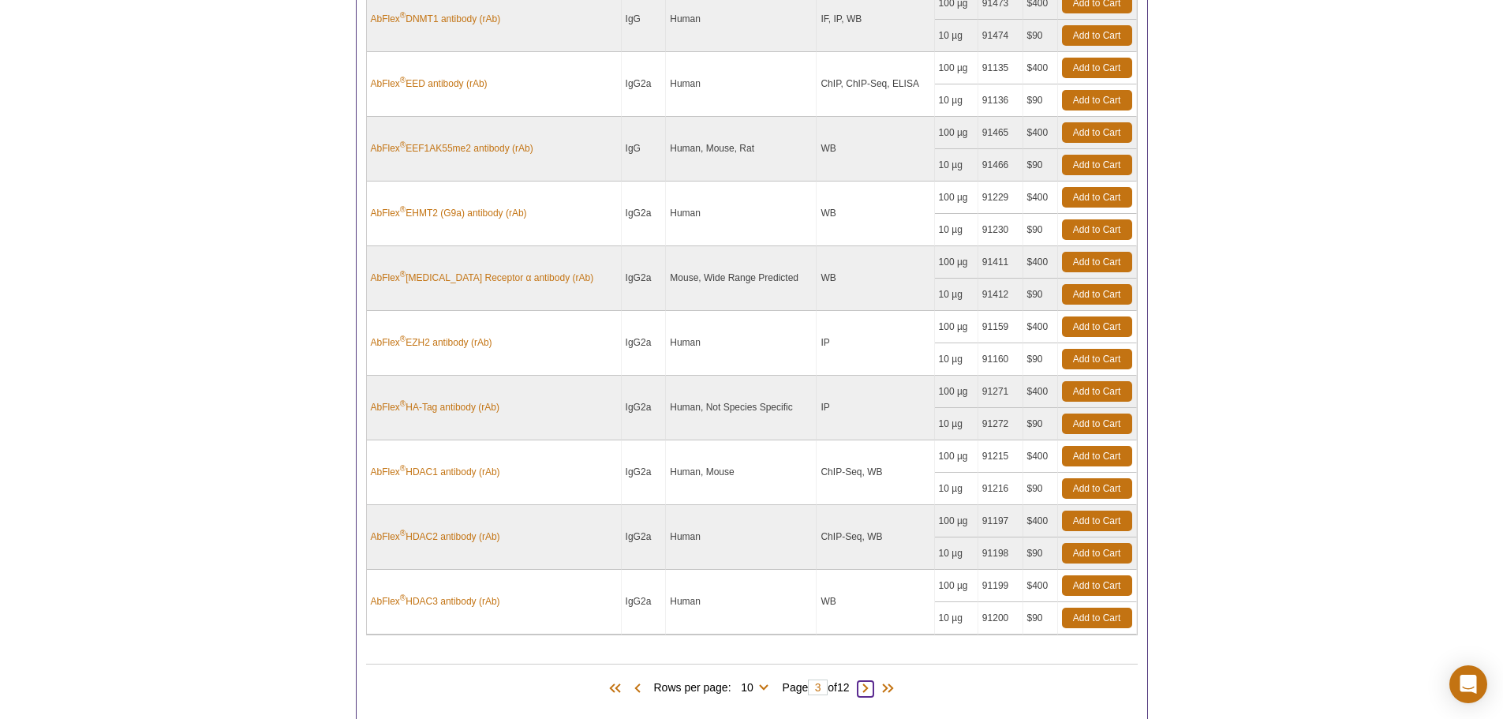
scroll to position [719, 0]
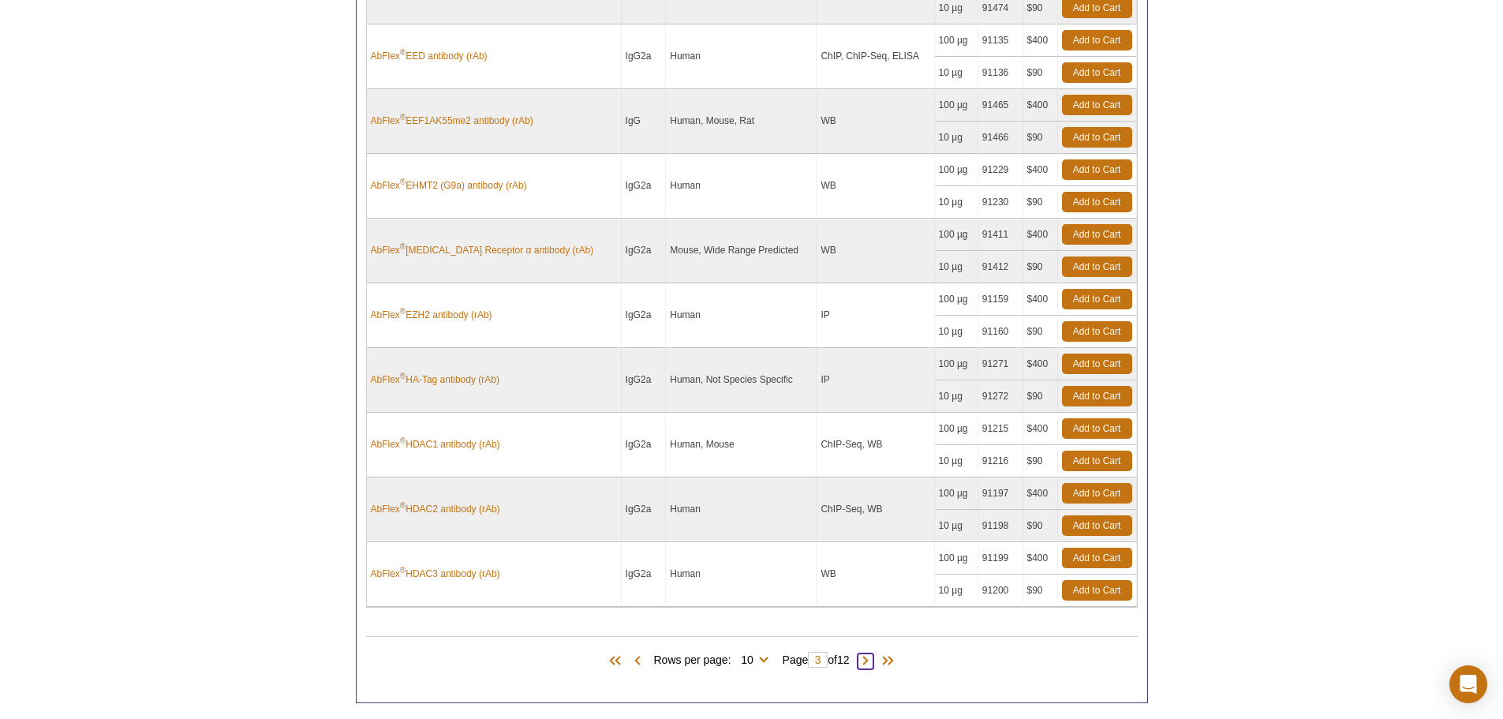
click at [872, 661] on span at bounding box center [865, 661] width 16 height 16
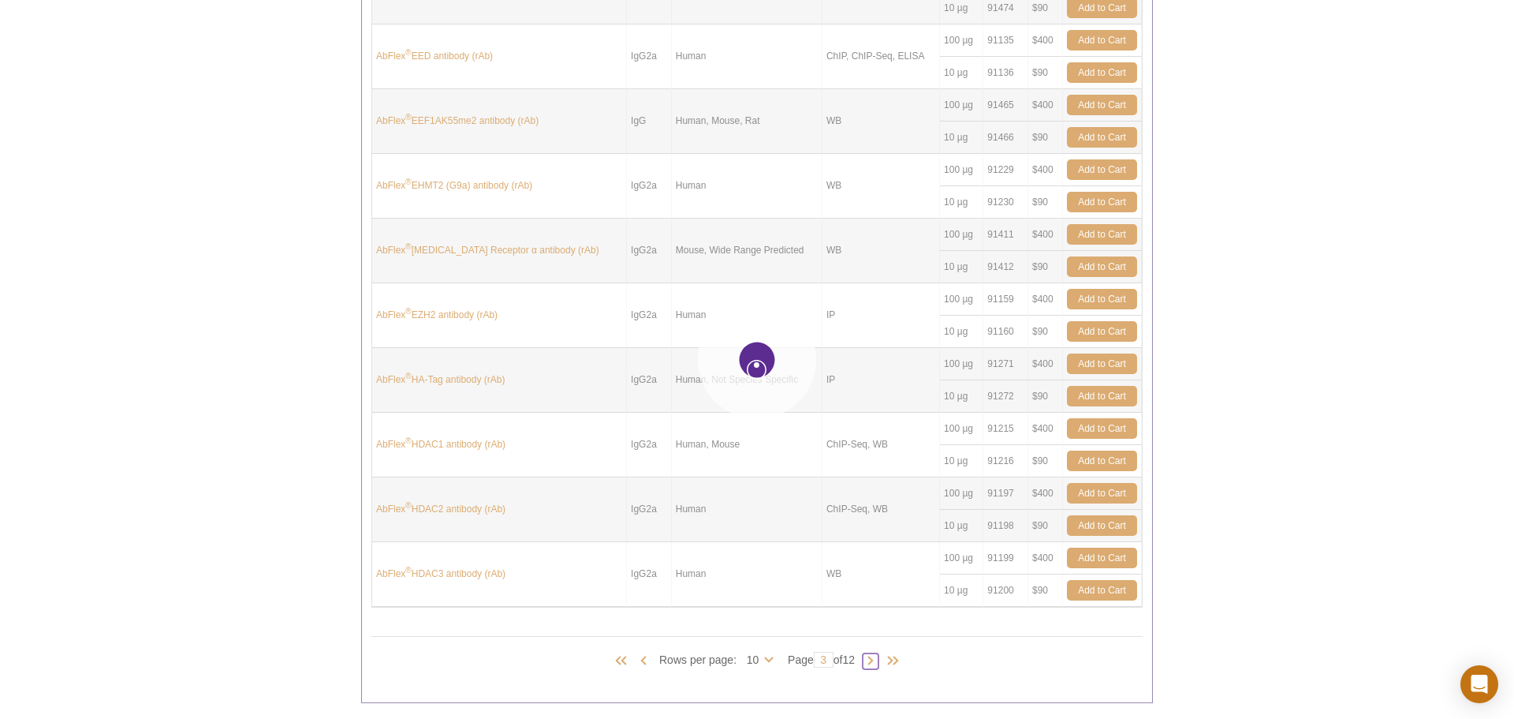
type input "4"
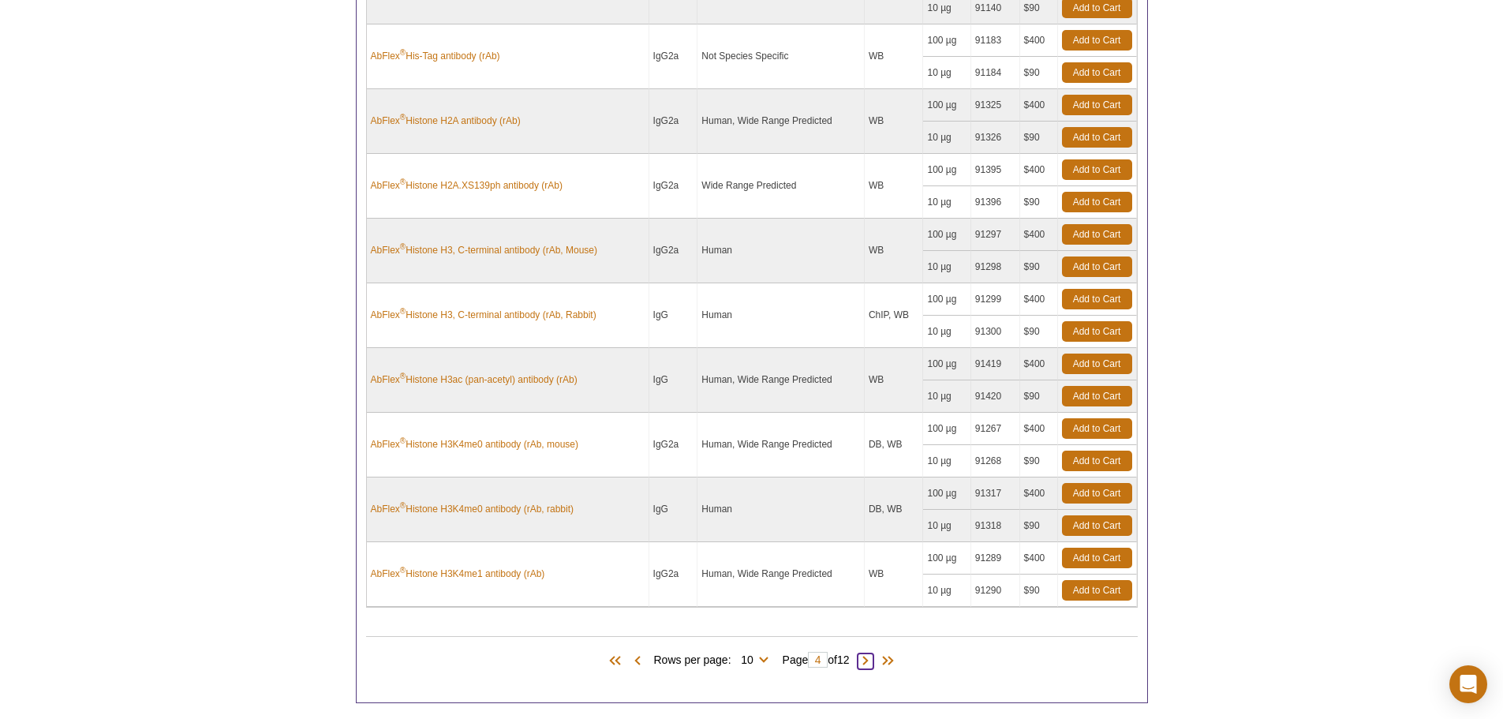
click at [871, 663] on span at bounding box center [865, 661] width 16 height 16
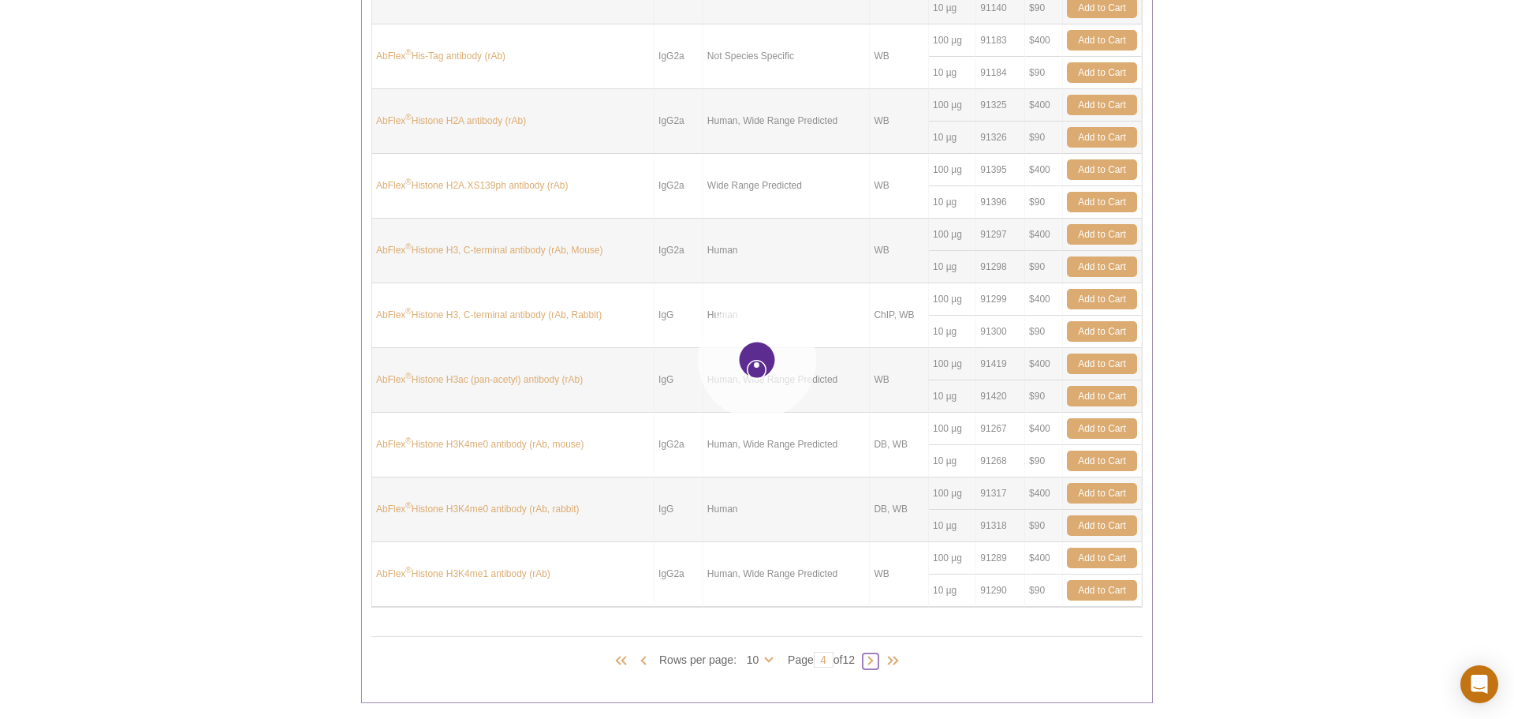
type input "5"
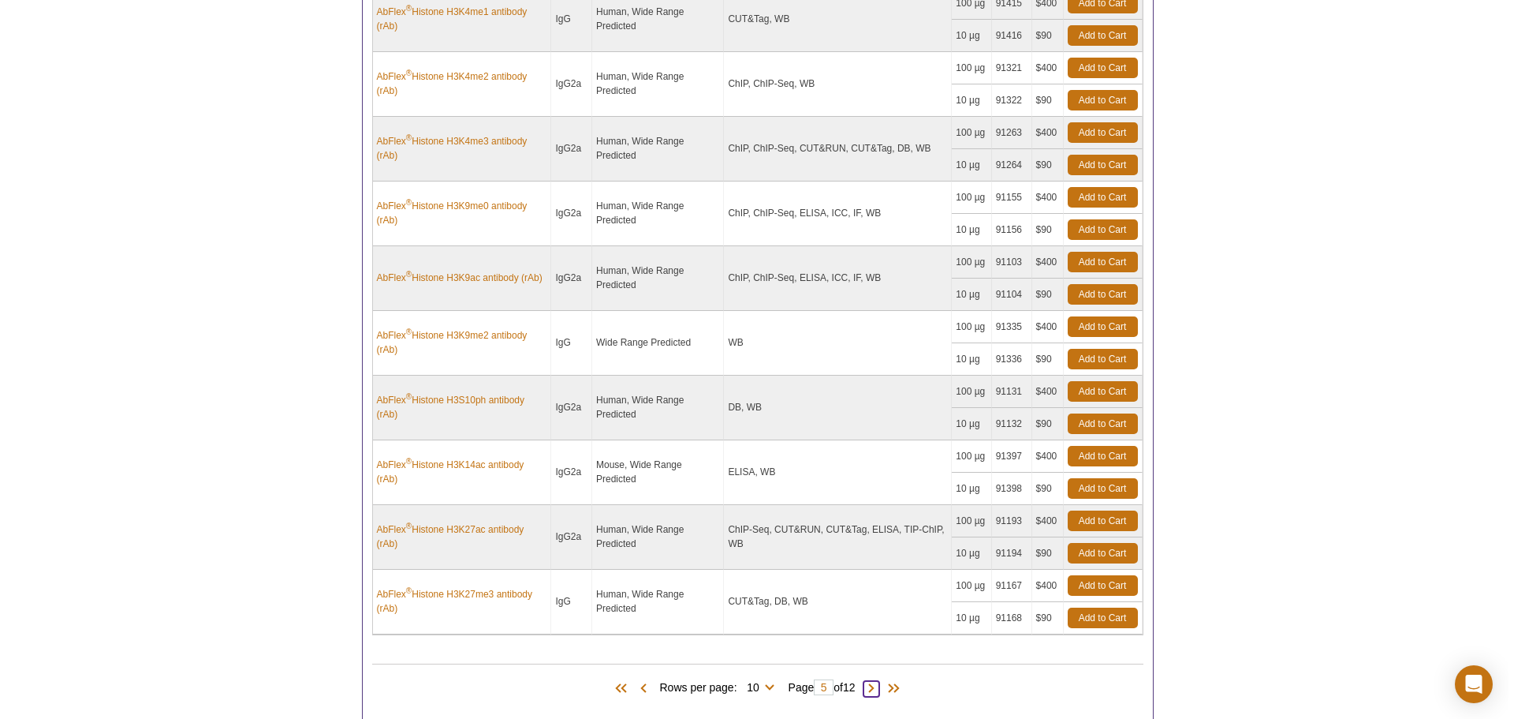
scroll to position [734, 0]
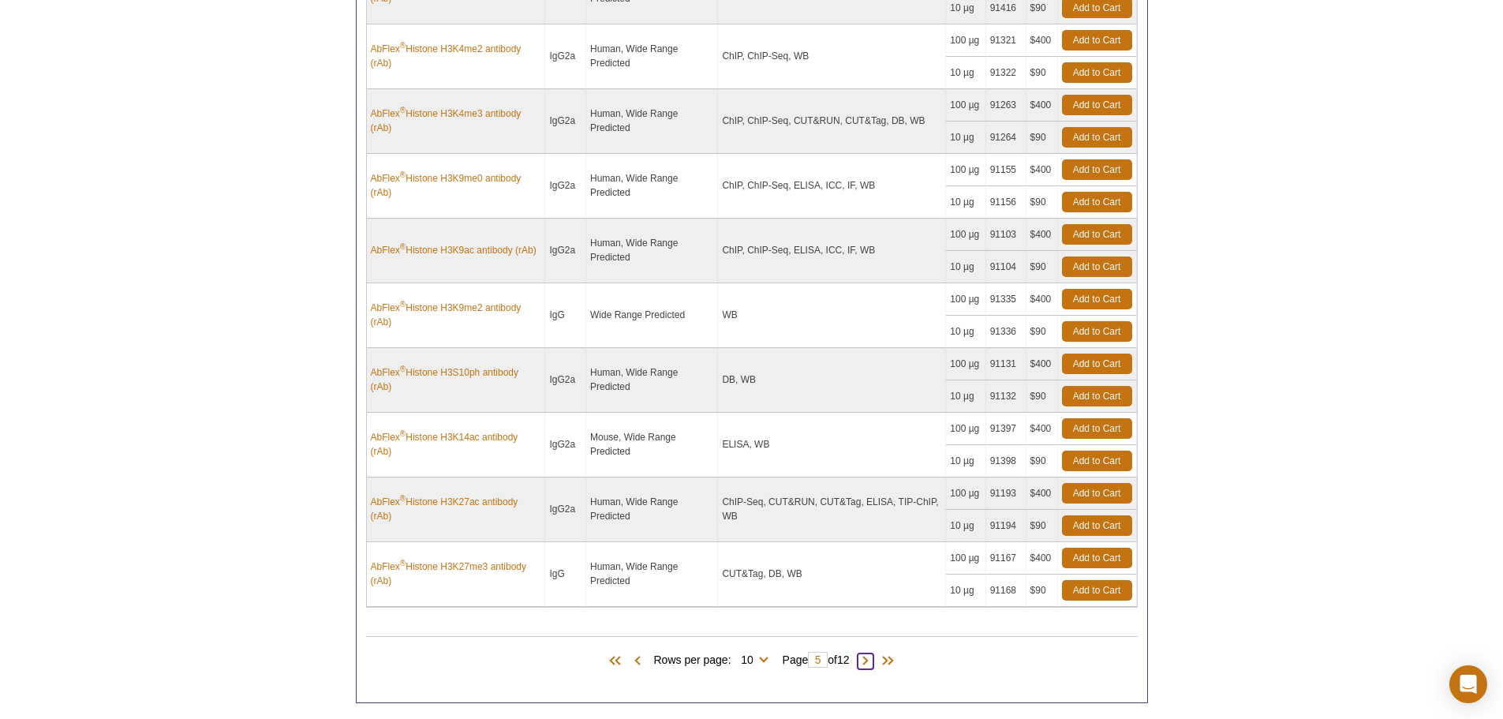
click at [868, 660] on span at bounding box center [865, 661] width 16 height 16
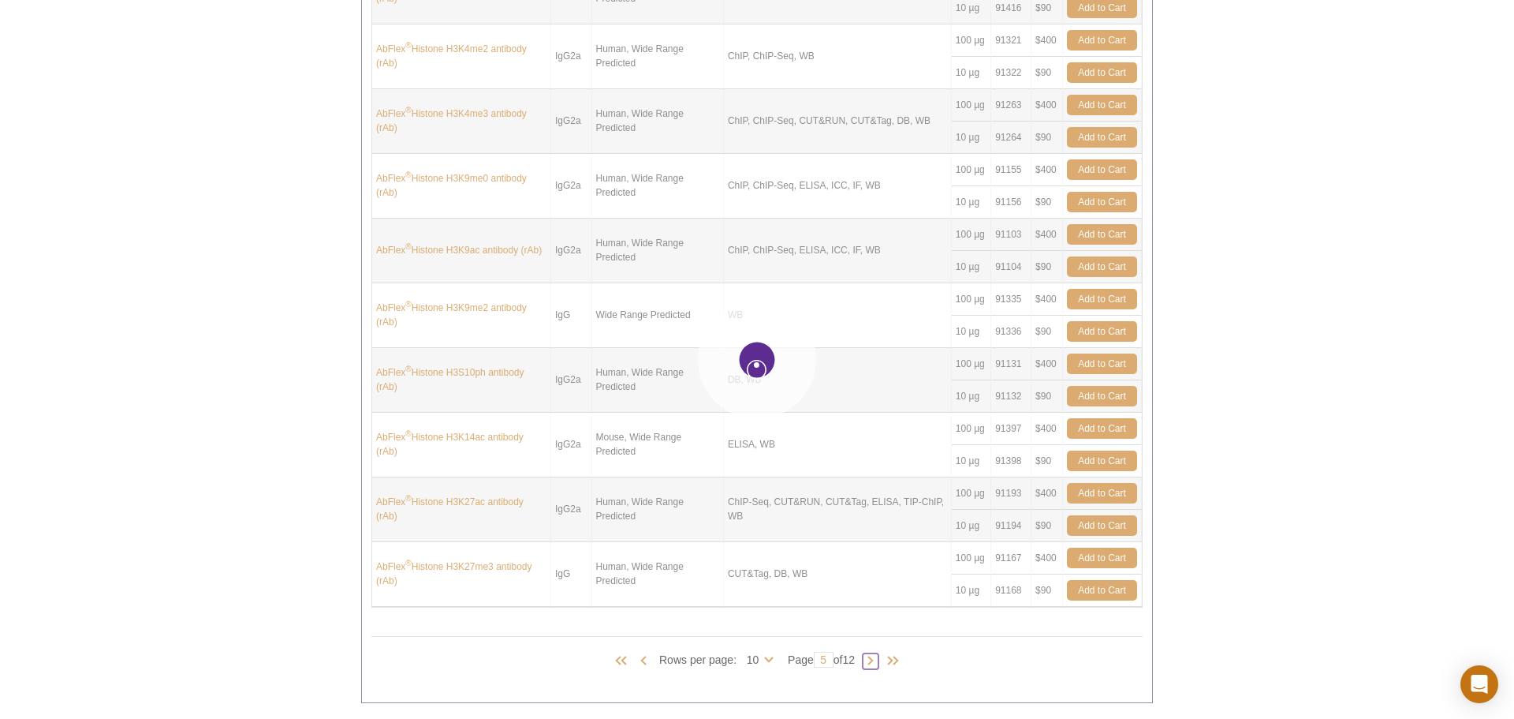
type input "6"
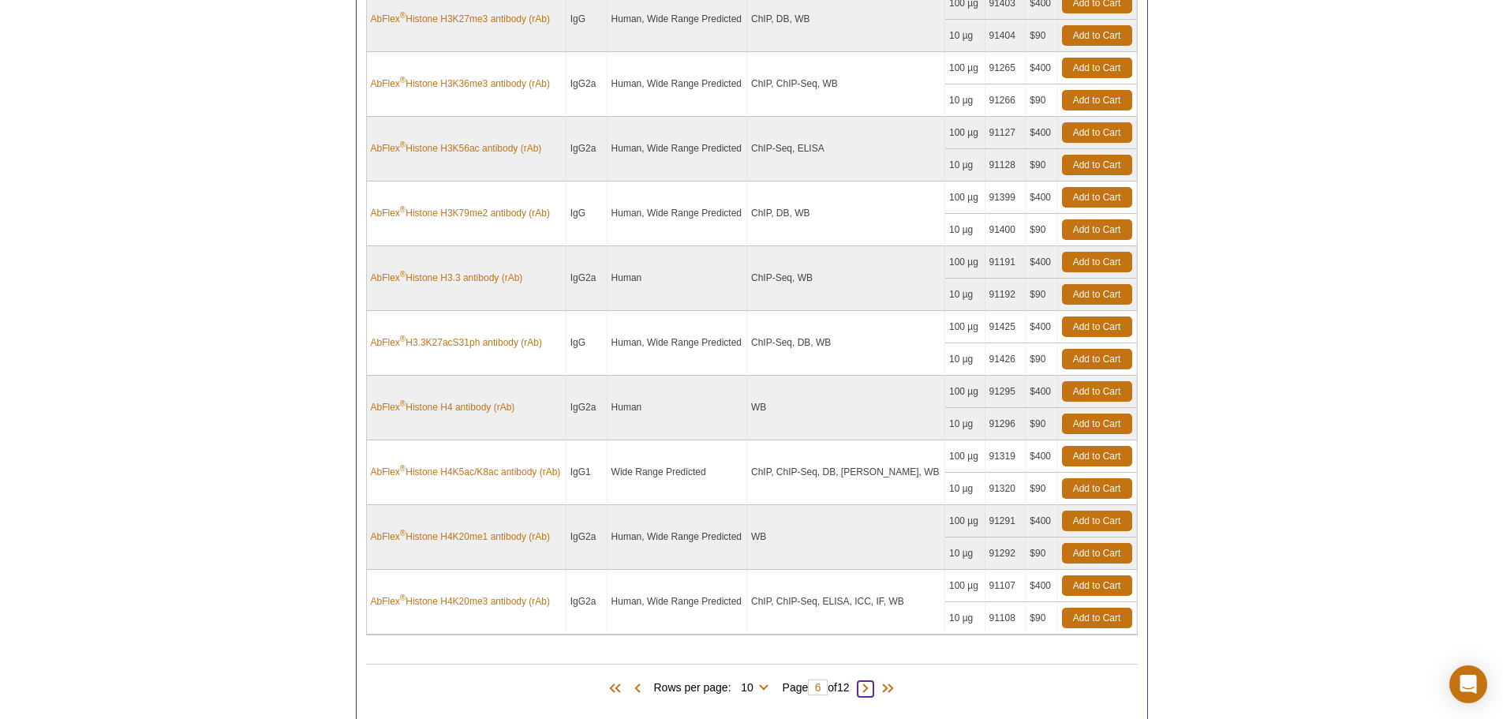
scroll to position [719, 0]
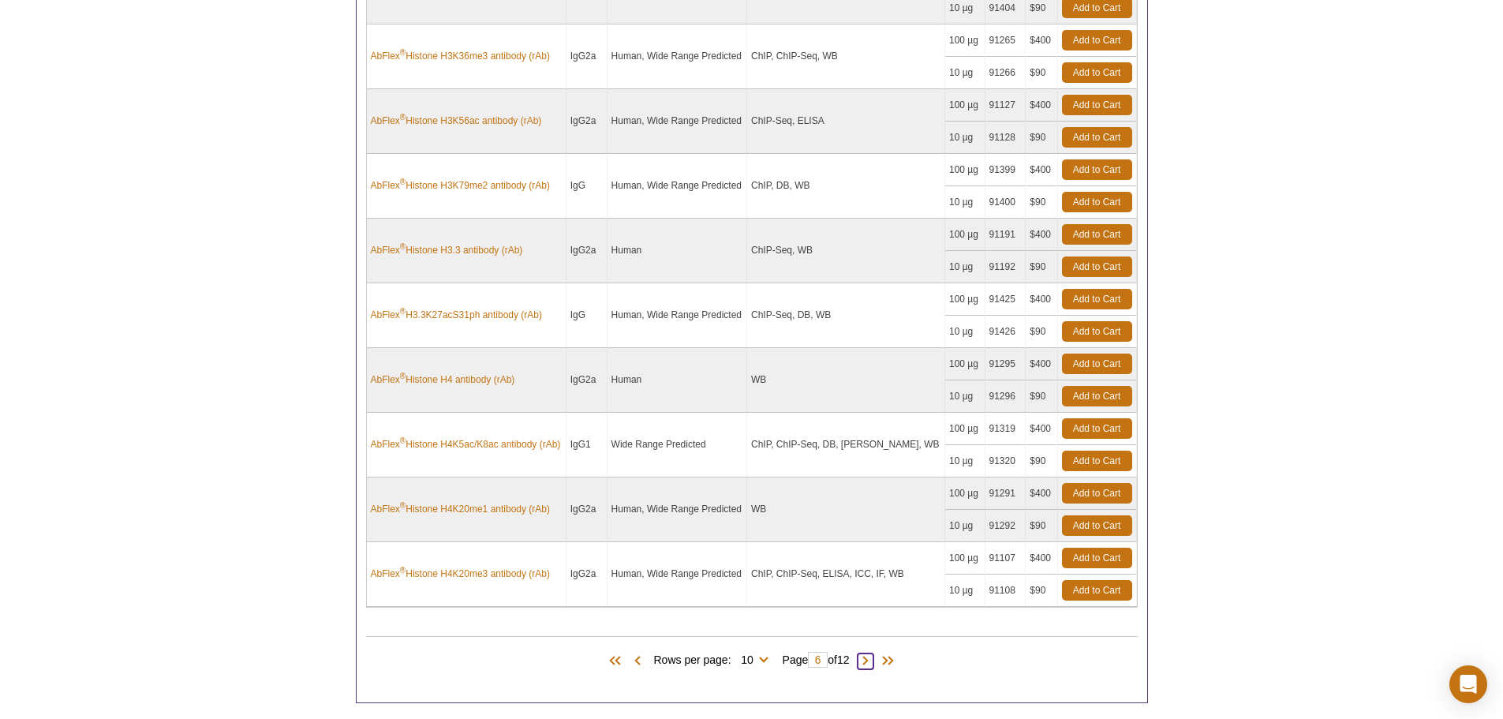
click at [870, 663] on span at bounding box center [865, 661] width 16 height 16
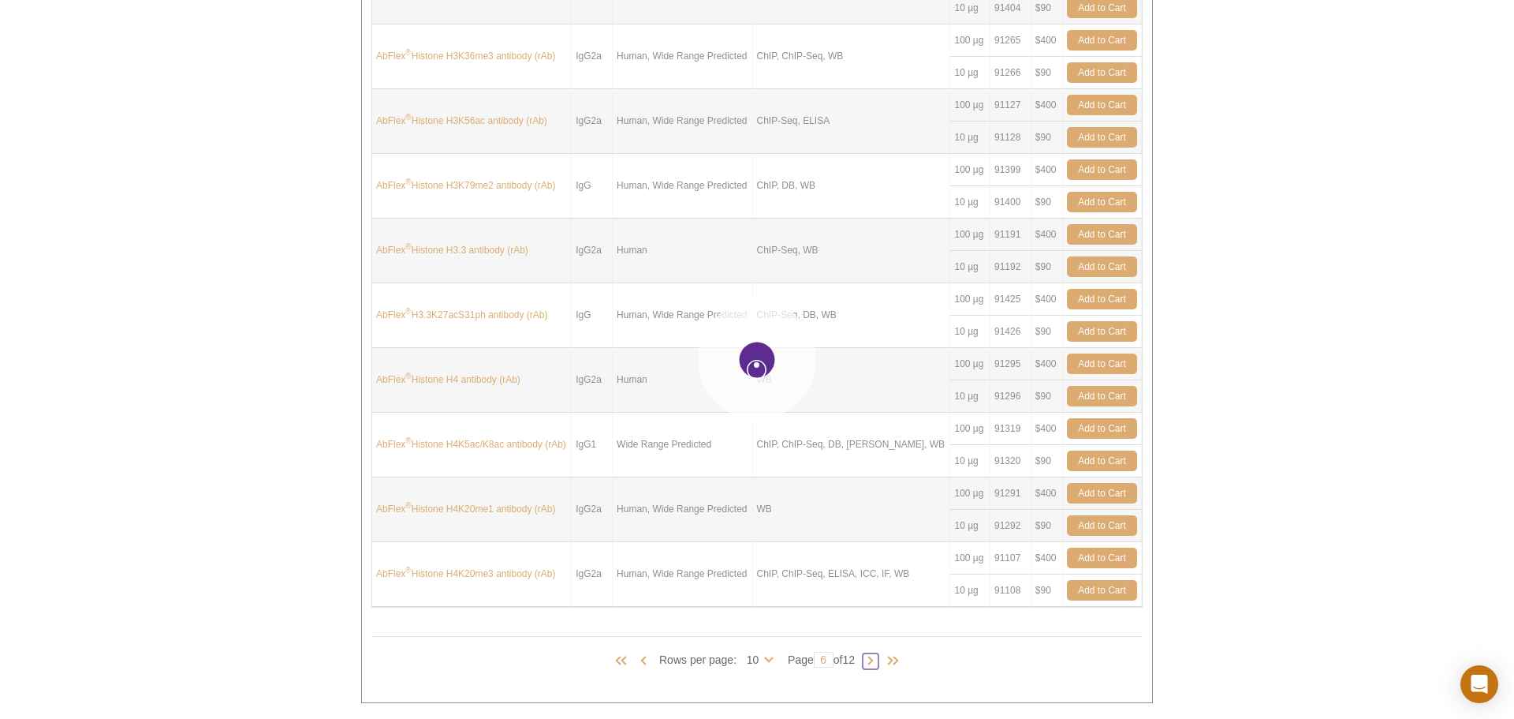
type input "7"
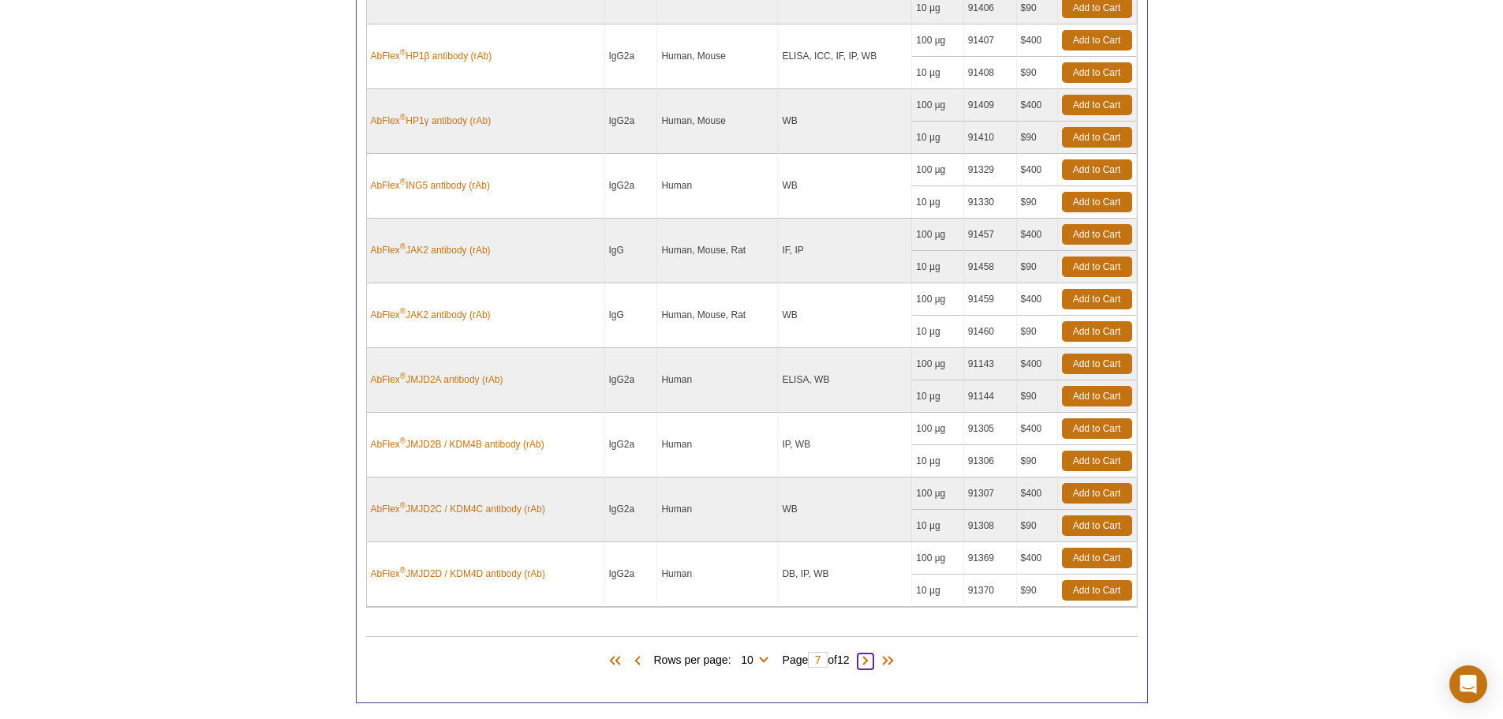
click at [870, 660] on span at bounding box center [865, 661] width 16 height 16
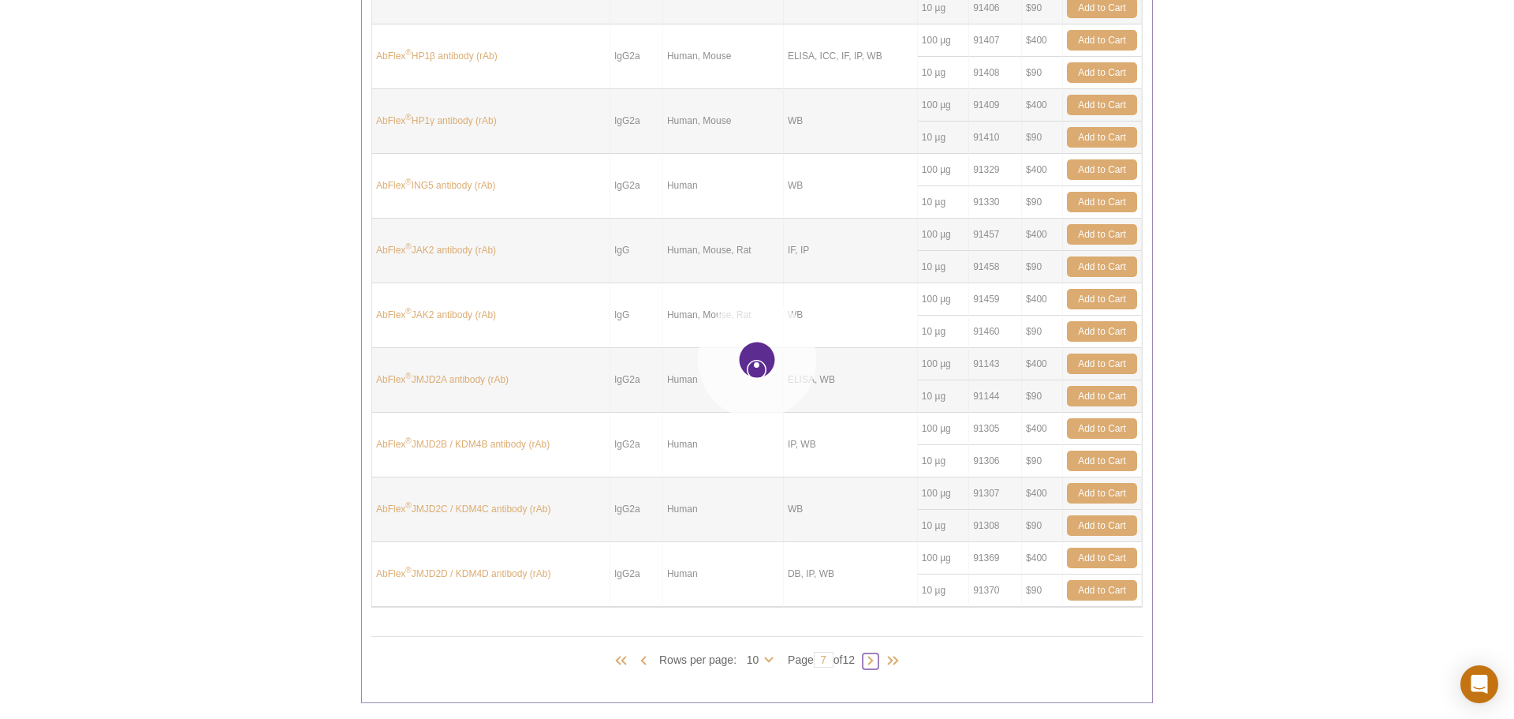
type input "8"
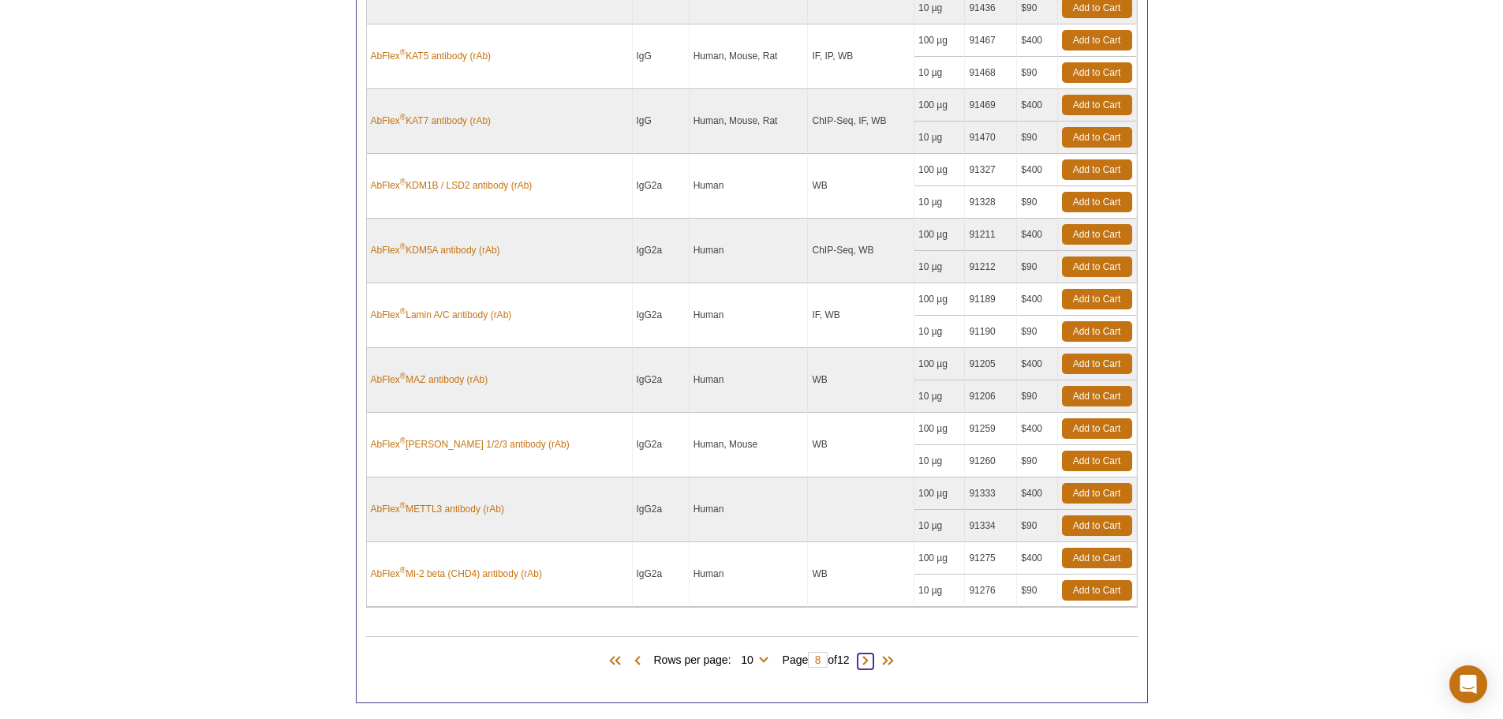
click at [867, 659] on span at bounding box center [865, 661] width 16 height 16
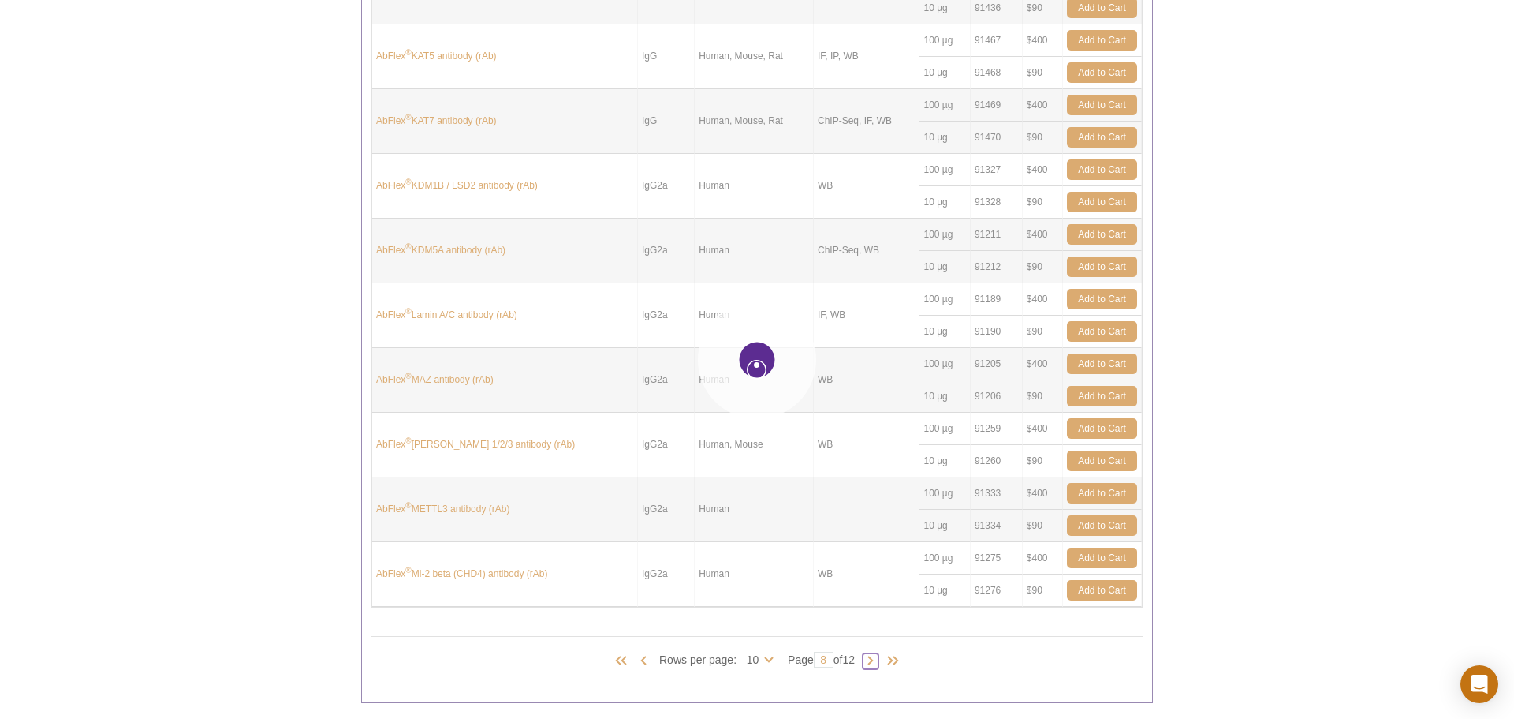
type input "9"
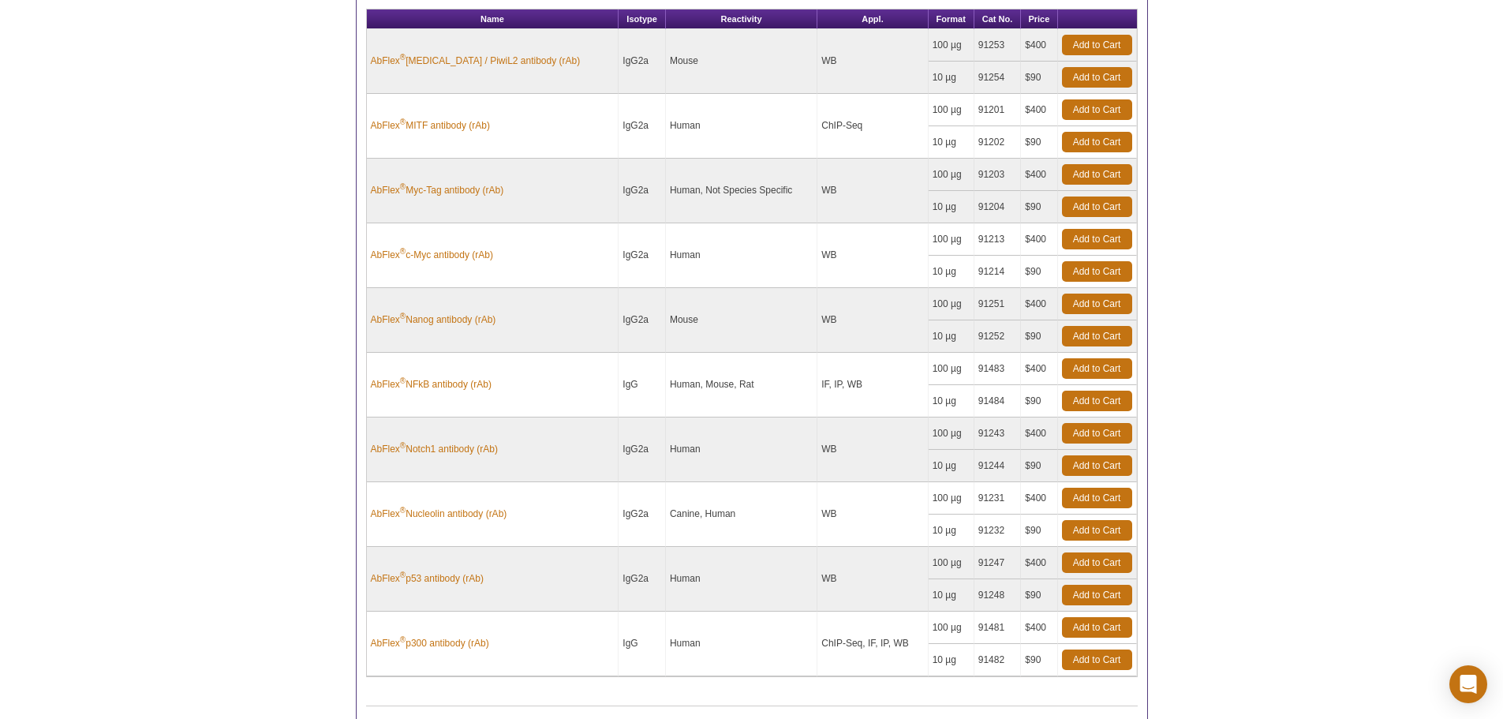
scroll to position [877, 0]
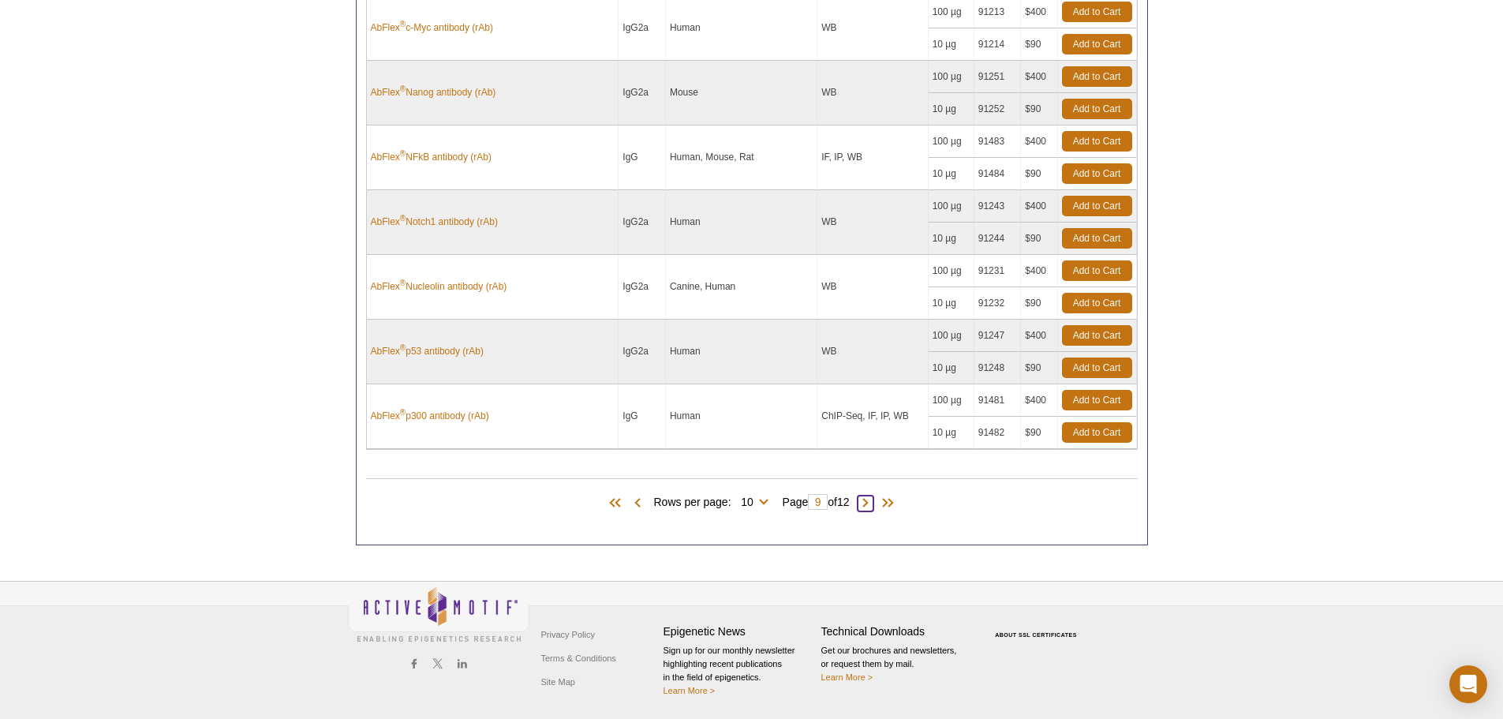
click at [866, 501] on span at bounding box center [865, 503] width 16 height 16
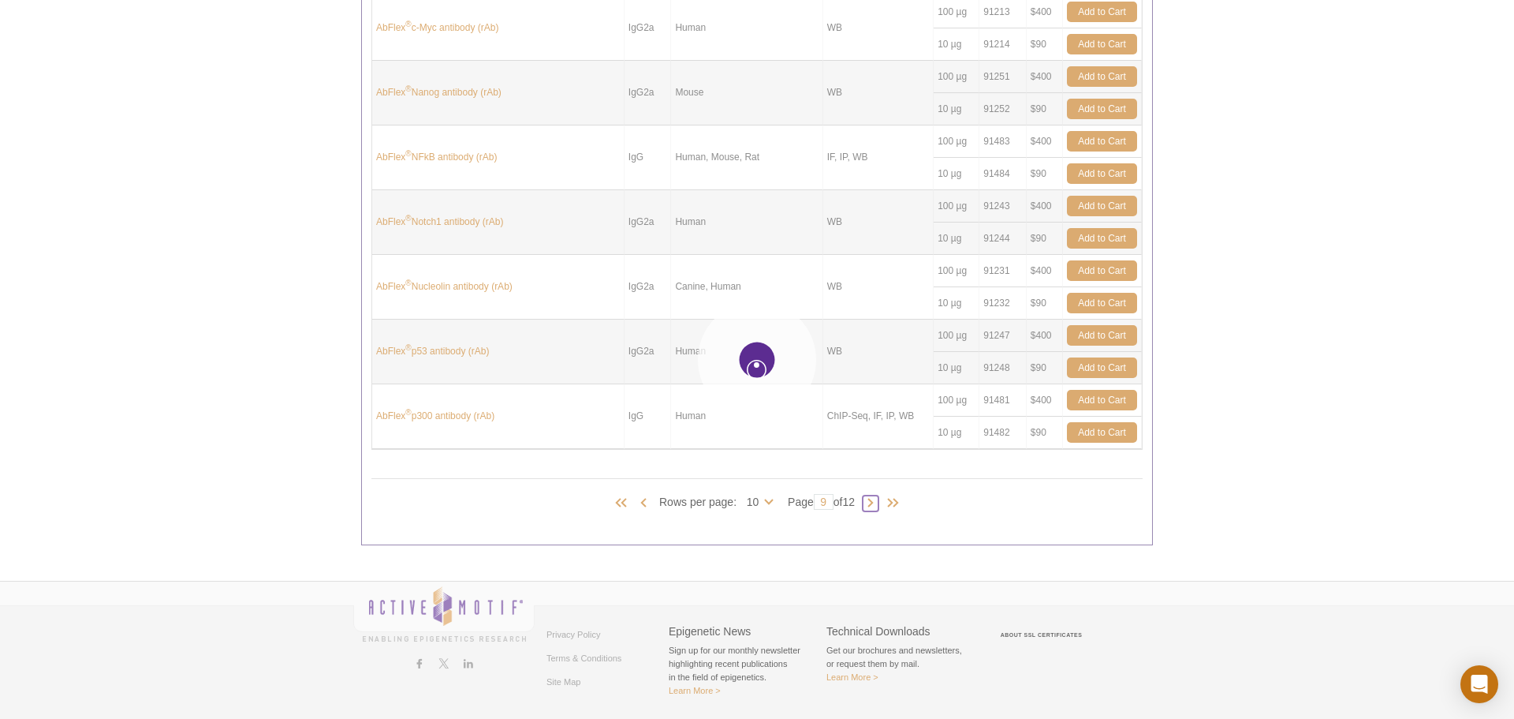
type input "10"
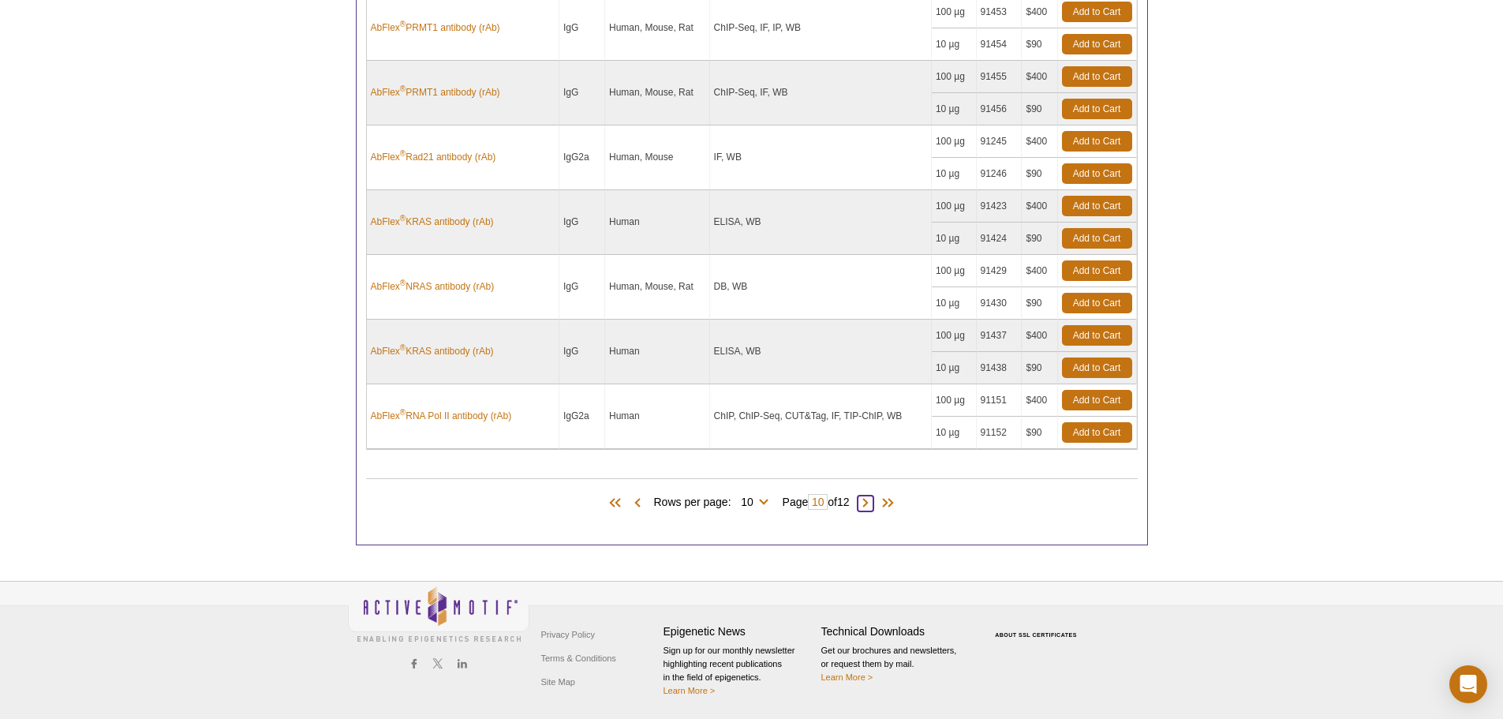
click at [864, 503] on span at bounding box center [865, 503] width 16 height 16
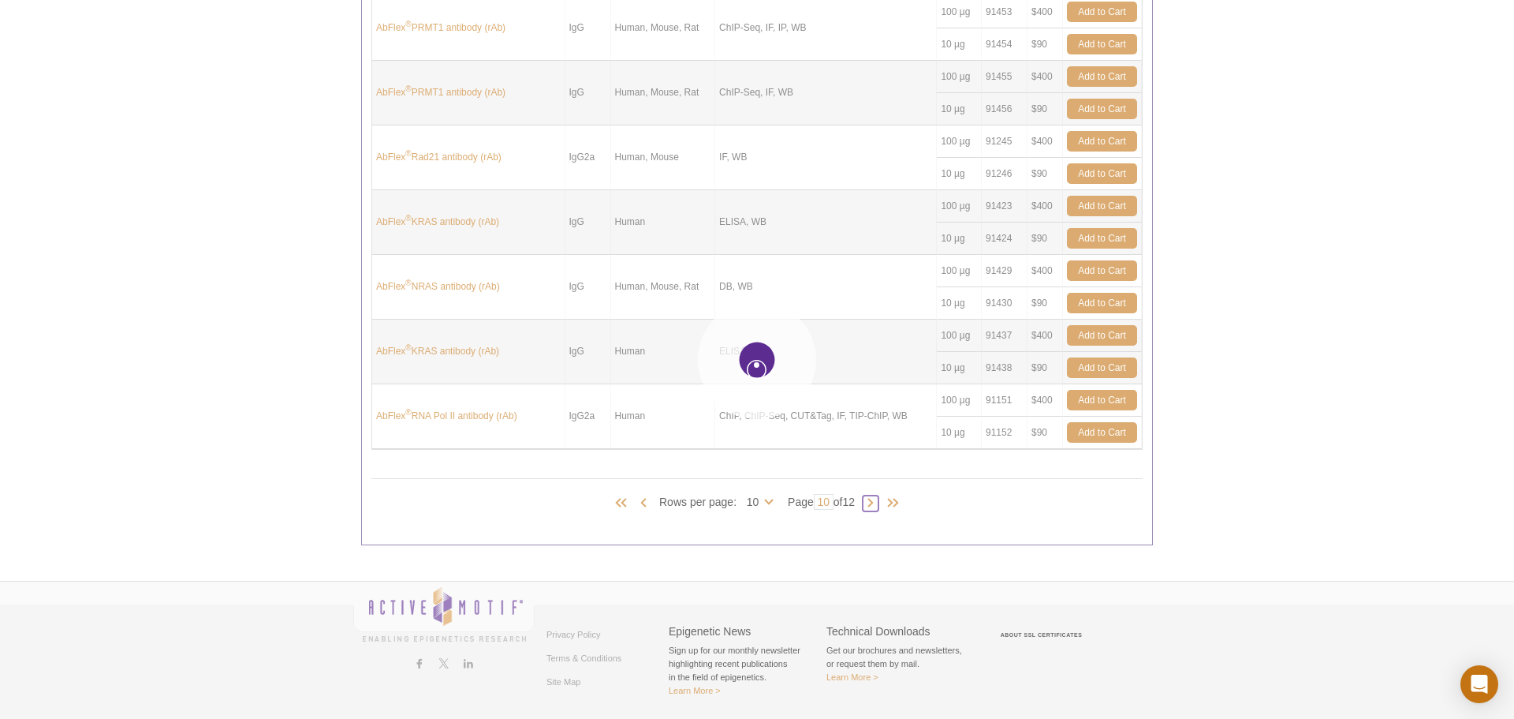
type input "11"
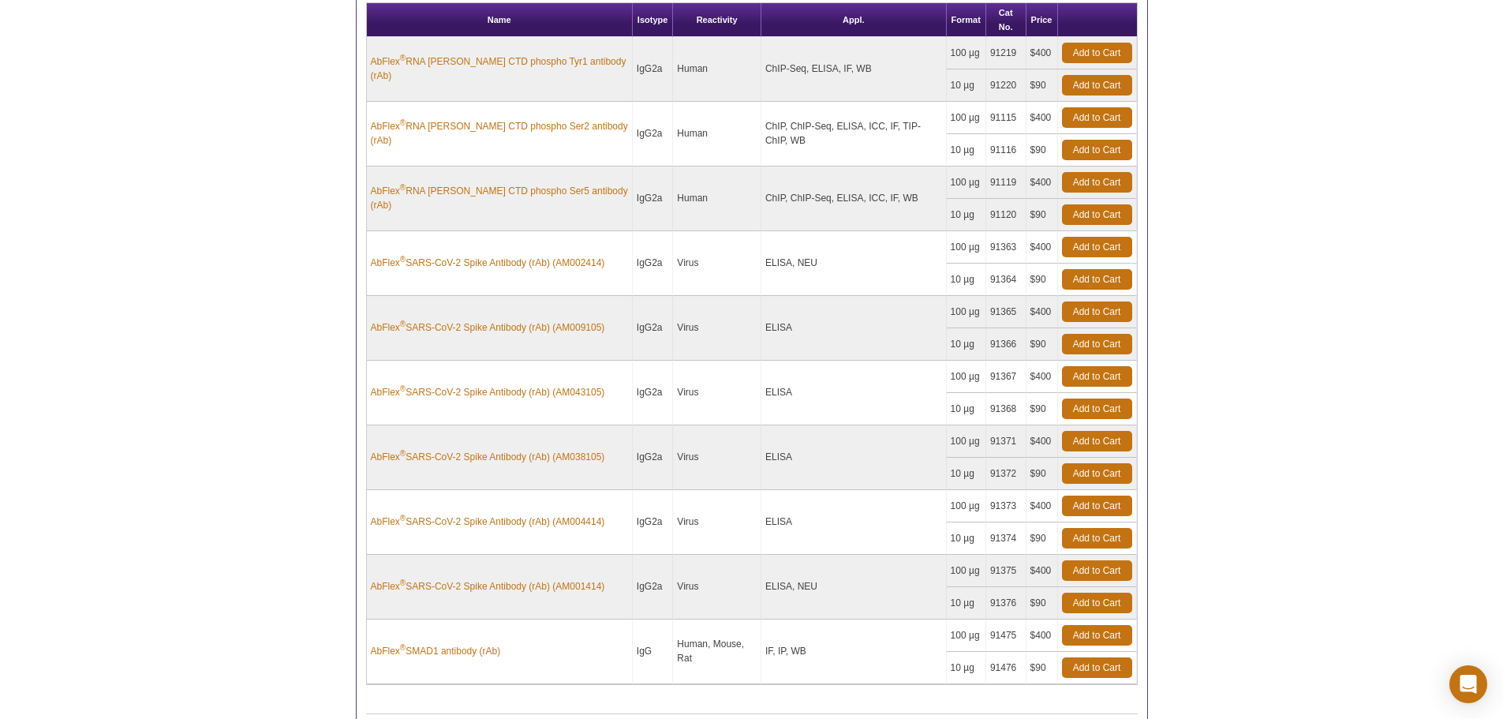
scroll to position [655, 0]
